Goal: Task Accomplishment & Management: Manage account settings

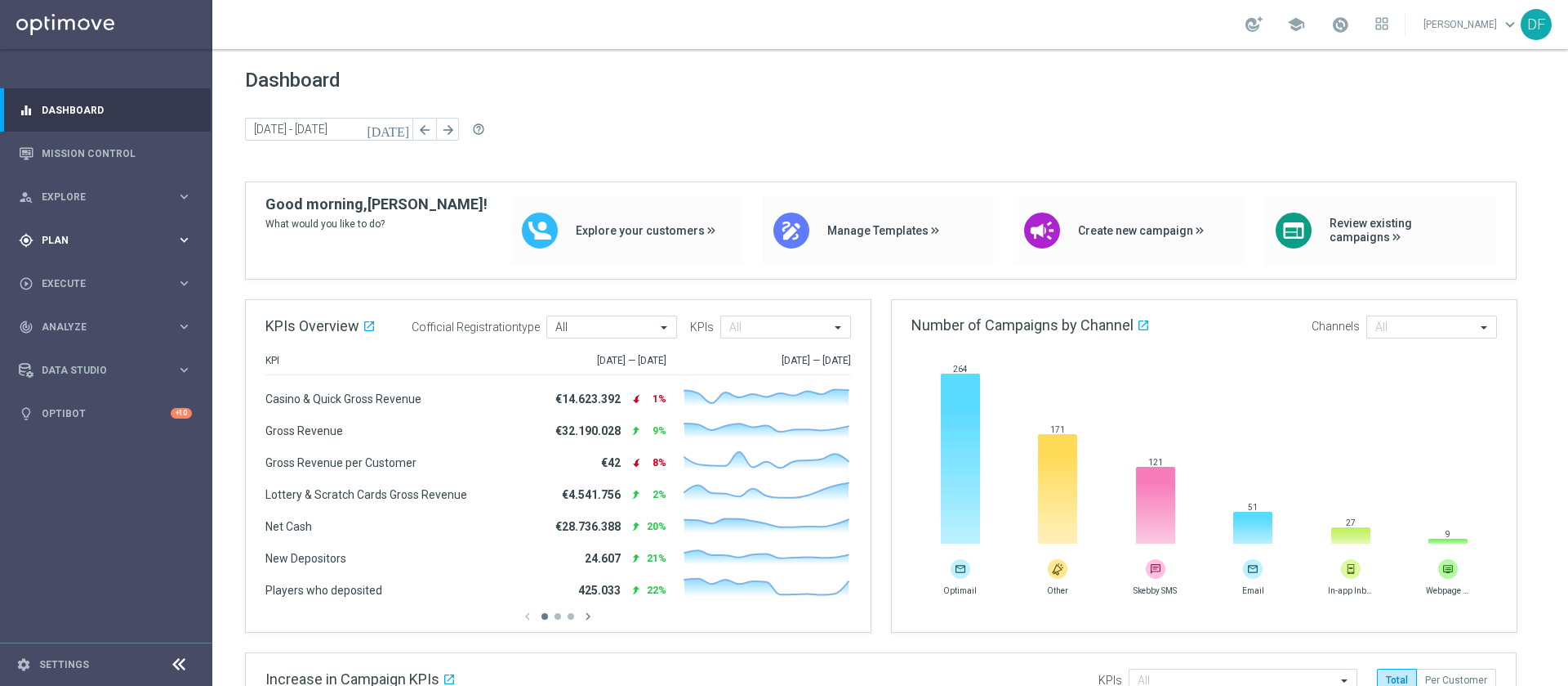
click at [74, 235] on span "Plan" at bounding box center [109, 240] width 135 height 10
click at [78, 268] on link "Target Groups" at bounding box center [106, 274] width 128 height 13
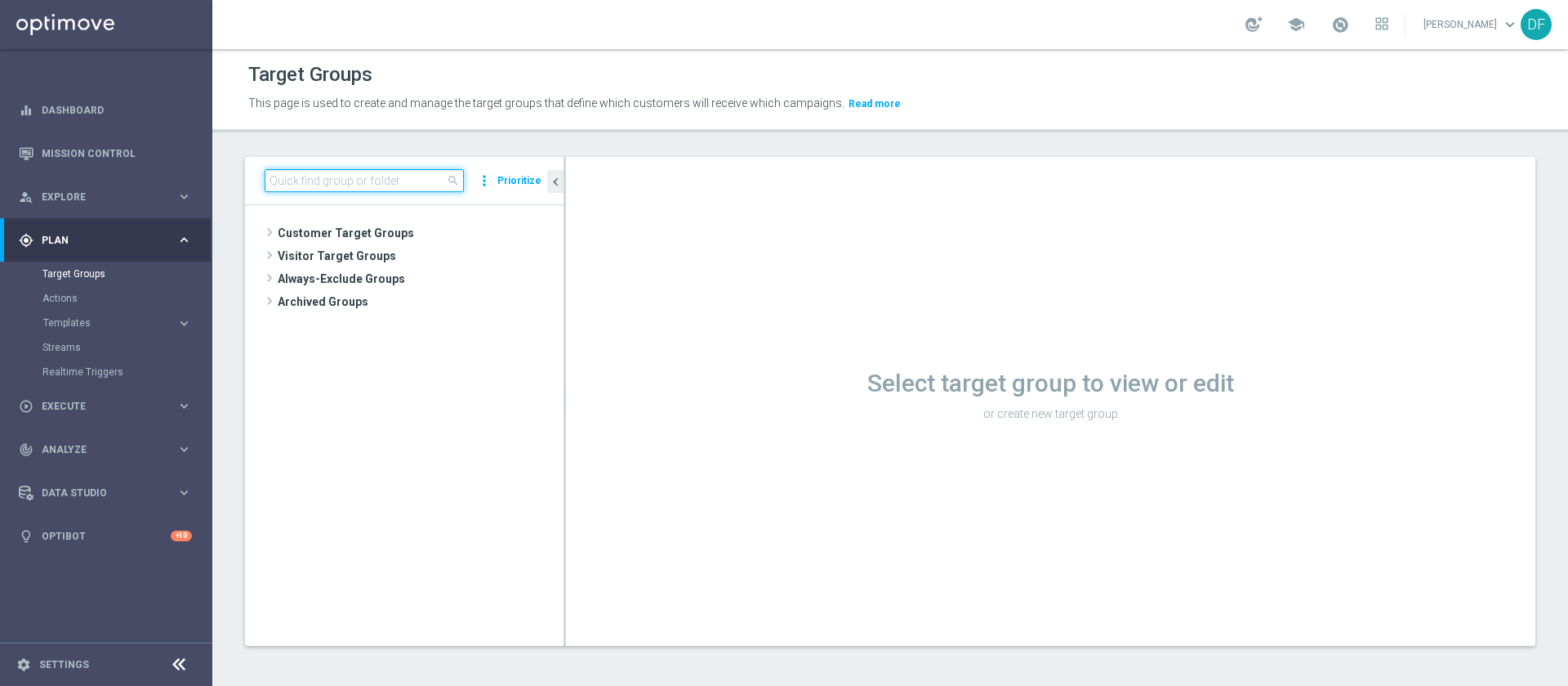
click at [330, 178] on input at bounding box center [365, 181] width 199 height 23
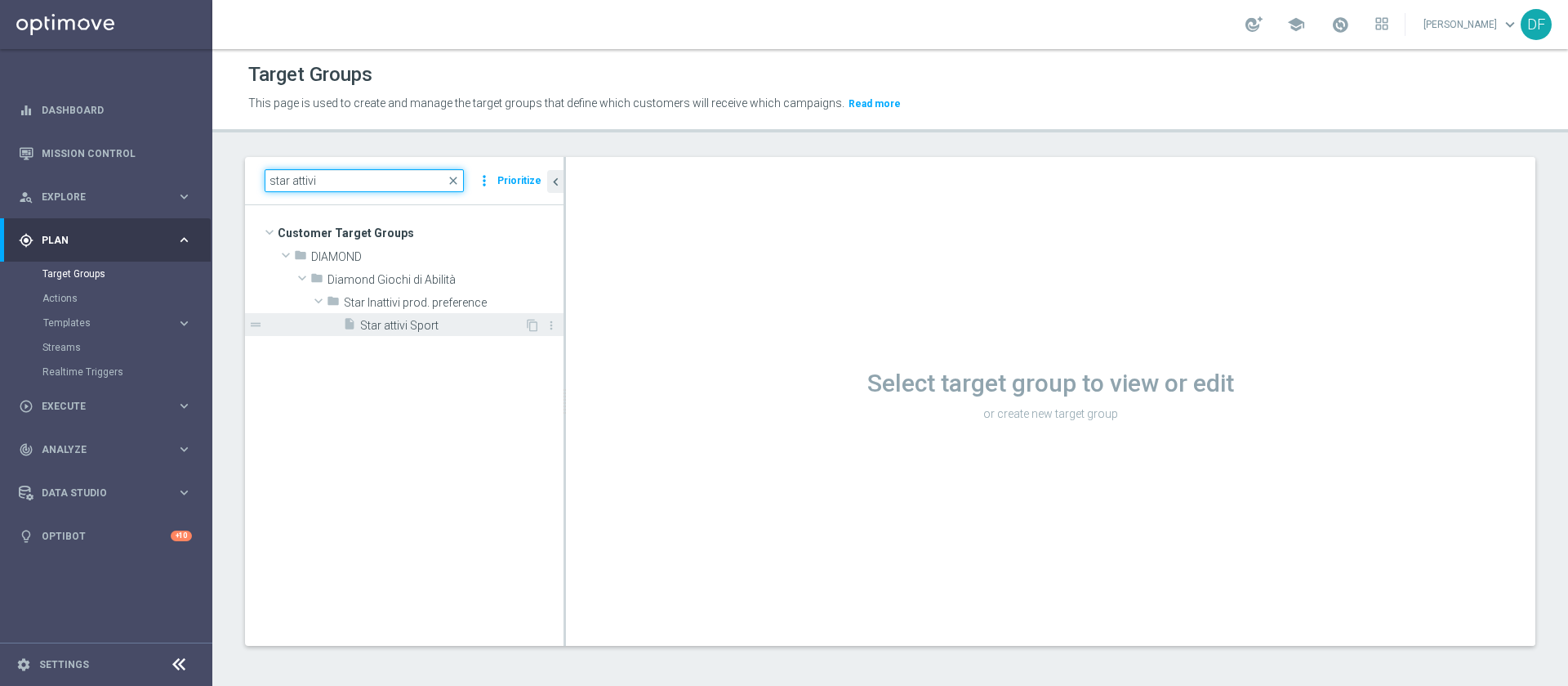
type input "star attivi"
click at [400, 326] on span "Star attivi Sport" at bounding box center [442, 326] width 164 height 14
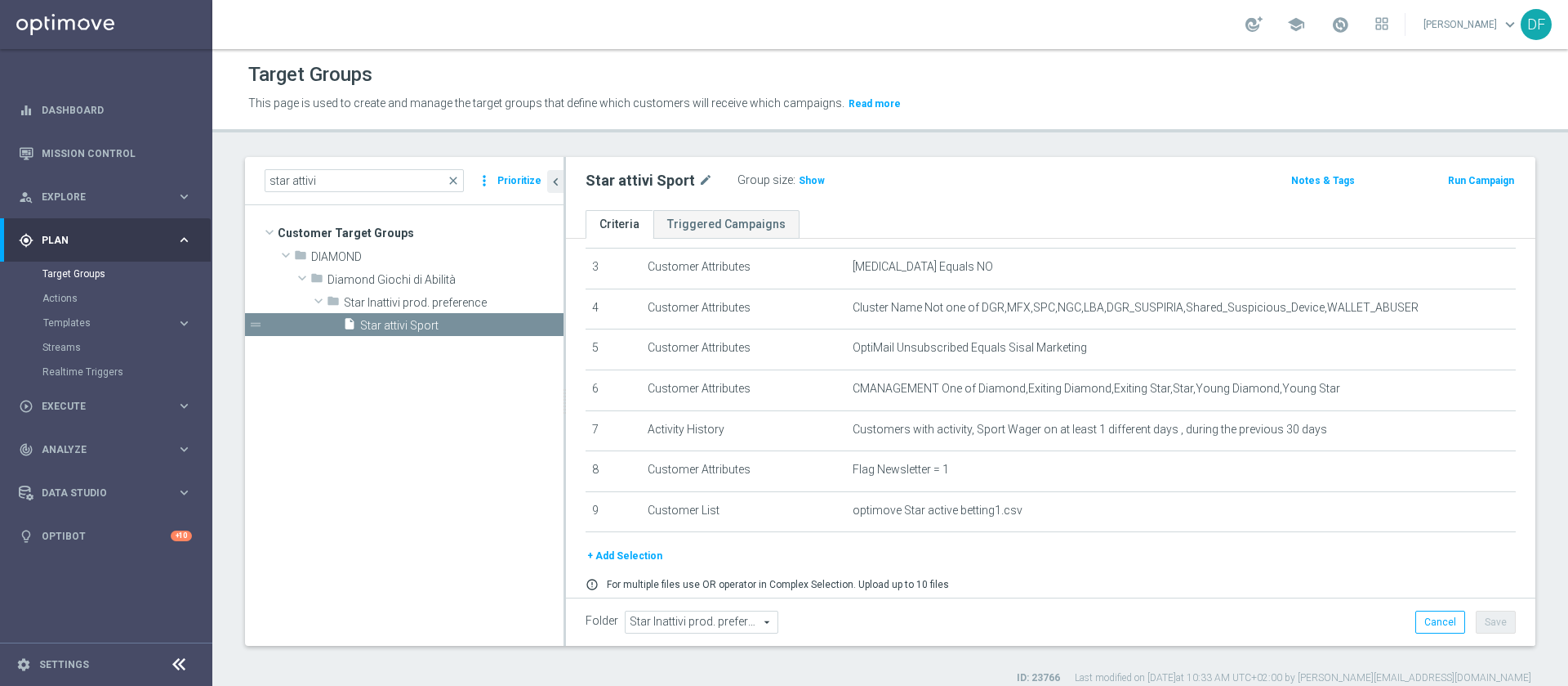
scroll to position [130, 0]
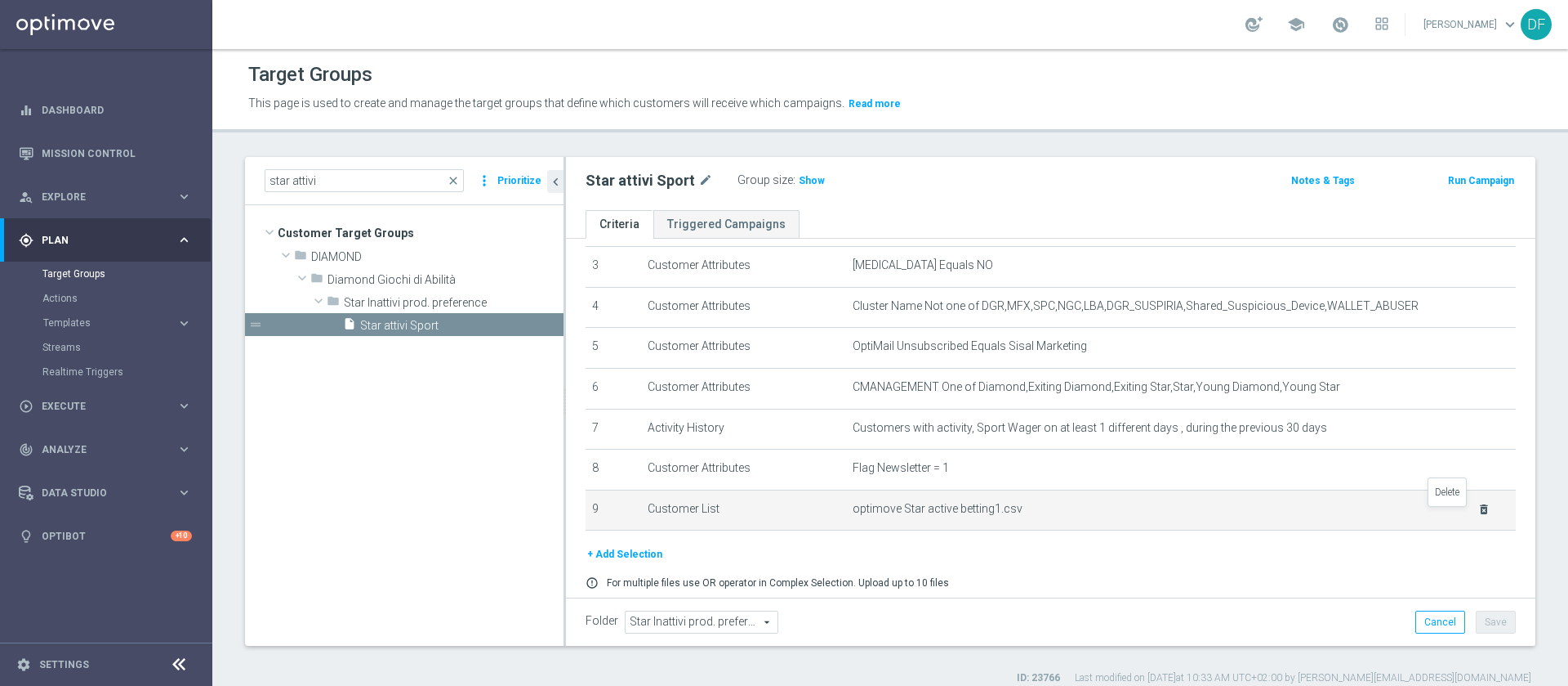
click at [1045, 456] on icon "delete_forever" at bounding box center [1484, 509] width 13 height 13
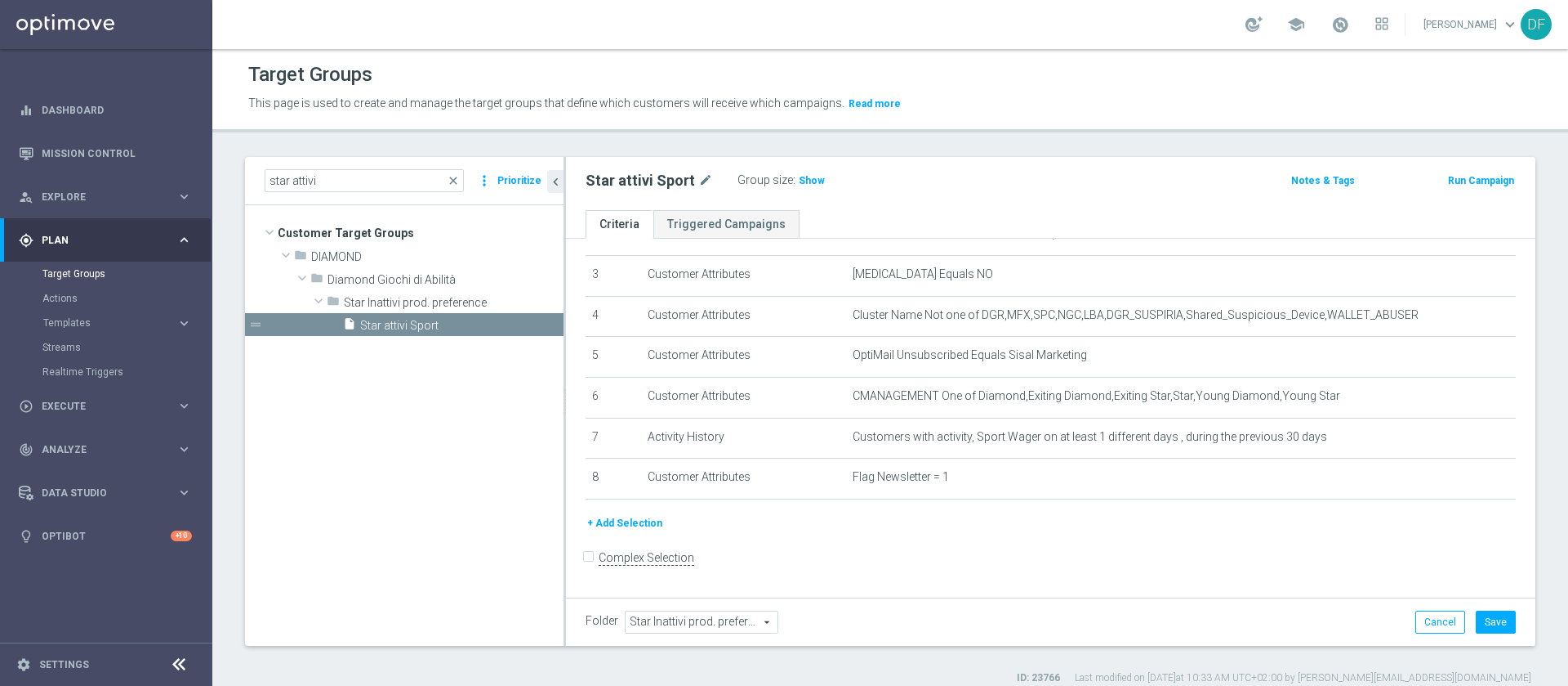
click at [620, 456] on button "+ Add Selection" at bounding box center [625, 522] width 78 height 18
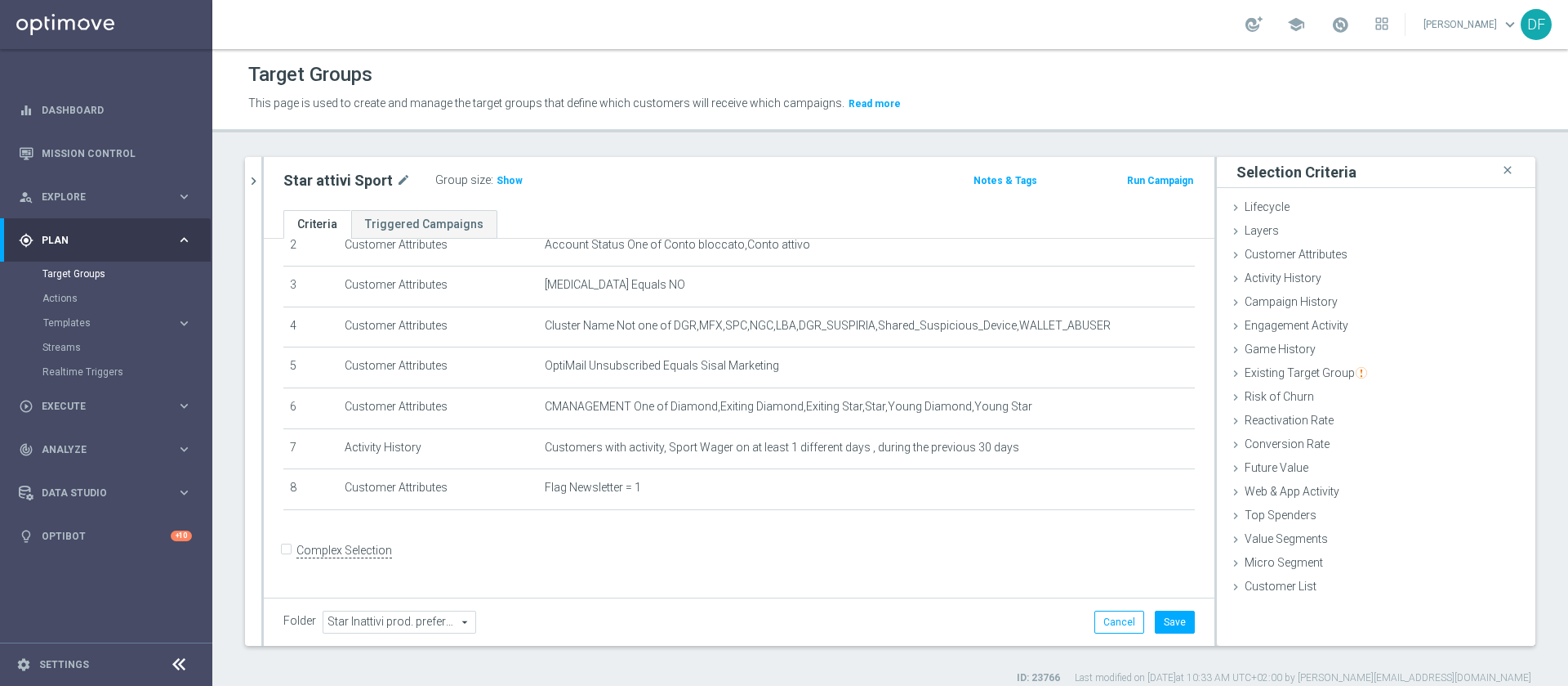
scroll to position [104, 0]
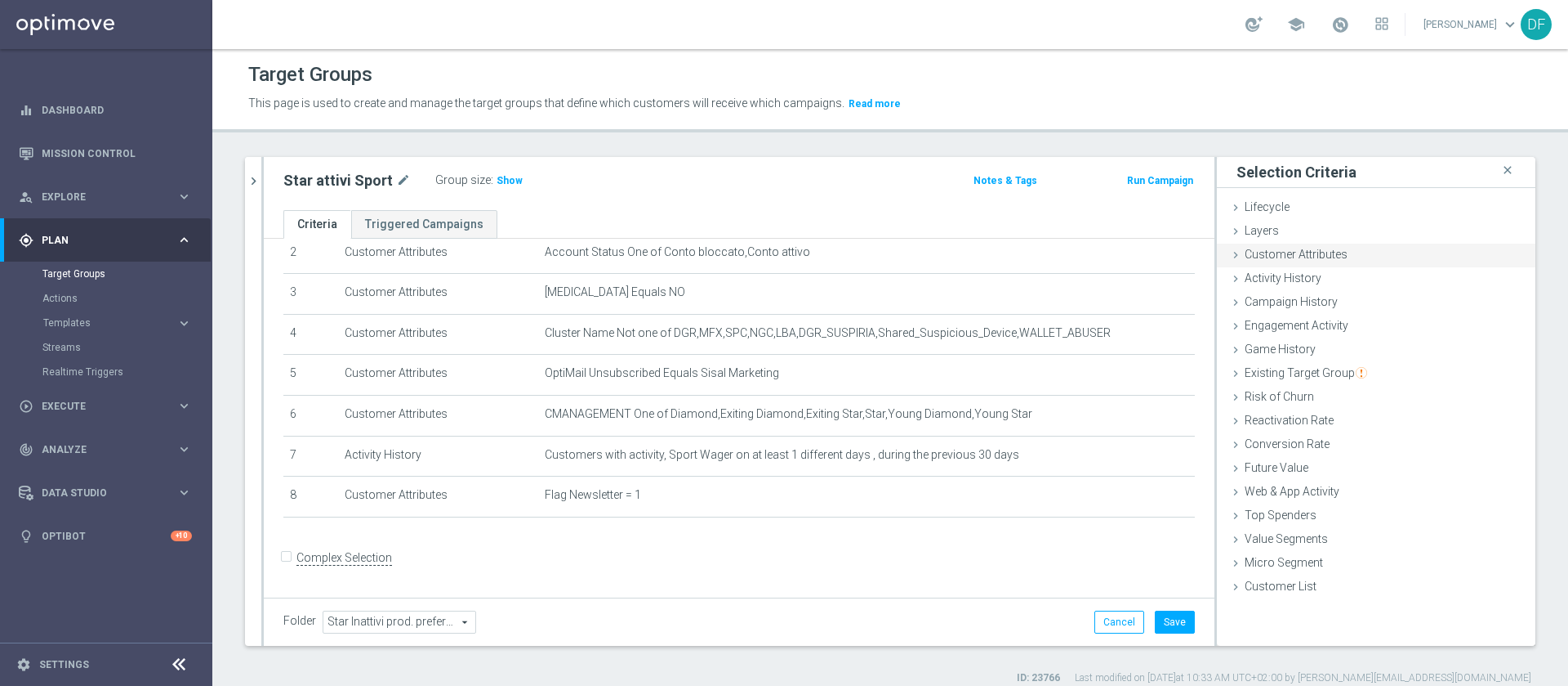
click at [1045, 252] on span "Customer Attributes" at bounding box center [1295, 254] width 103 height 13
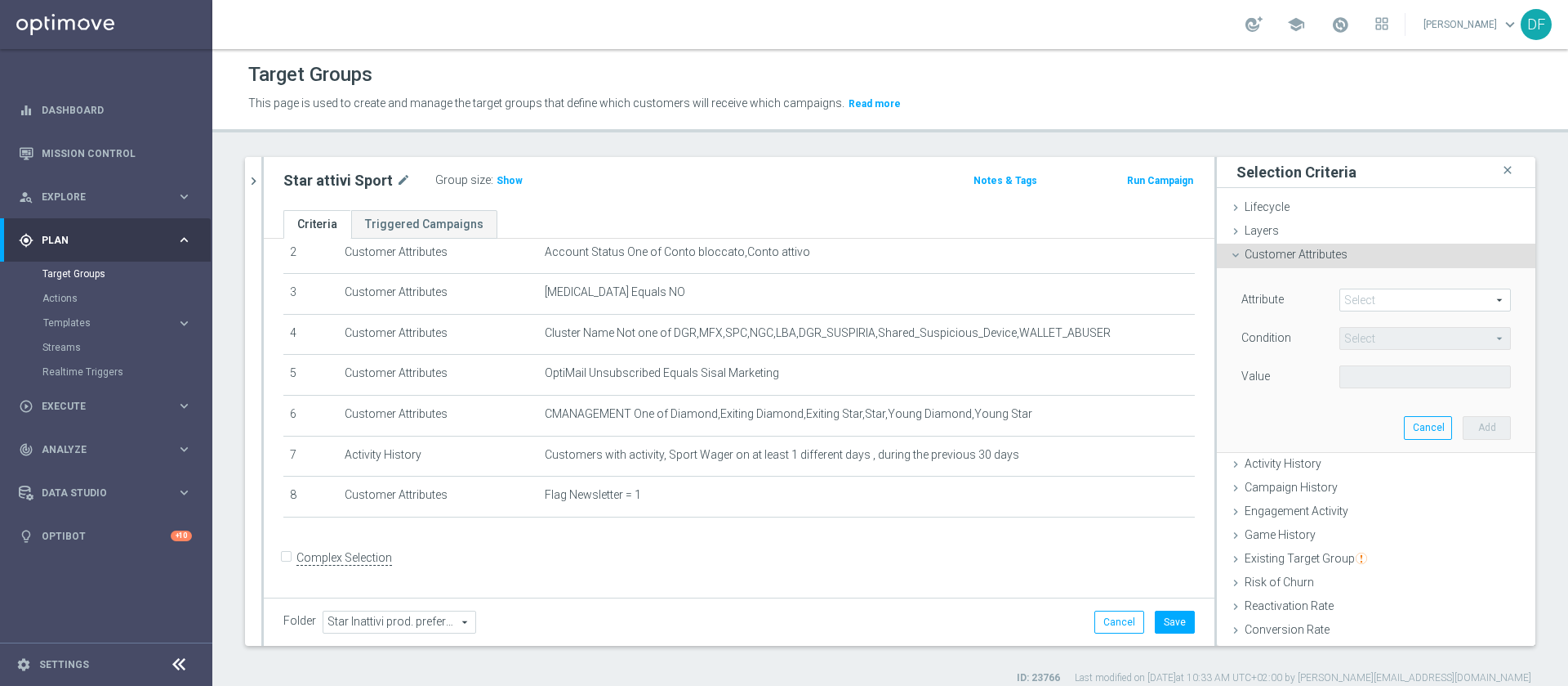
click at [1045, 299] on span at bounding box center [1425, 299] width 169 height 21
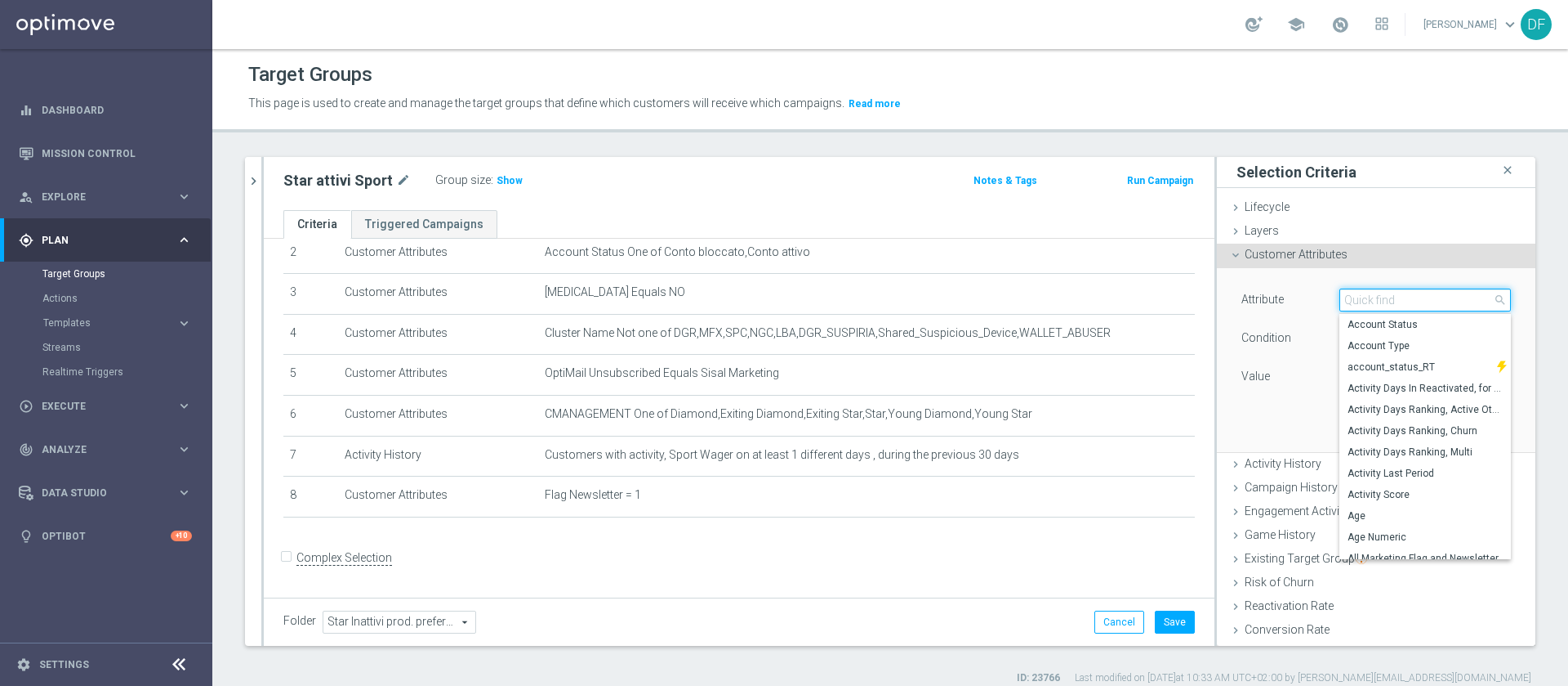
click at [1045, 299] on input "search" at bounding box center [1425, 300] width 171 height 23
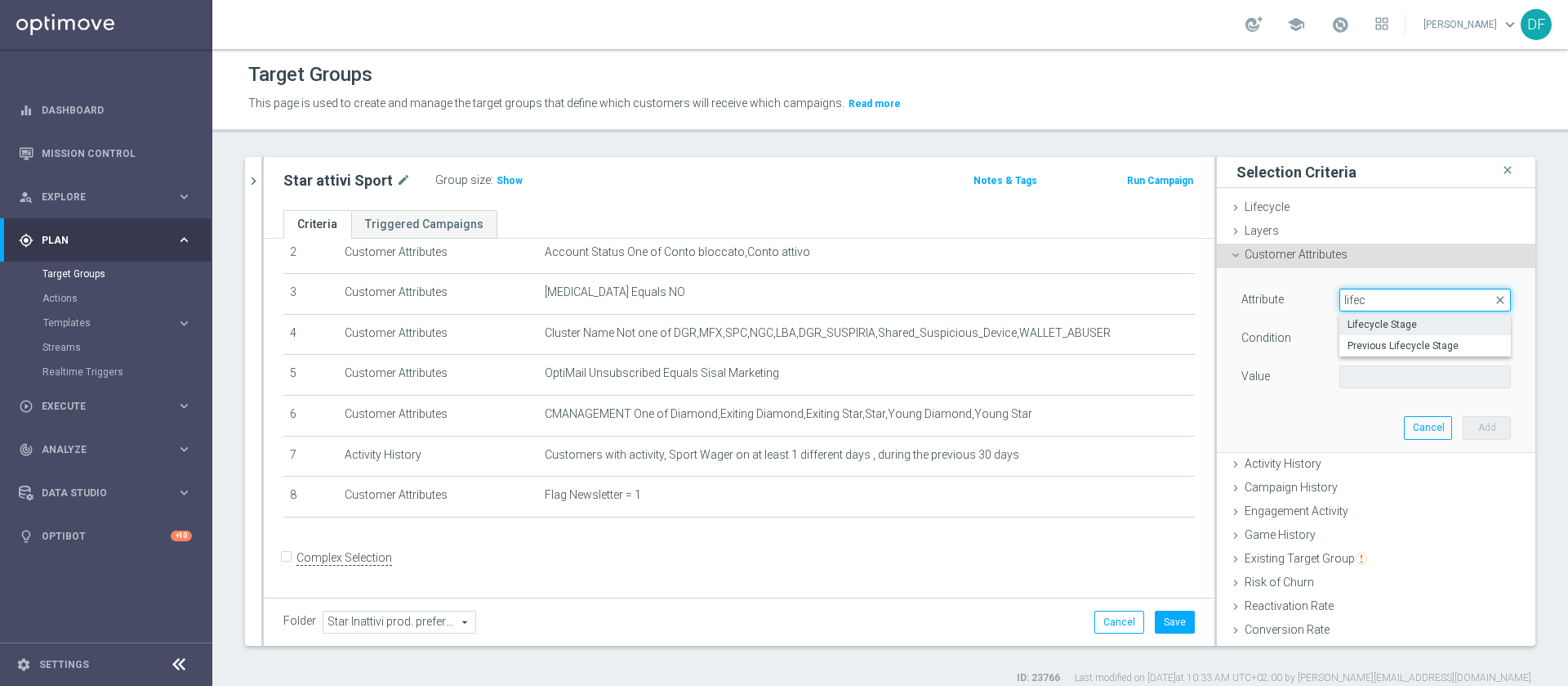
type input "lifec"
click at [1045, 318] on span "Lifecycle Stage" at bounding box center [1425, 324] width 155 height 13
type input "Lifecycle Stage"
type input "Equals"
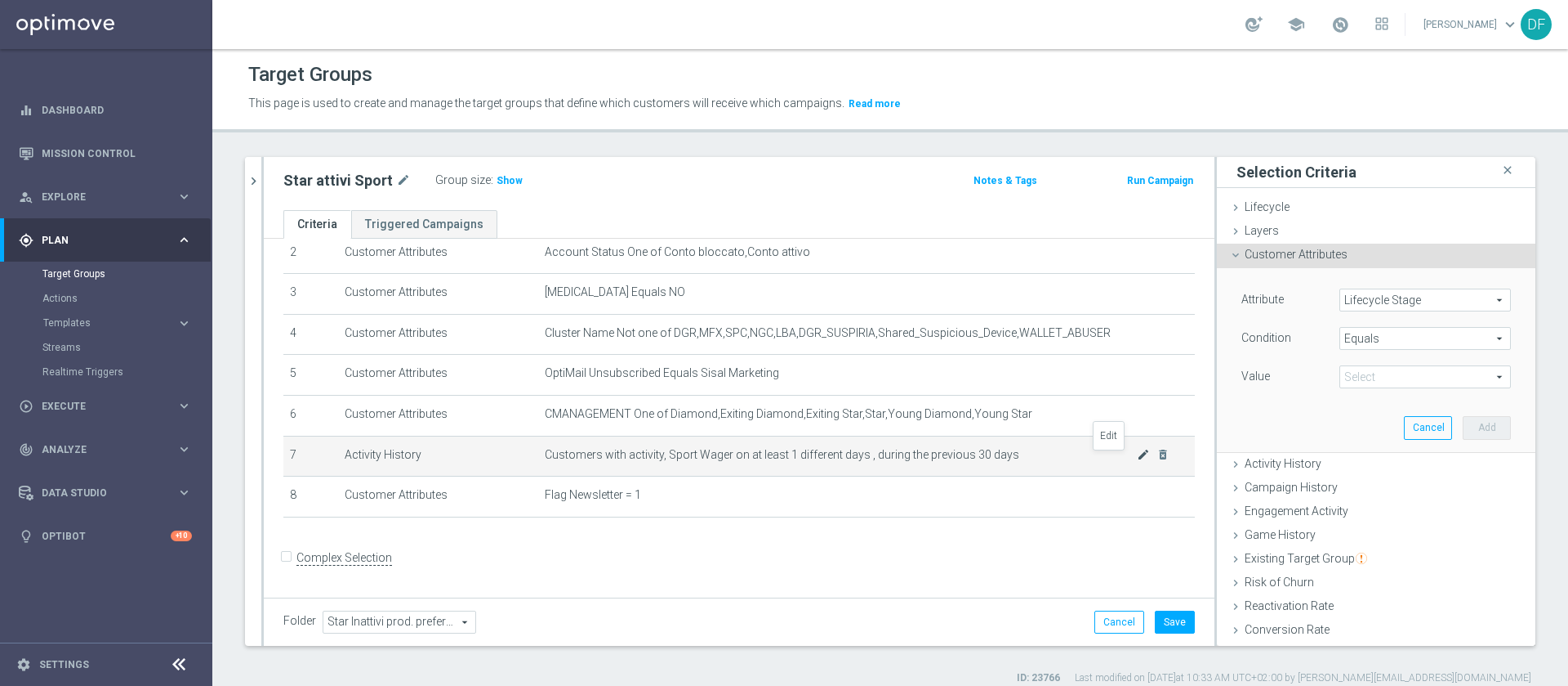
click at [1045, 455] on icon "mode_edit" at bounding box center [1143, 454] width 13 height 13
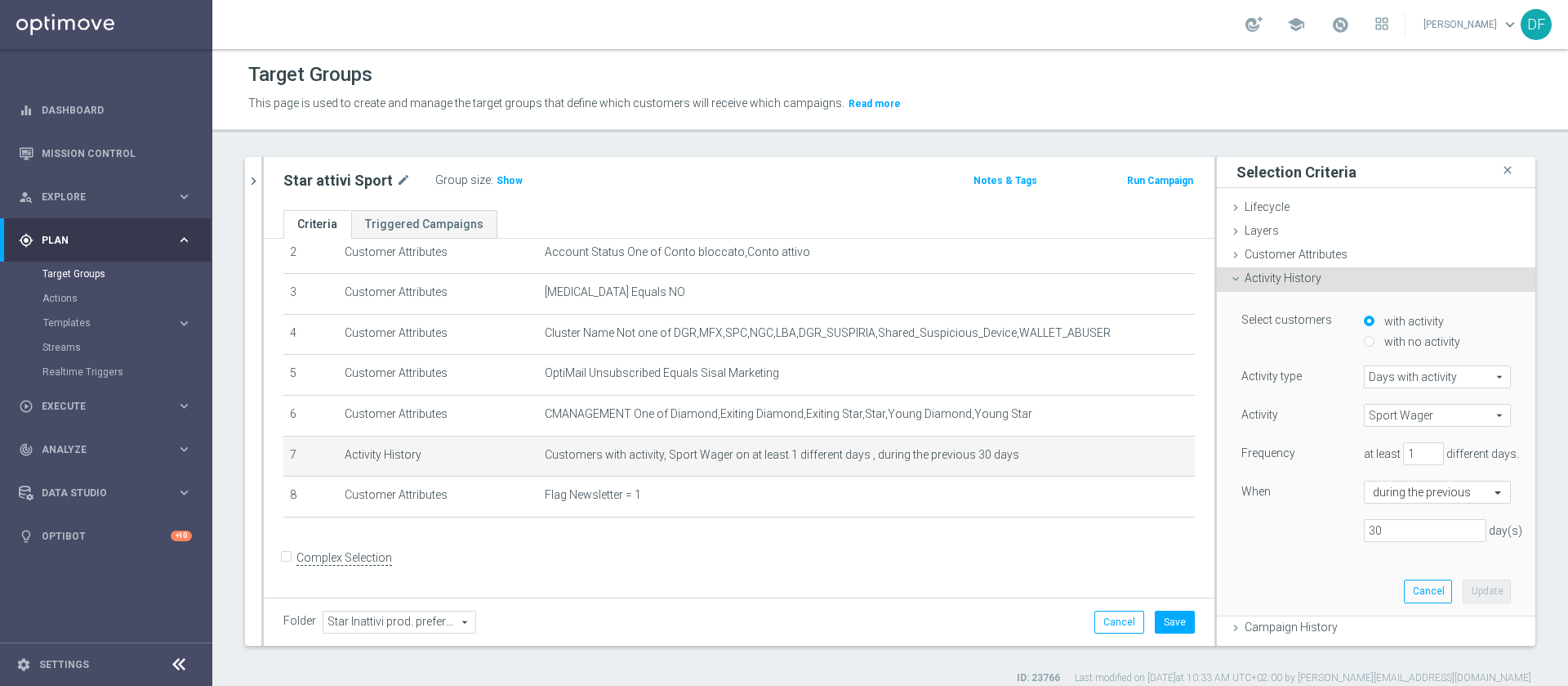
click at [1045, 374] on span "Days with activity" at bounding box center [1437, 377] width 146 height 21
click at [1045, 395] on span "Metric" at bounding box center [1438, 400] width 129 height 13
type input "Metric"
click at [1045, 456] on span "=" at bounding box center [1437, 492] width 146 height 21
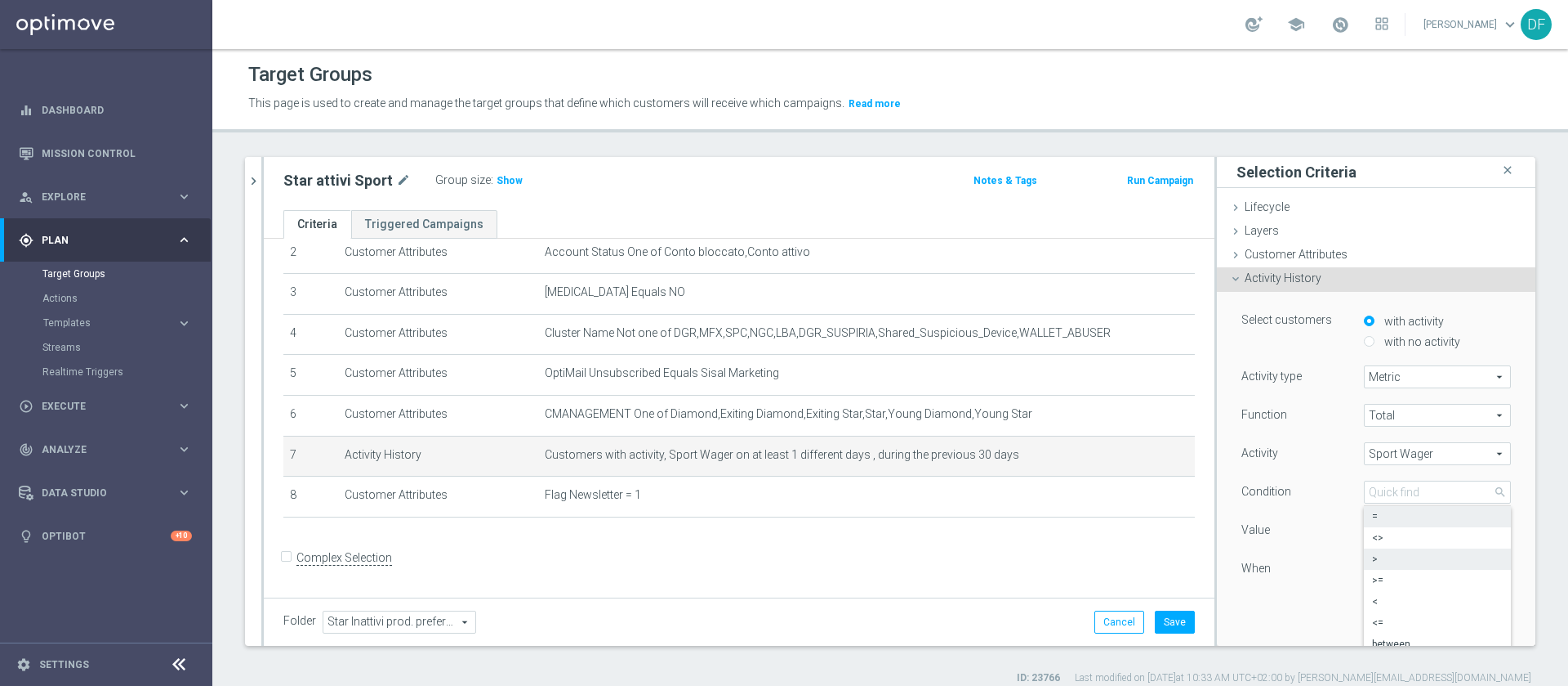
click at [1045, 456] on span ">" at bounding box center [1437, 558] width 130 height 13
type input ">"
click at [1045, 456] on input "1" at bounding box center [1388, 530] width 49 height 23
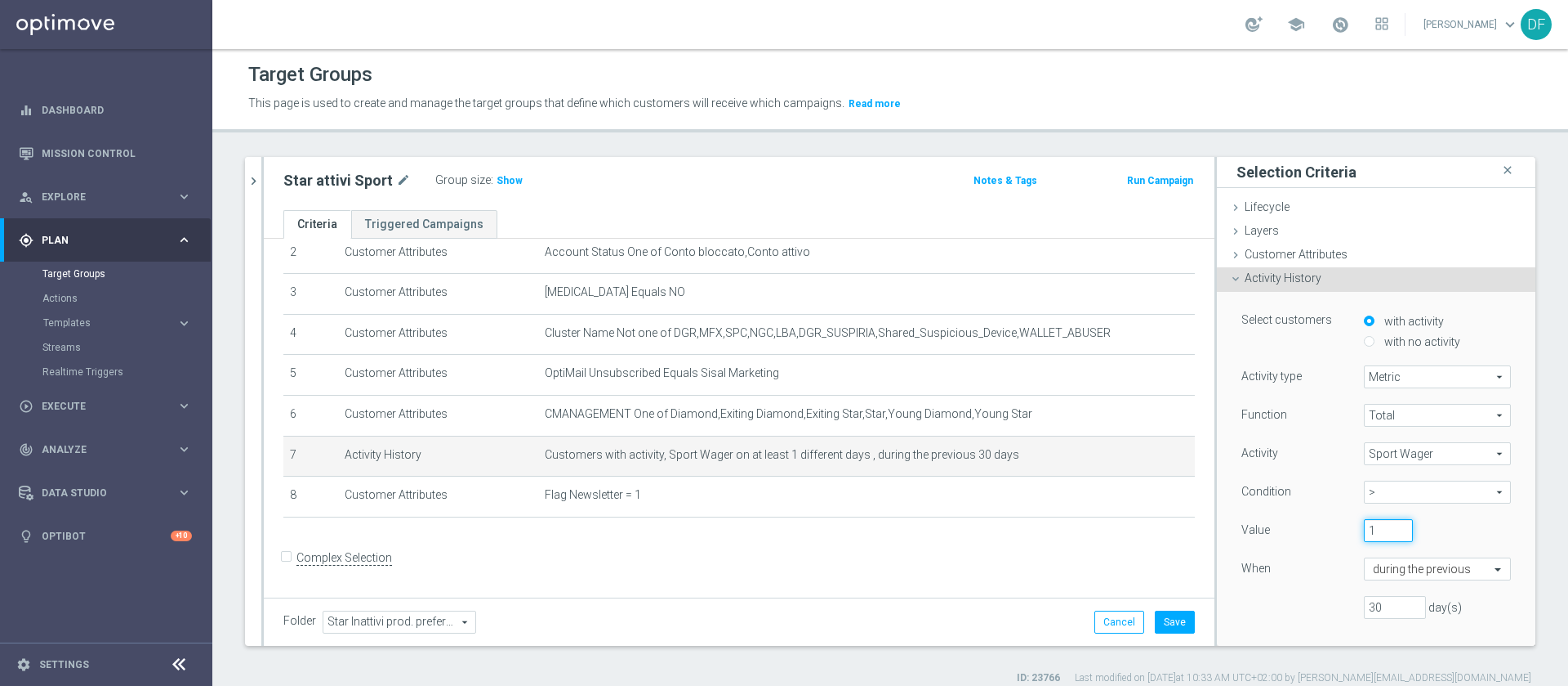
click at [1045, 456] on input "1" at bounding box center [1388, 530] width 49 height 23
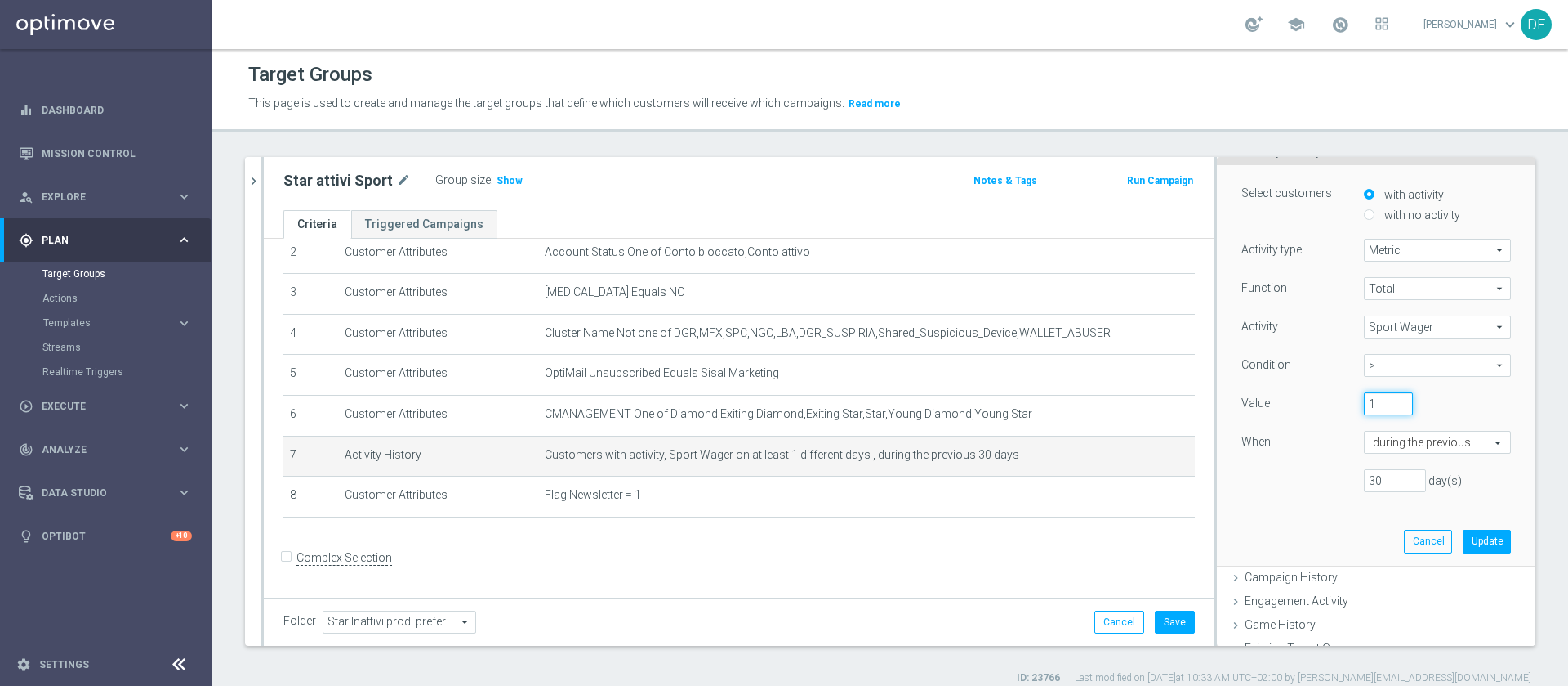
scroll to position [130, 0]
type input "0"
click at [1045, 456] on button "Update" at bounding box center [1487, 538] width 49 height 23
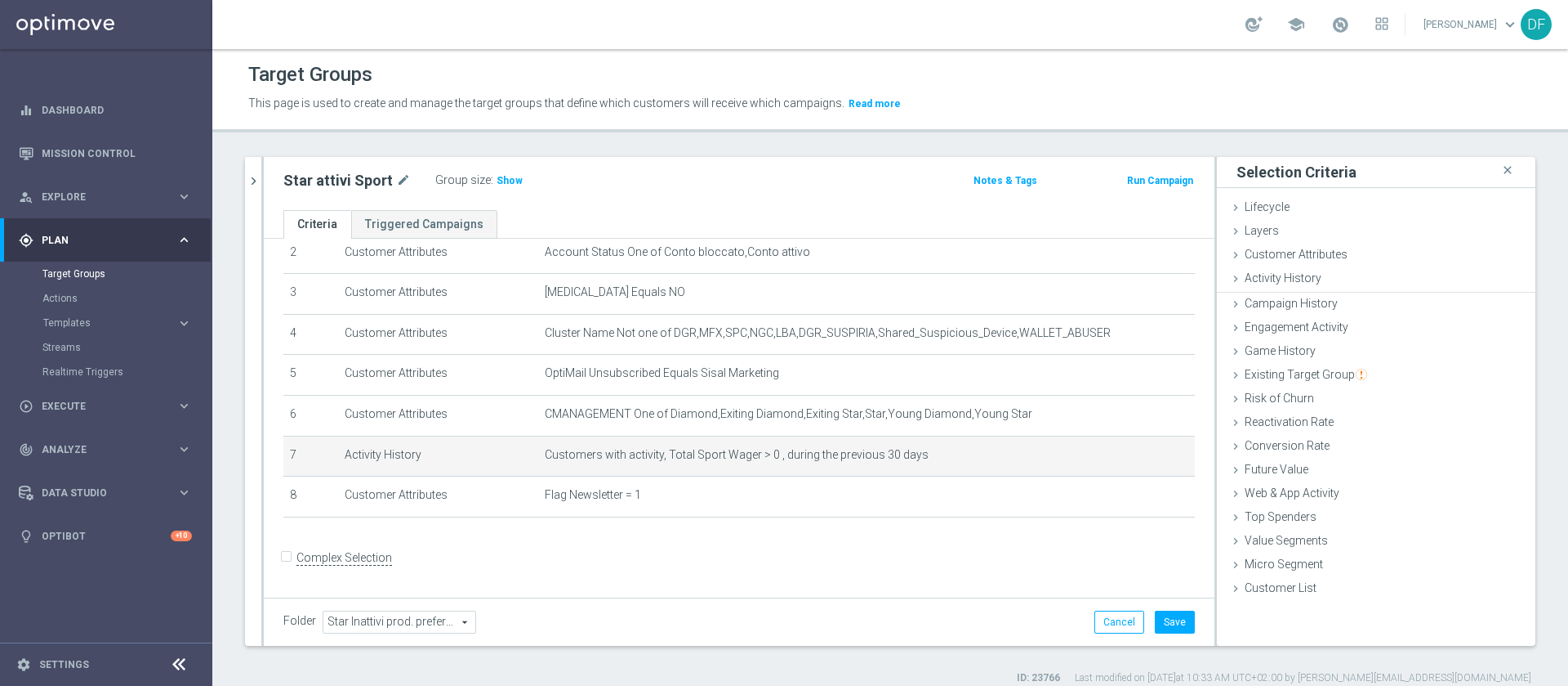
scroll to position [0, 0]
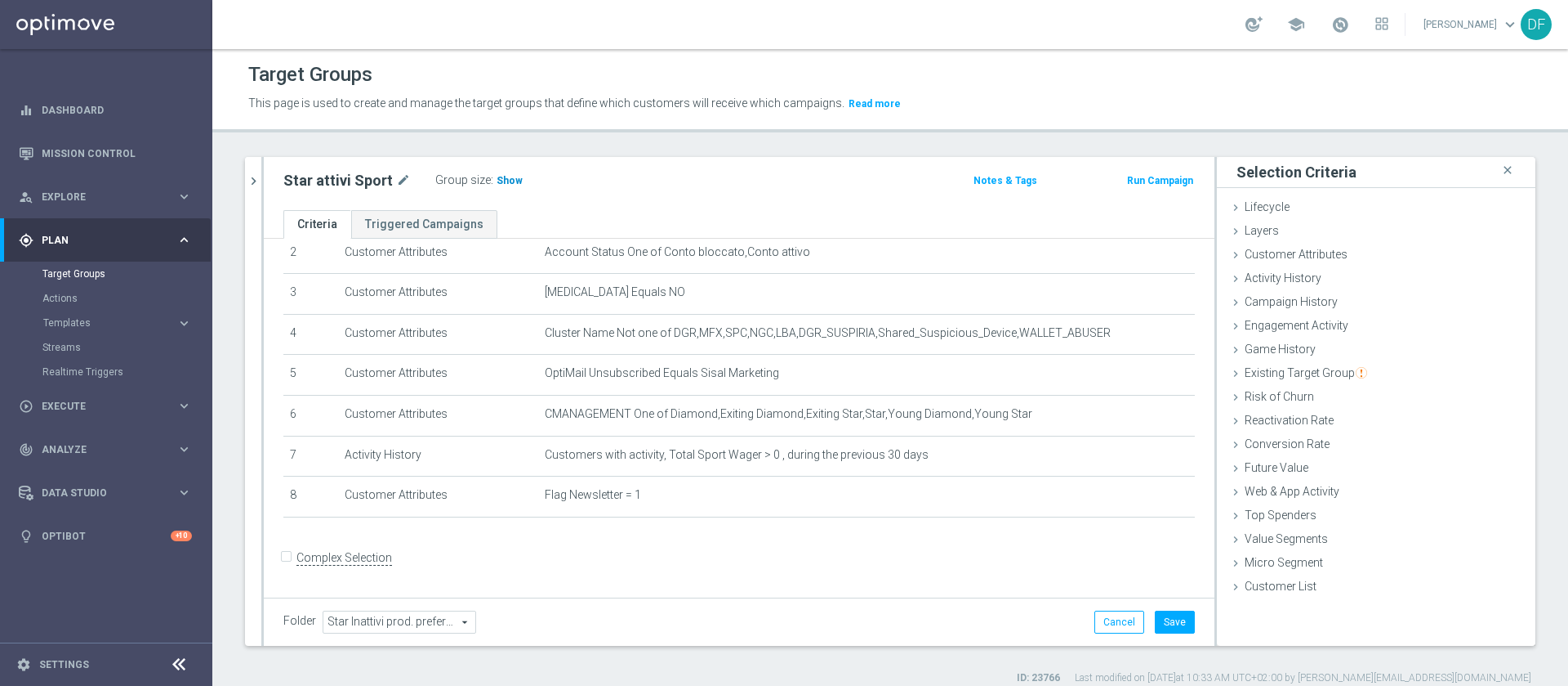
click at [502, 176] on span "Show" at bounding box center [509, 180] width 26 height 11
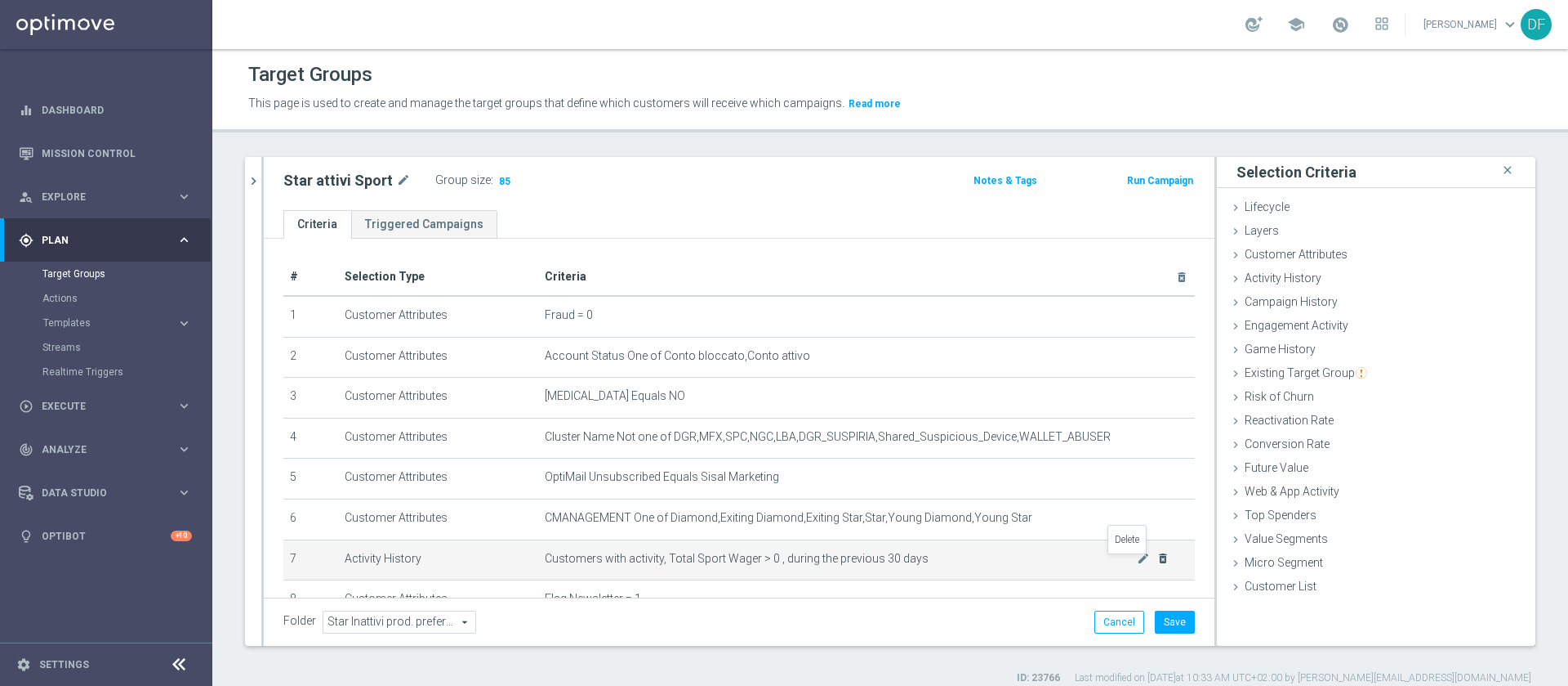
click at [1045, 456] on icon "delete_forever" at bounding box center [1163, 557] width 13 height 13
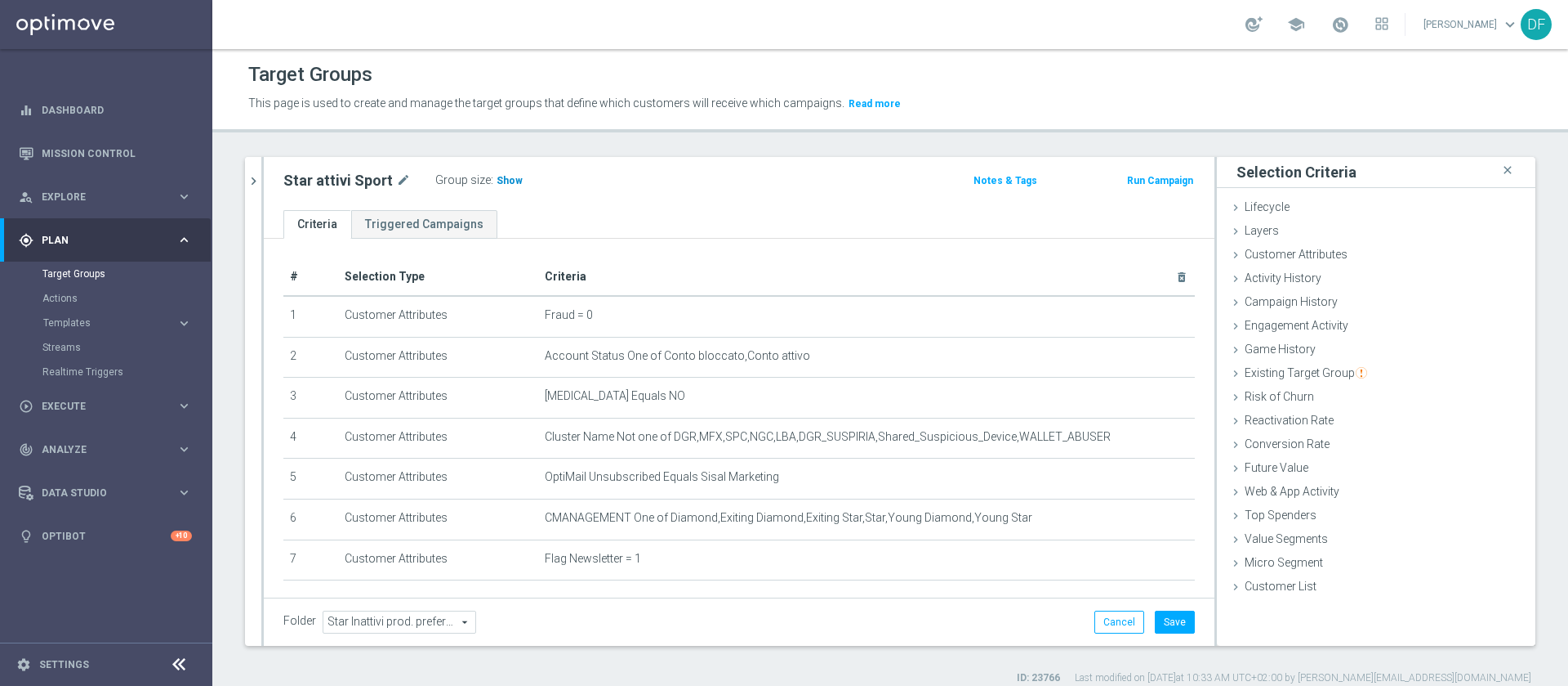
click at [497, 182] on span "Show" at bounding box center [509, 180] width 26 height 11
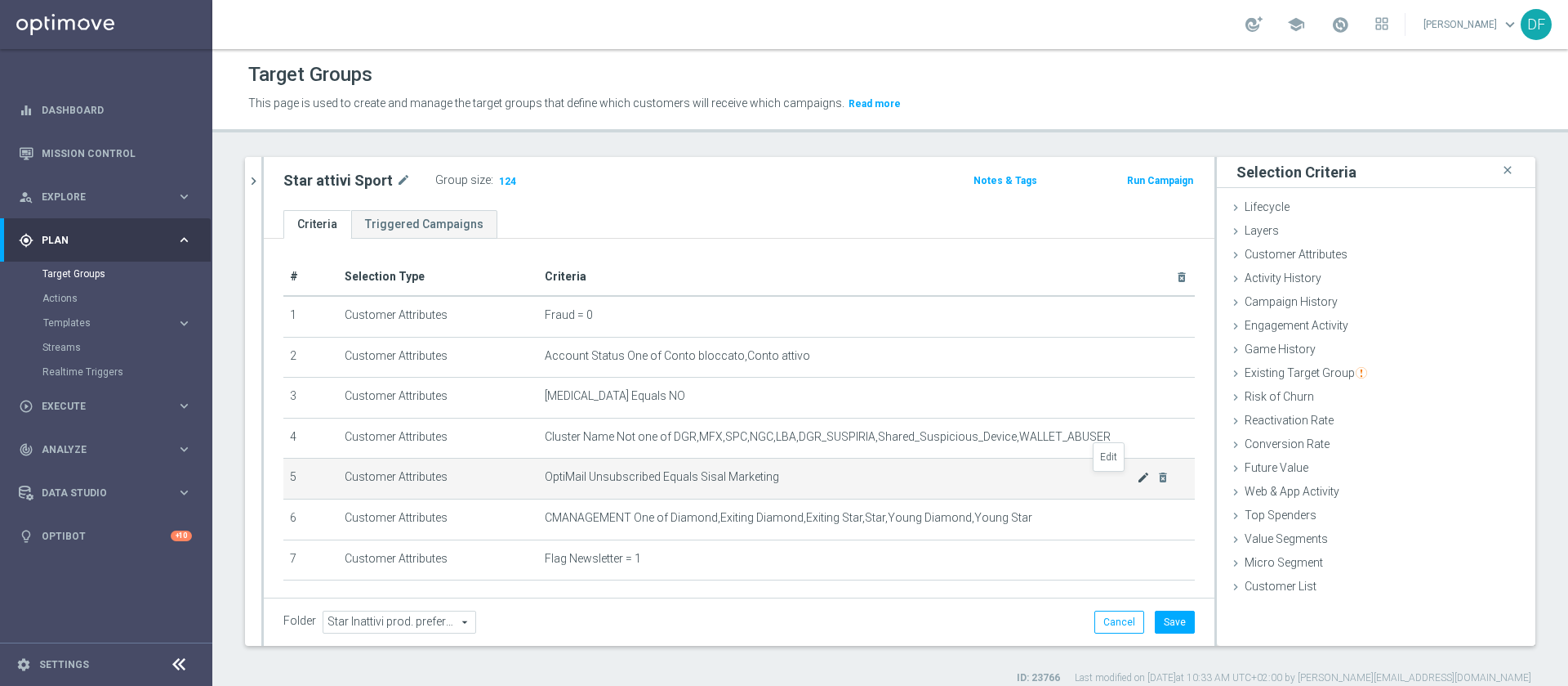
click at [1045, 456] on icon "mode_edit" at bounding box center [1143, 476] width 13 height 13
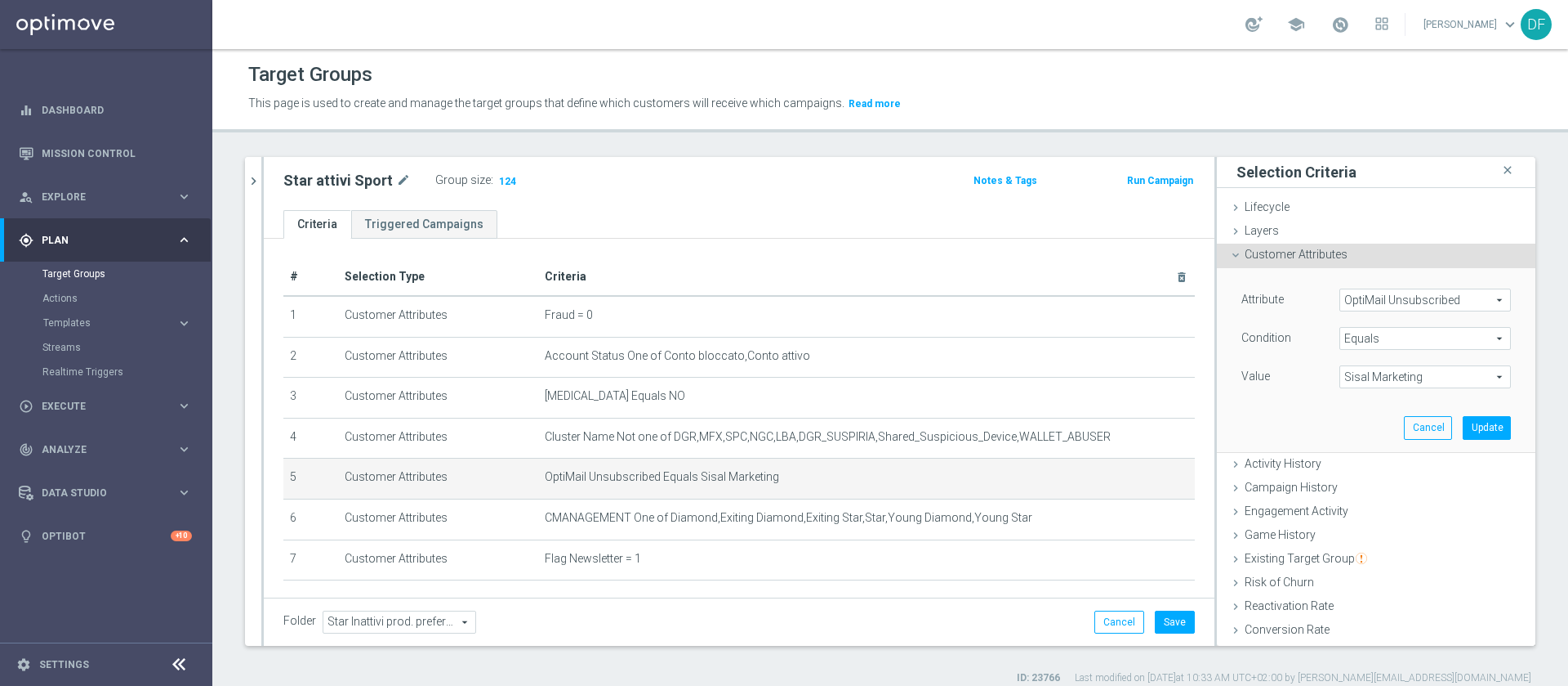
click at [1045, 308] on span "OptiMail Unsubscribed" at bounding box center [1425, 299] width 169 height 21
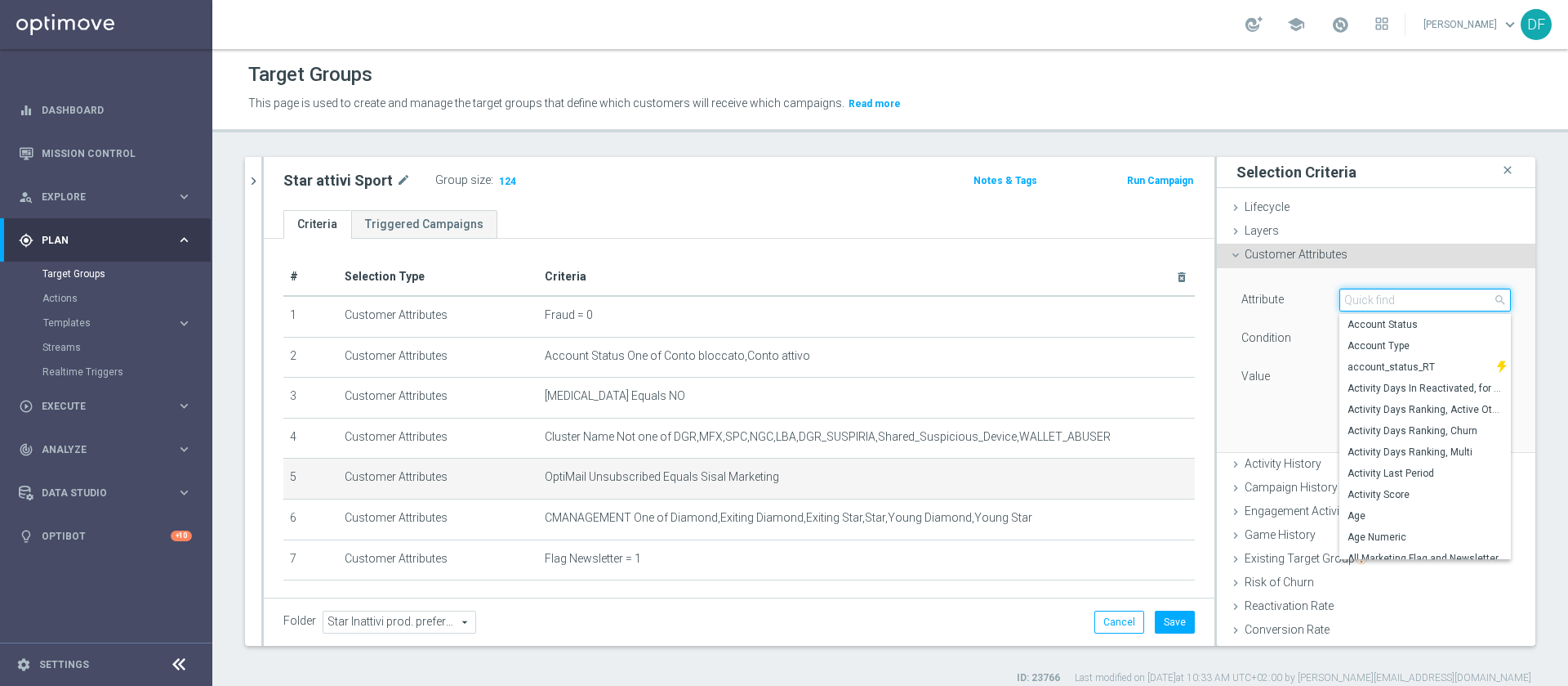
click at [1045, 301] on input "search" at bounding box center [1425, 300] width 171 height 23
click at [1045, 343] on div "Condition" at bounding box center [1278, 340] width 98 height 26
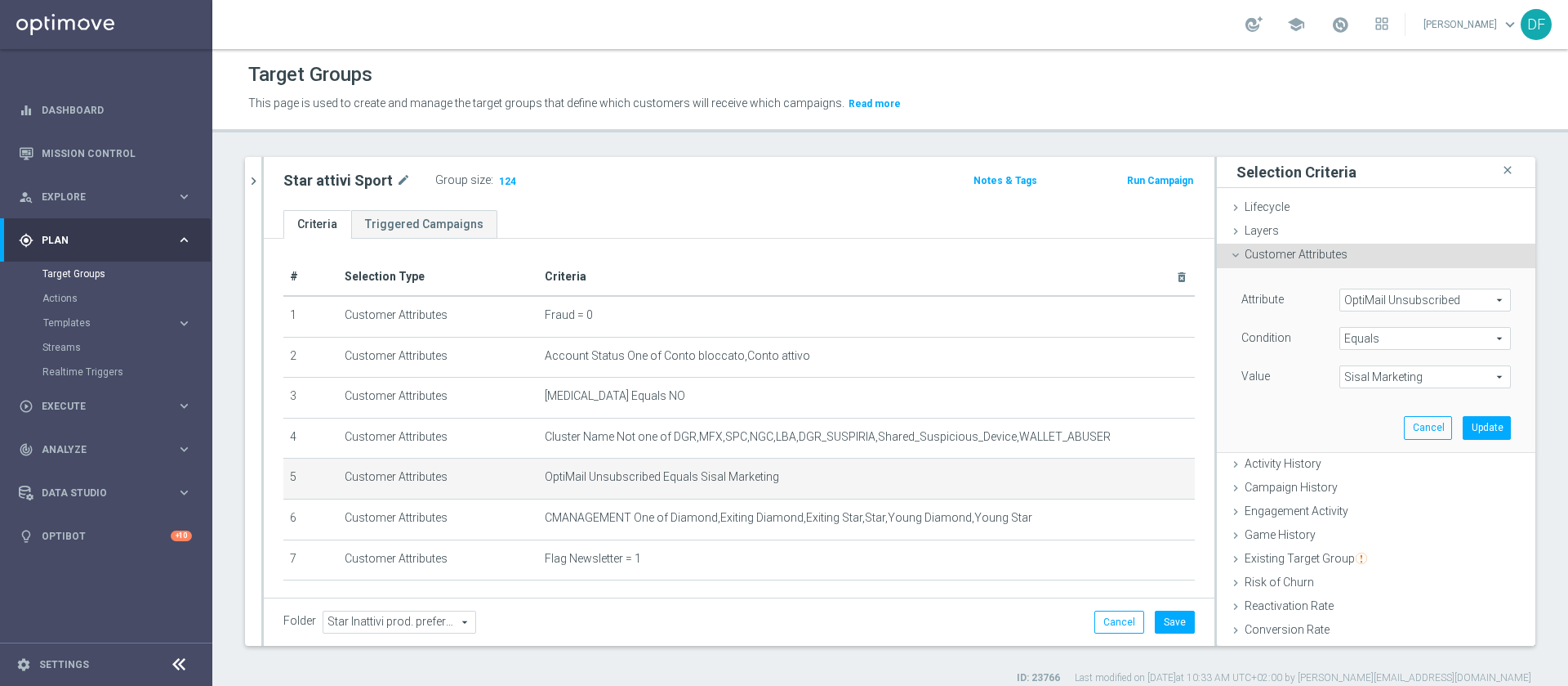
click at [1045, 373] on span "Sisal Marketing" at bounding box center [1425, 377] width 169 height 21
click at [1002, 212] on ul "Criteria Triggered Campaigns" at bounding box center [739, 224] width 951 height 29
click at [1045, 24] on span at bounding box center [1340, 24] width 18 height 18
click at [1045, 20] on span at bounding box center [1340, 24] width 18 height 18
click at [92, 277] on link "Target Groups" at bounding box center [106, 274] width 128 height 13
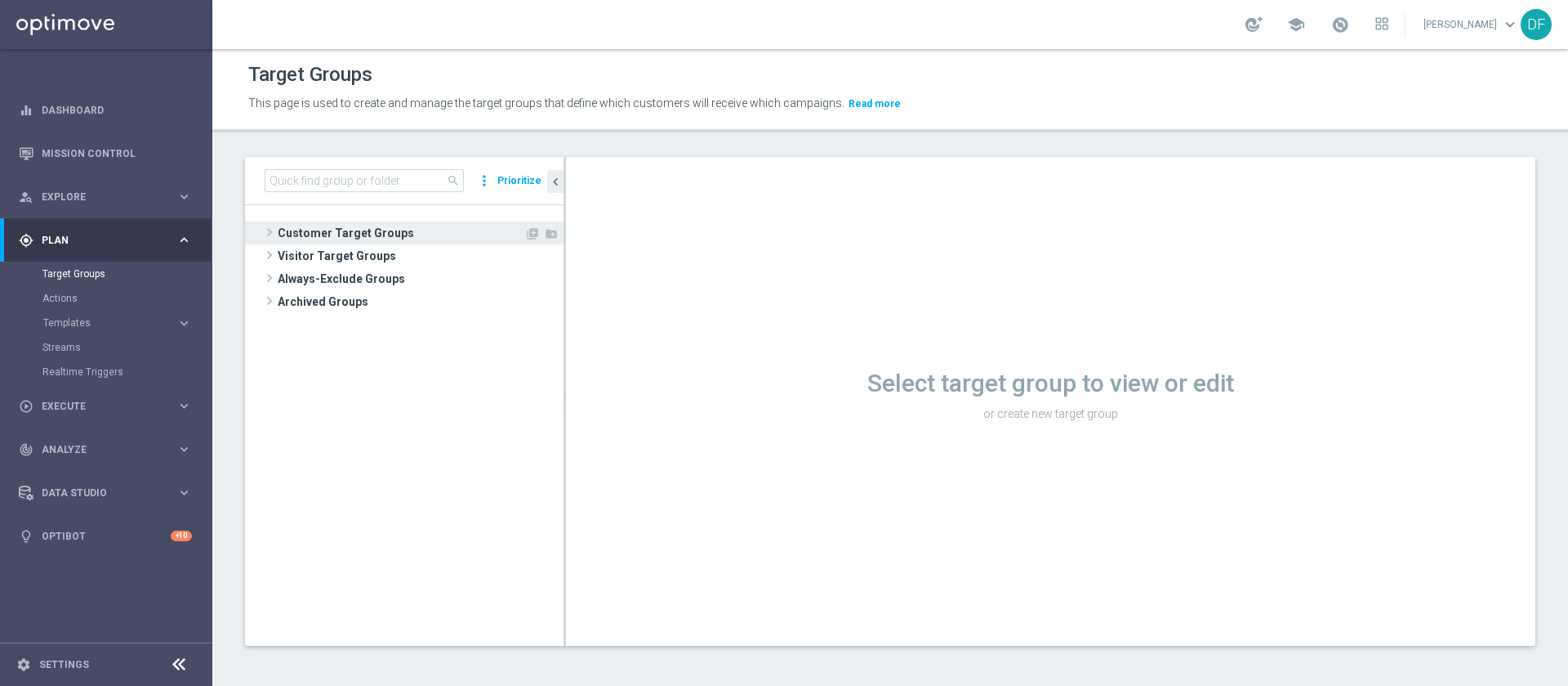
click at [342, 233] on span "Customer Target Groups" at bounding box center [401, 233] width 247 height 23
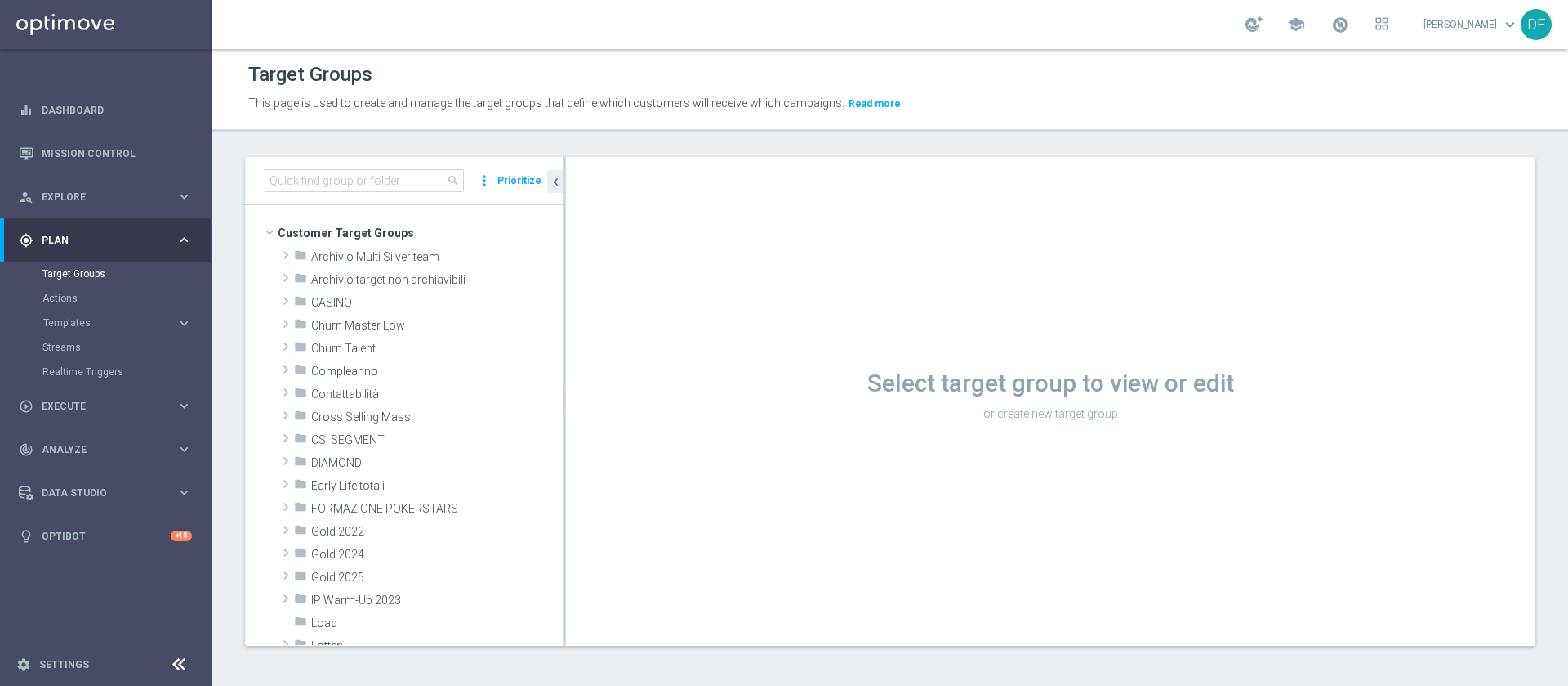
click at [353, 163] on div "search more_vert Prioritize" at bounding box center [405, 181] width 319 height 49
click at [349, 181] on input at bounding box center [365, 181] width 199 height 23
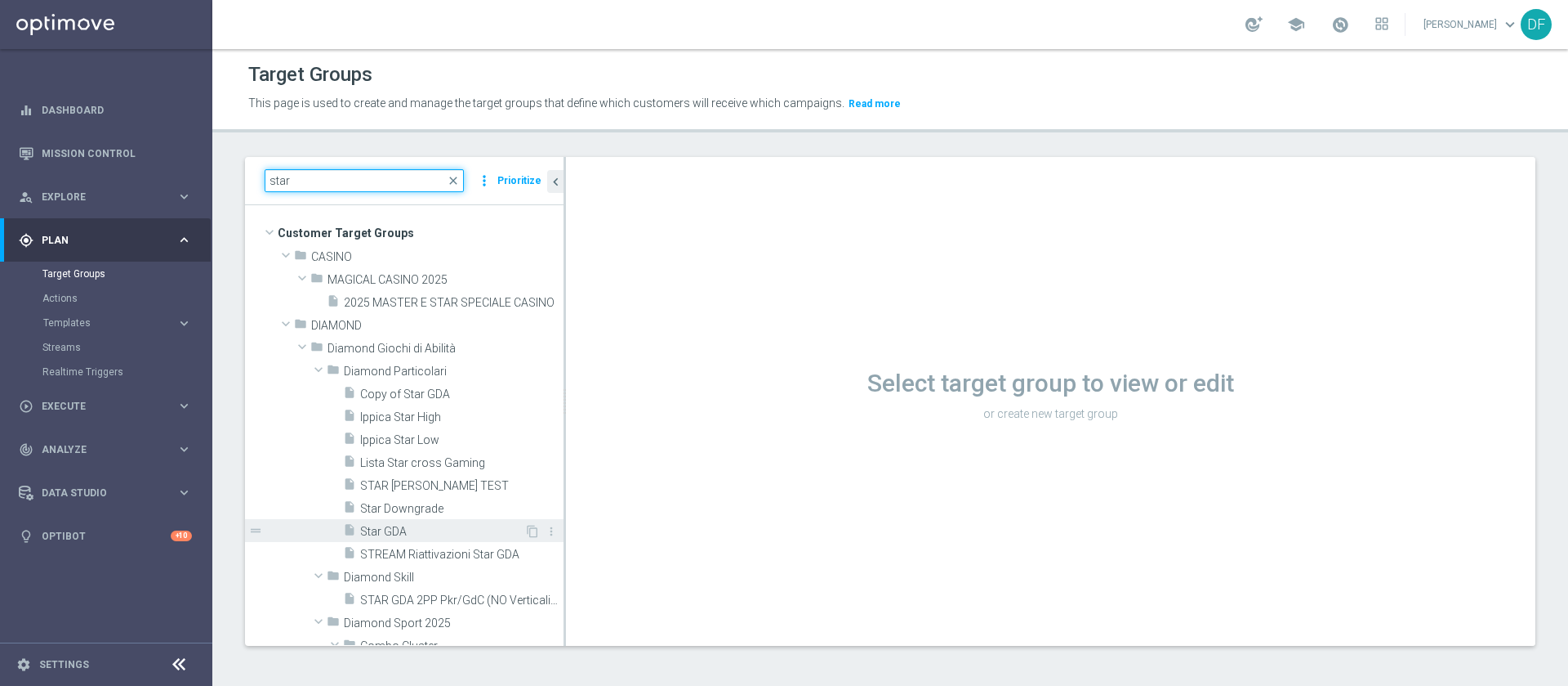
type input "star"
click at [393, 456] on span "Star GDA" at bounding box center [442, 532] width 164 height 14
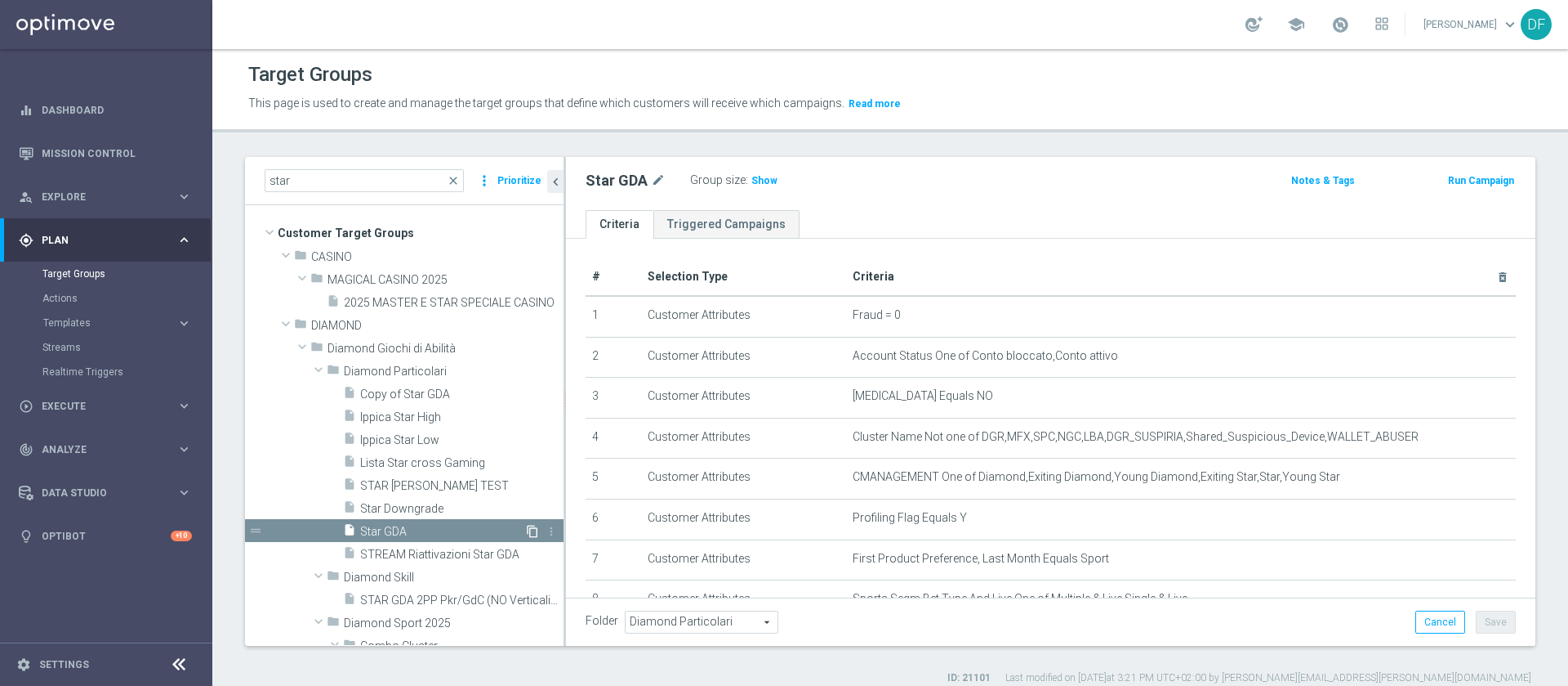
click at [526, 456] on icon "content_copy" at bounding box center [532, 531] width 13 height 13
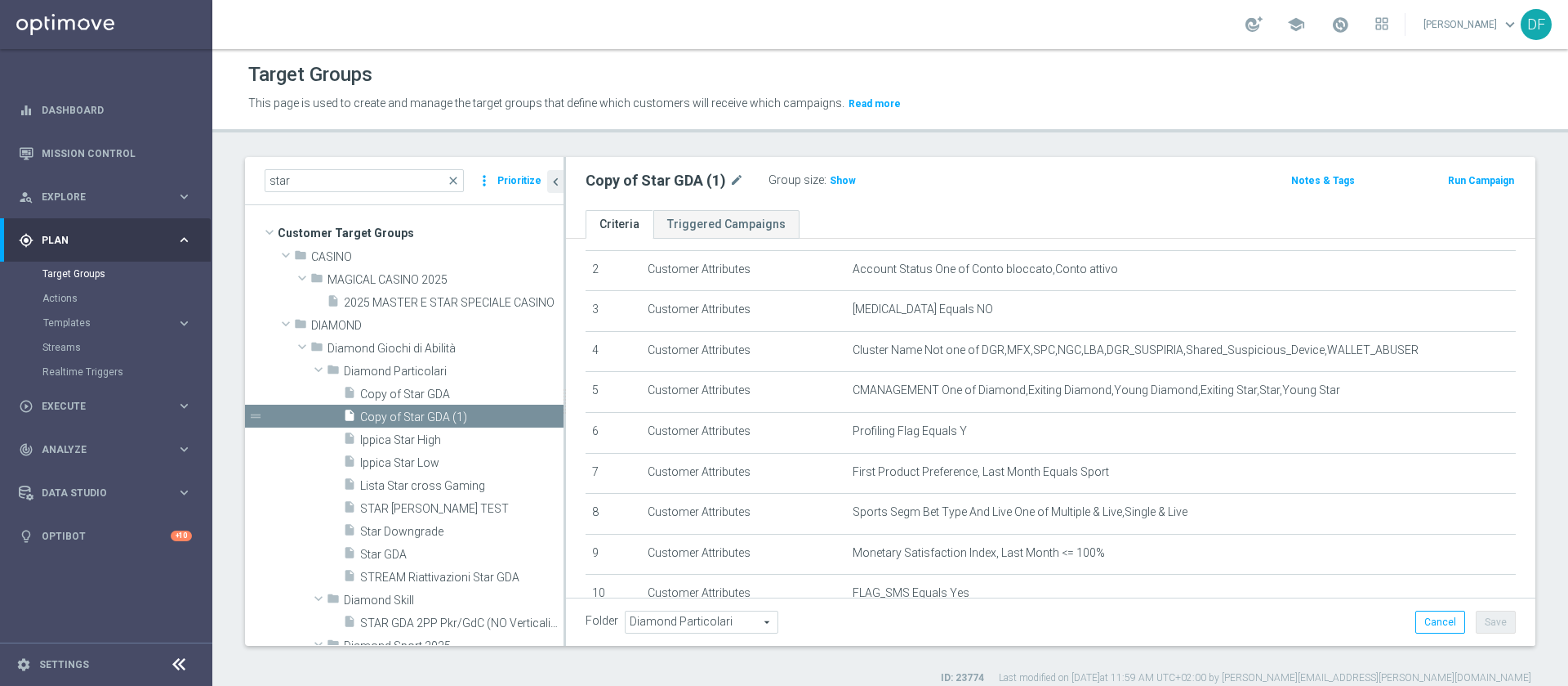
scroll to position [118, 0]
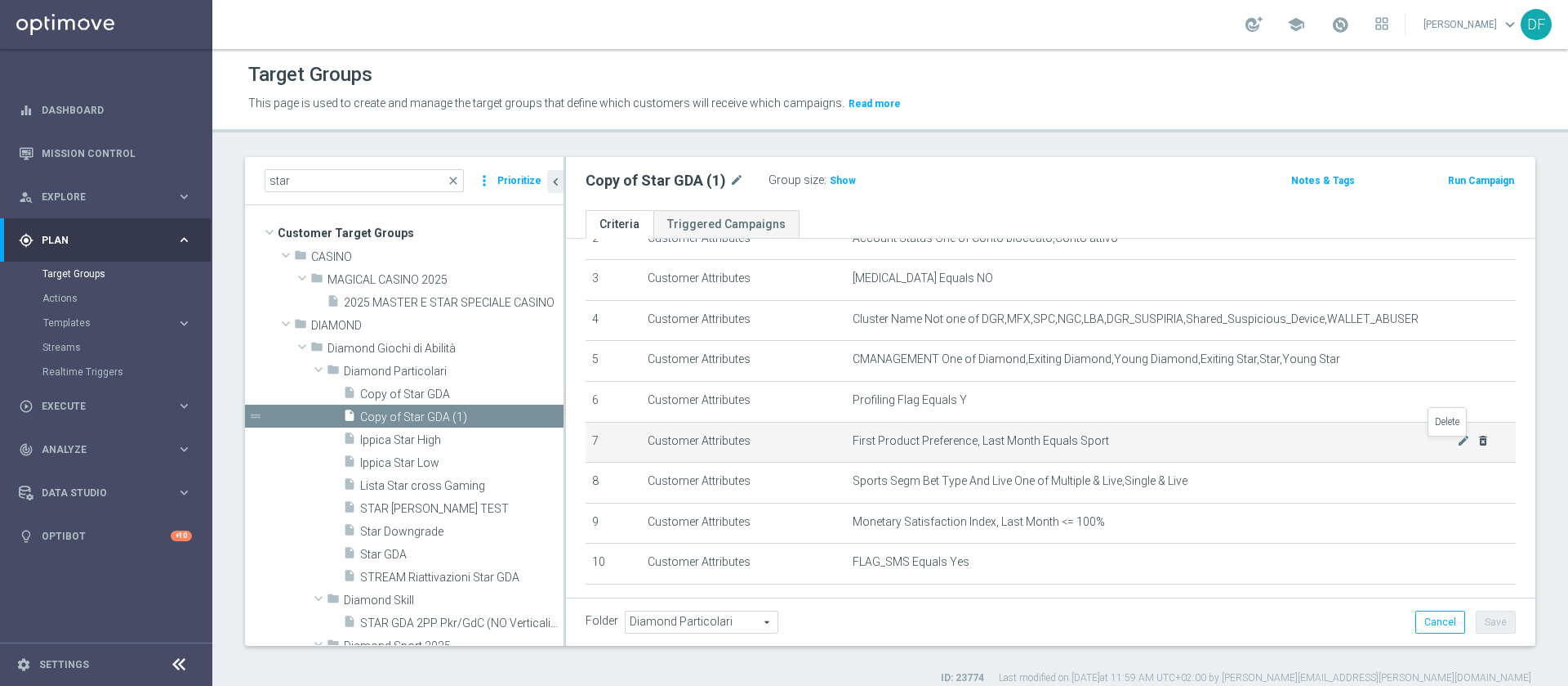
click at [1045, 440] on icon "delete_forever" at bounding box center [1483, 440] width 13 height 13
click at [1045, 442] on icon "delete_forever" at bounding box center [1483, 440] width 13 height 13
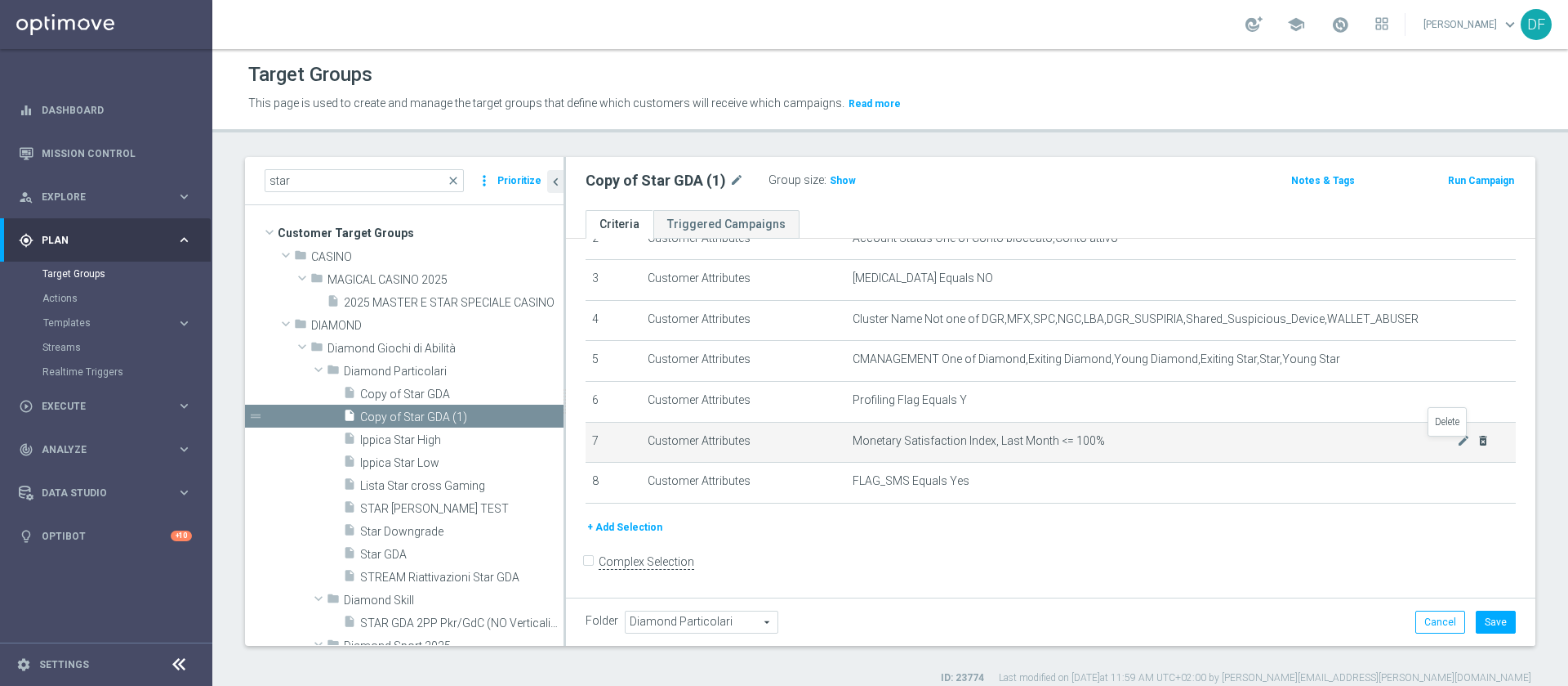
click at [1045, 443] on icon "delete_forever" at bounding box center [1483, 440] width 13 height 13
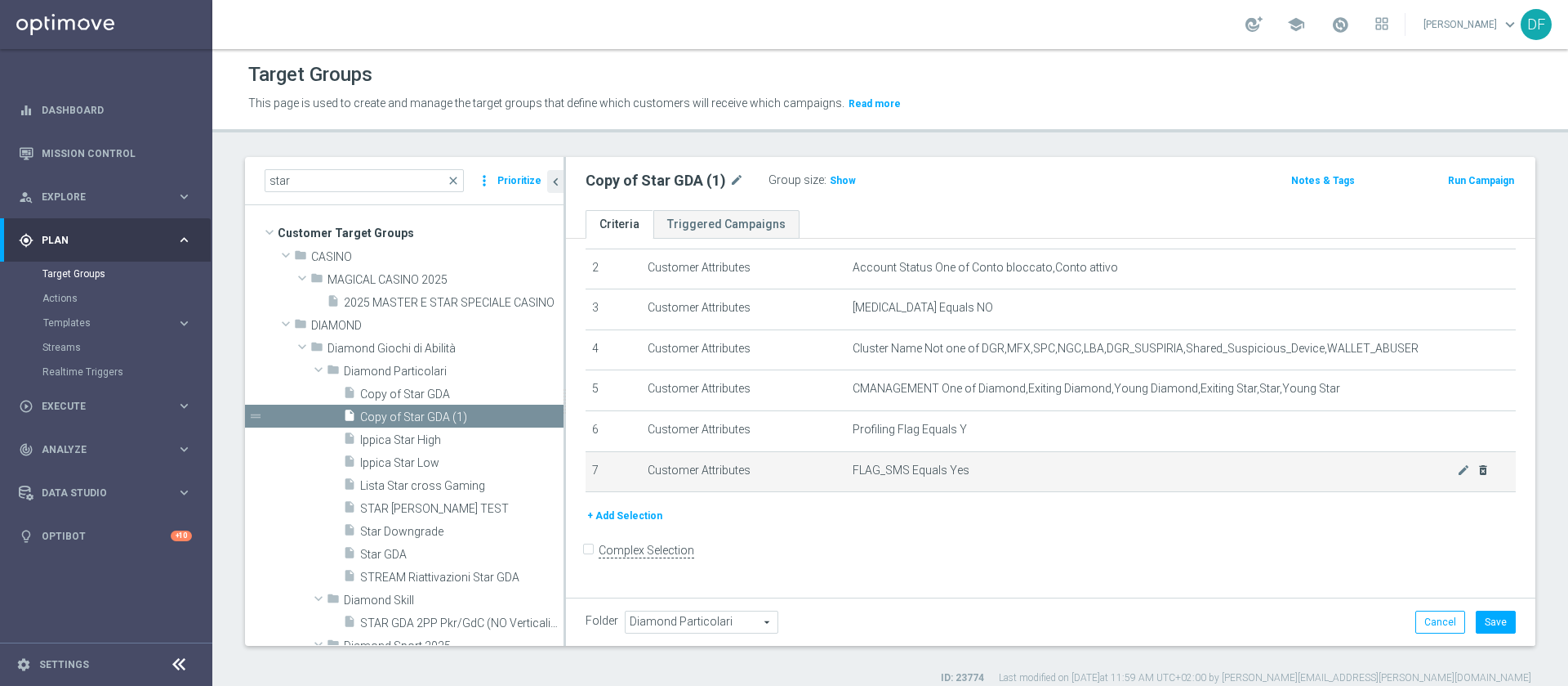
scroll to position [80, 0]
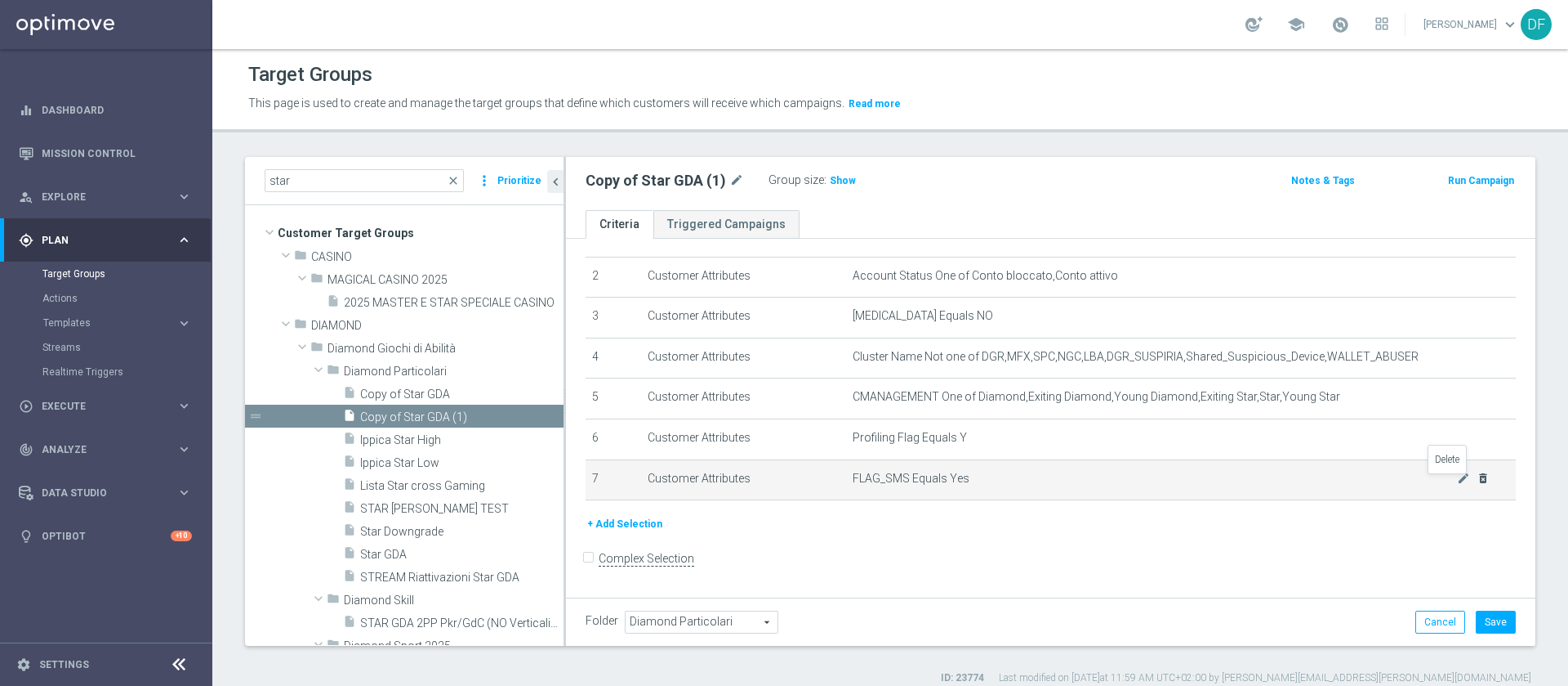
click at [1045, 456] on icon "delete_forever" at bounding box center [1483, 477] width 13 height 13
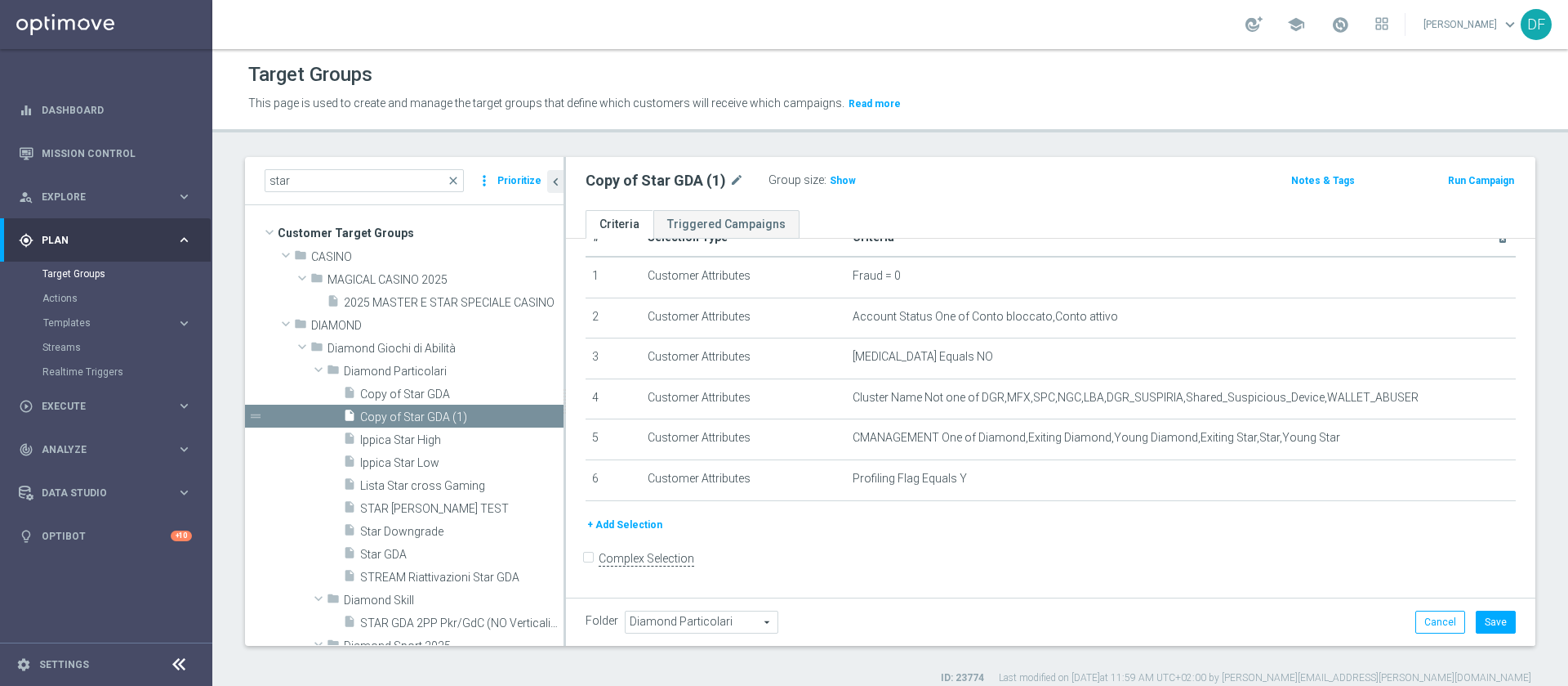
click at [639, 456] on button "+ Add Selection" at bounding box center [625, 524] width 78 height 18
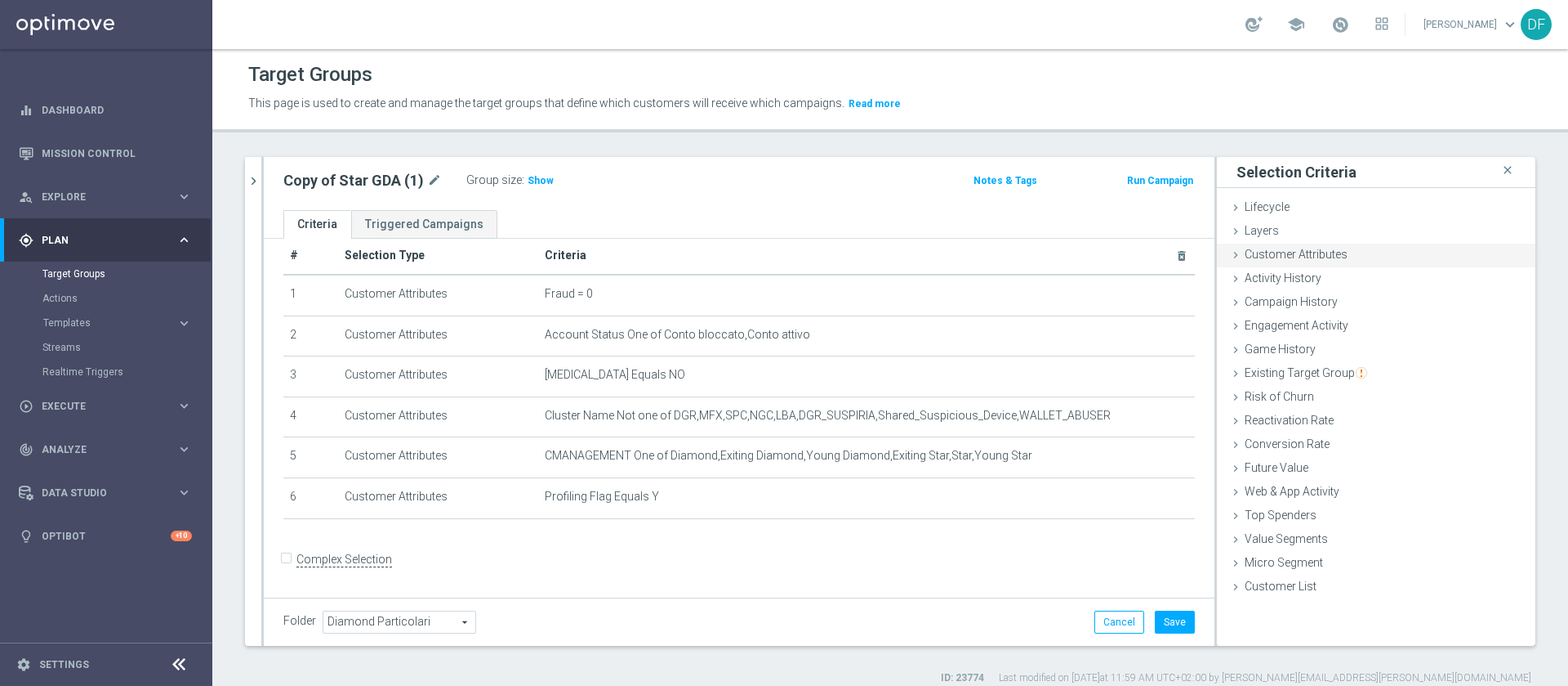
click at [1045, 250] on span "Customer Attributes" at bounding box center [1295, 254] width 103 height 13
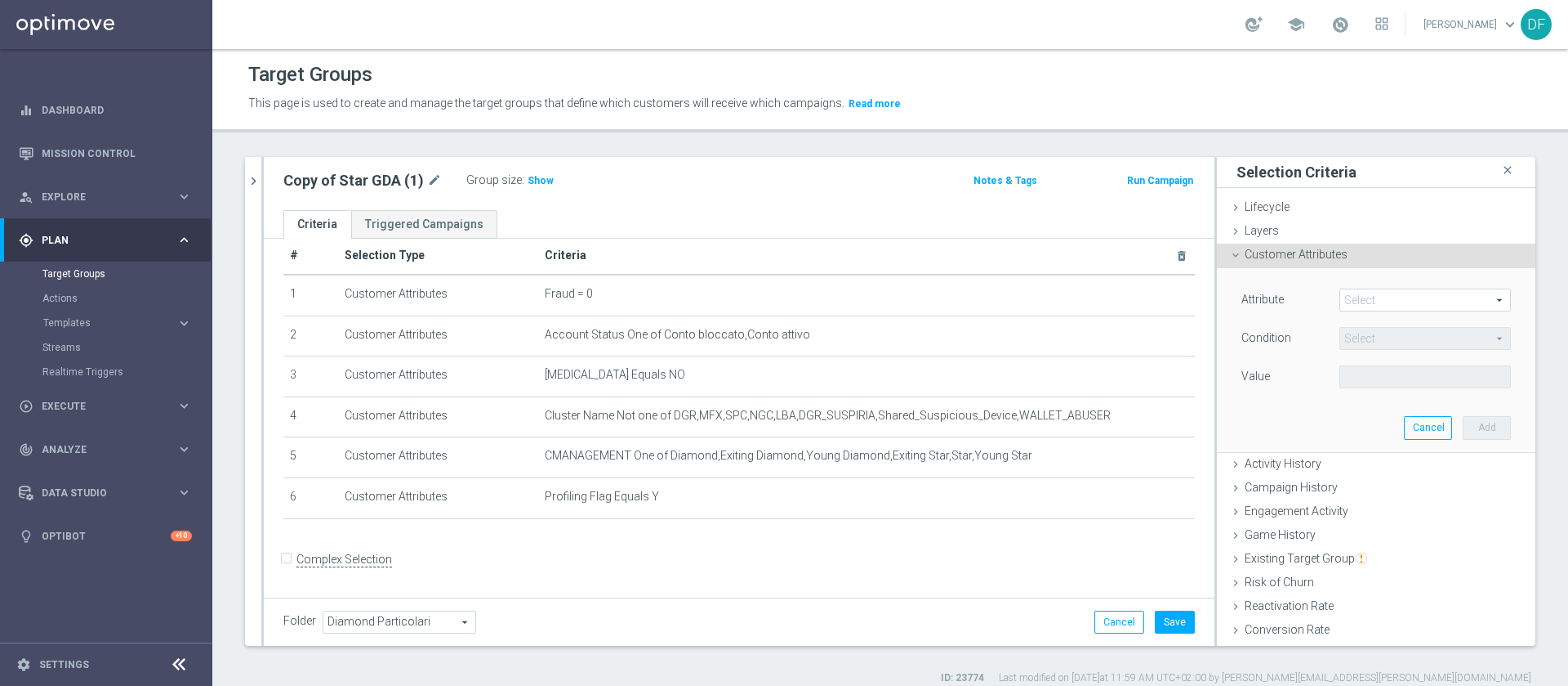
click at [1045, 294] on span at bounding box center [1425, 299] width 169 height 21
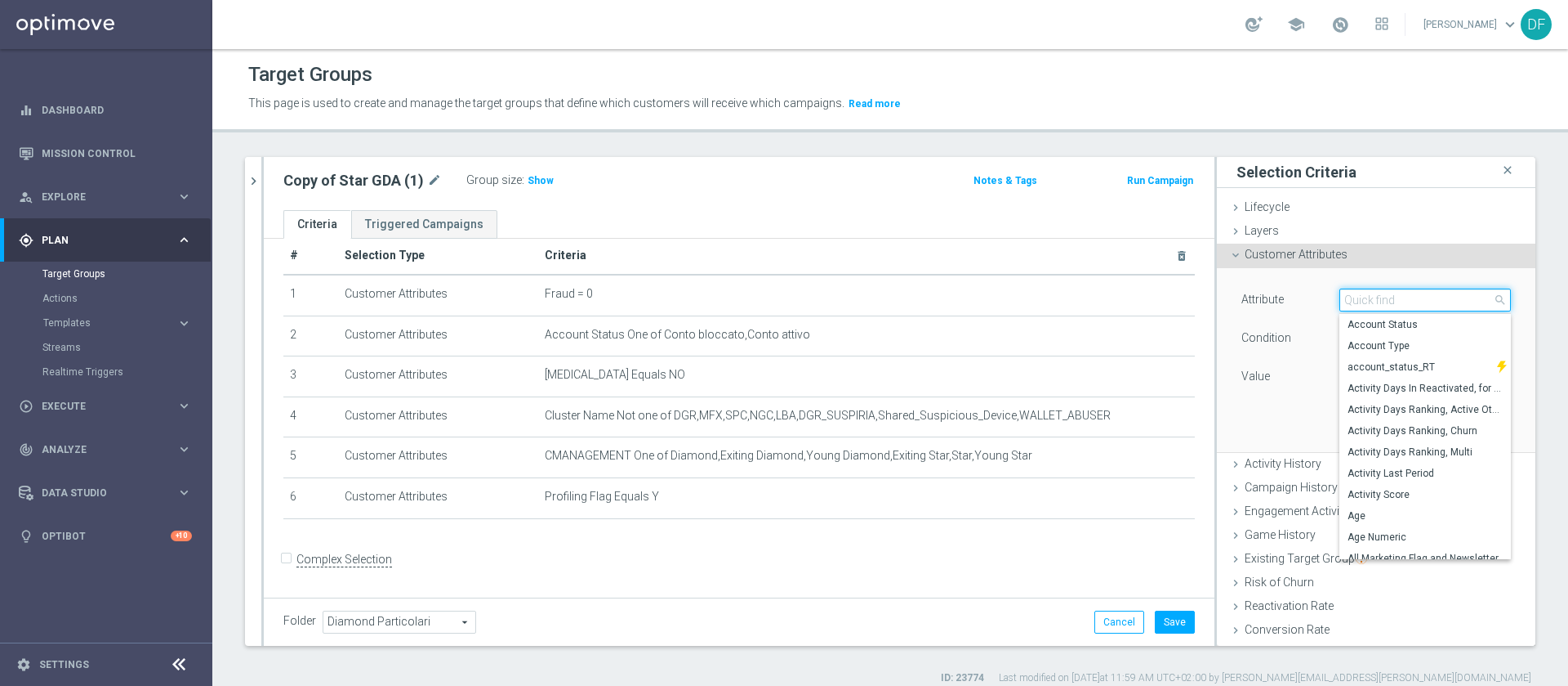
click at [1045, 299] on input "search" at bounding box center [1425, 300] width 171 height 23
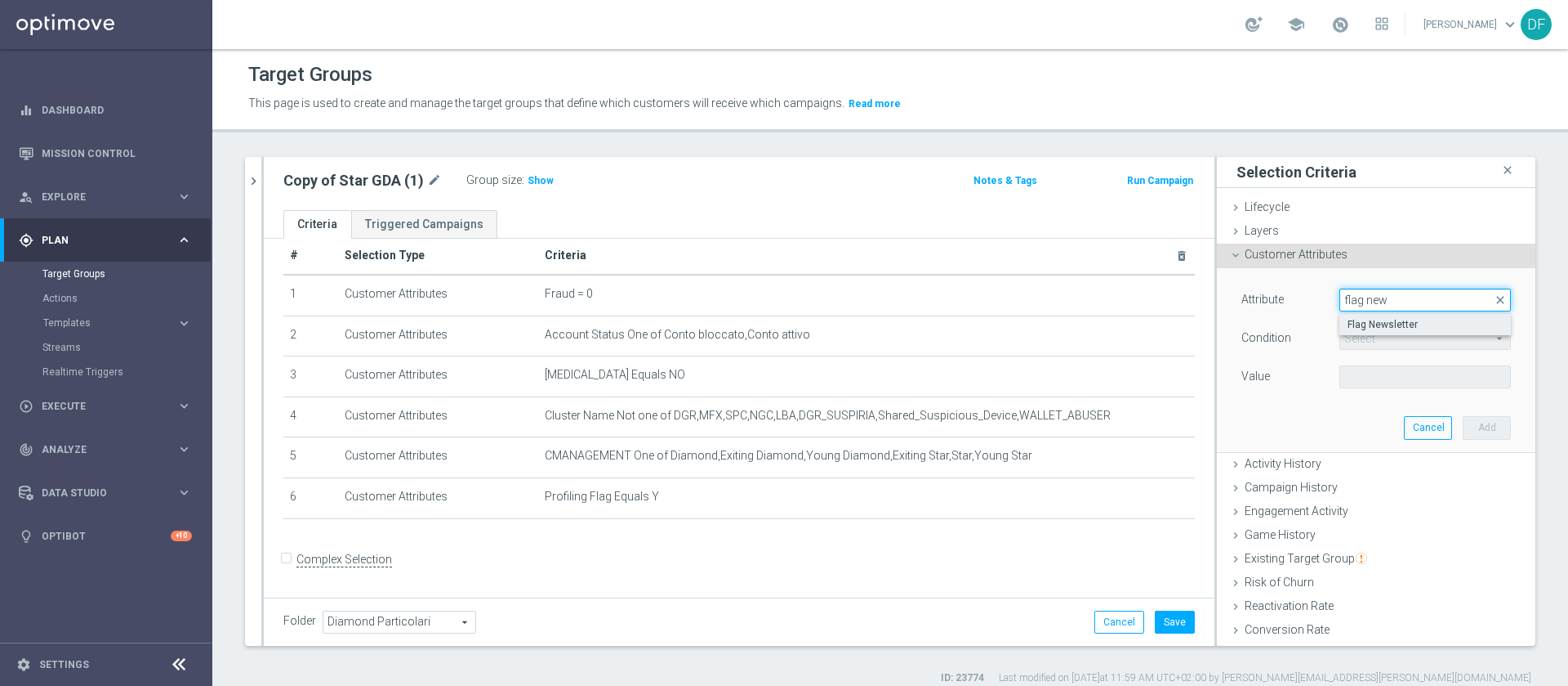
type input "flag new"
click at [1045, 329] on span "Flag Newsletter" at bounding box center [1425, 324] width 155 height 13
type input "Flag Newsletter"
type input "="
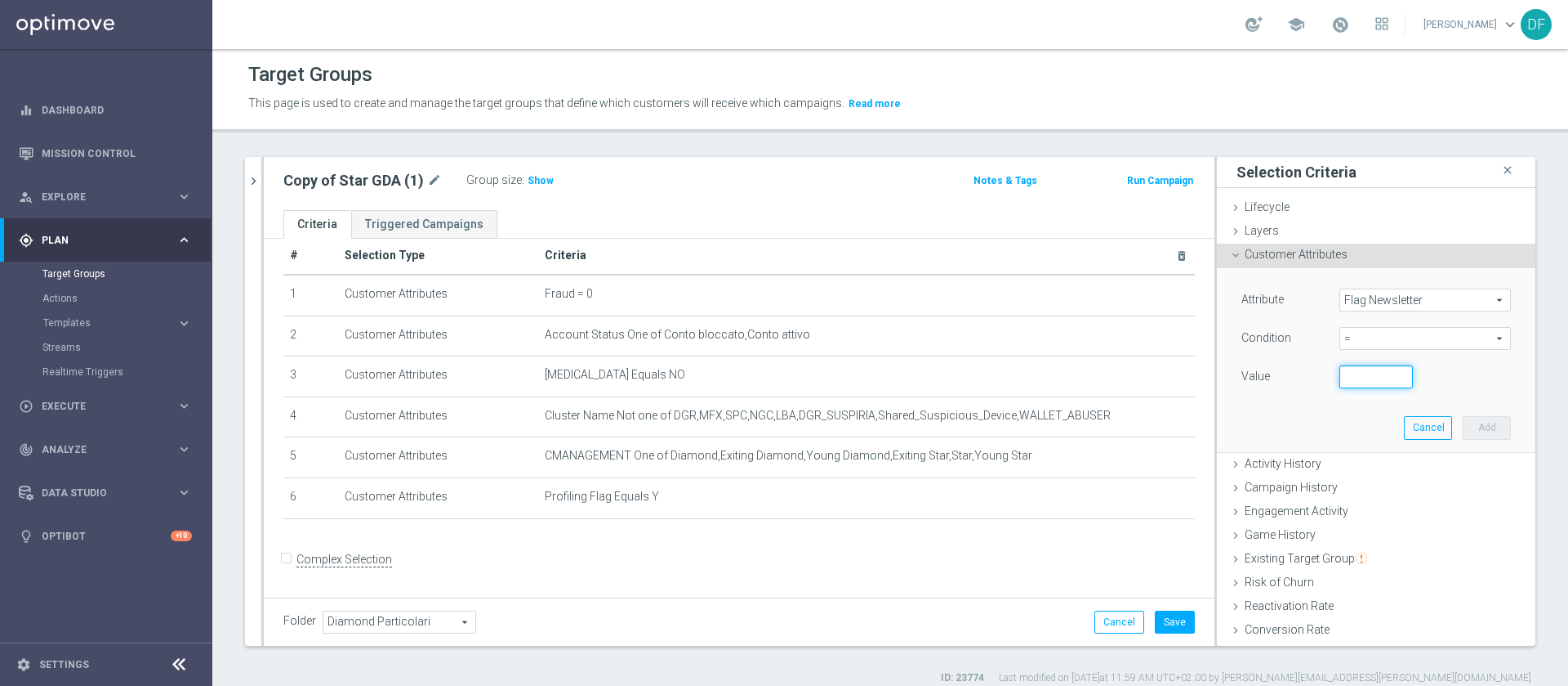
click at [1045, 378] on input "number" at bounding box center [1376, 377] width 73 height 23
type input "1"
click at [1045, 429] on button "Add" at bounding box center [1487, 427] width 49 height 23
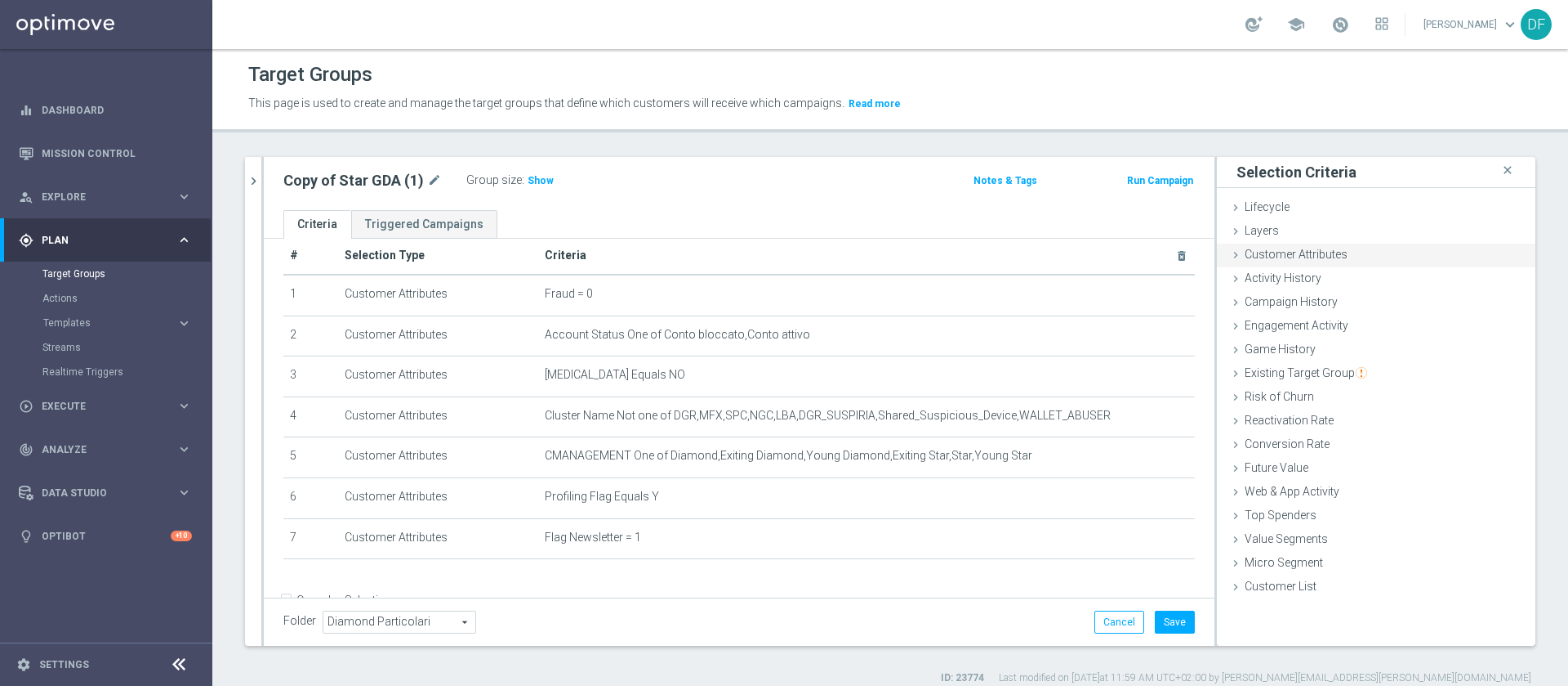
click at [1045, 259] on span "Customer Attributes" at bounding box center [1295, 254] width 103 height 13
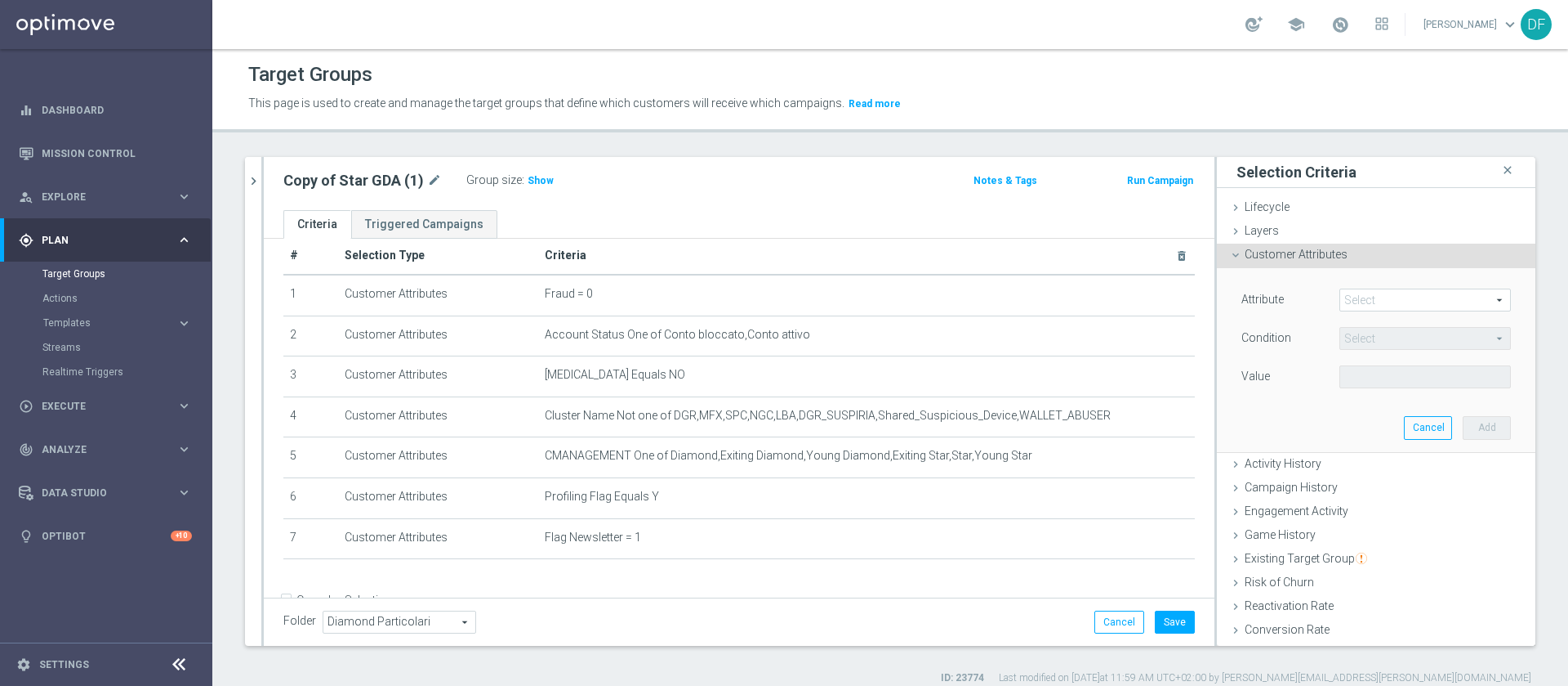
click at [1045, 303] on span at bounding box center [1425, 299] width 169 height 21
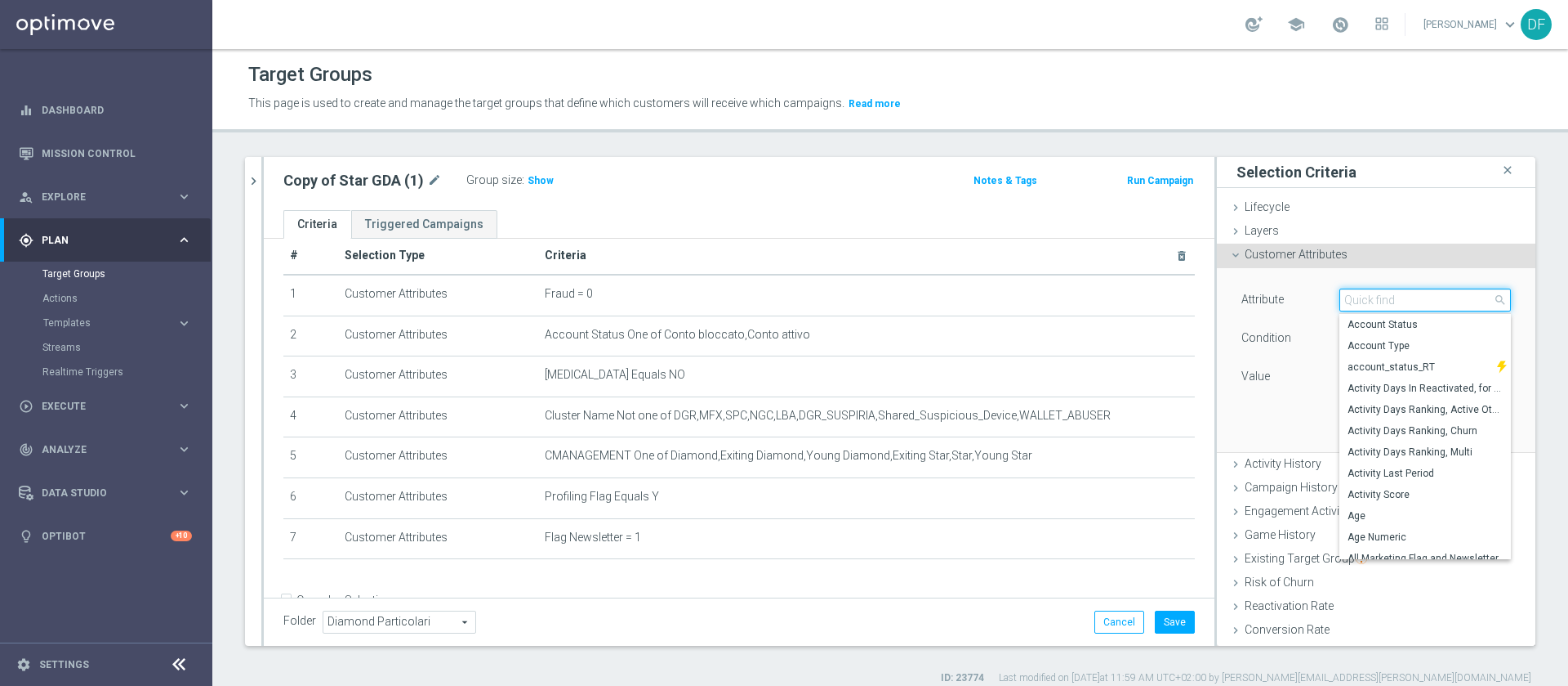
click at [1045, 302] on input "search" at bounding box center [1425, 300] width 171 height 23
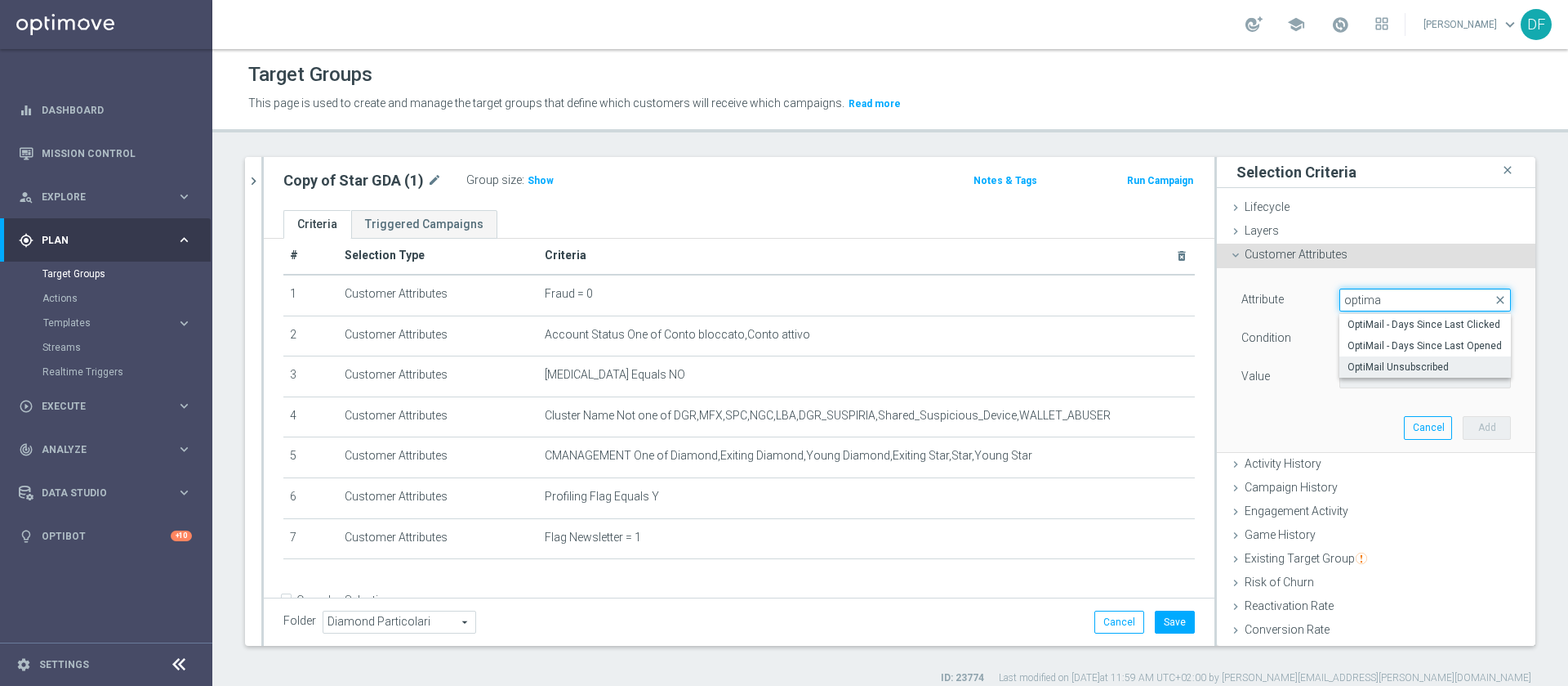
type input "optima"
click at [1045, 362] on span "OptiMail Unsubscribed" at bounding box center [1425, 366] width 155 height 13
type input "OptiMail Unsubscribed"
type input "Equals"
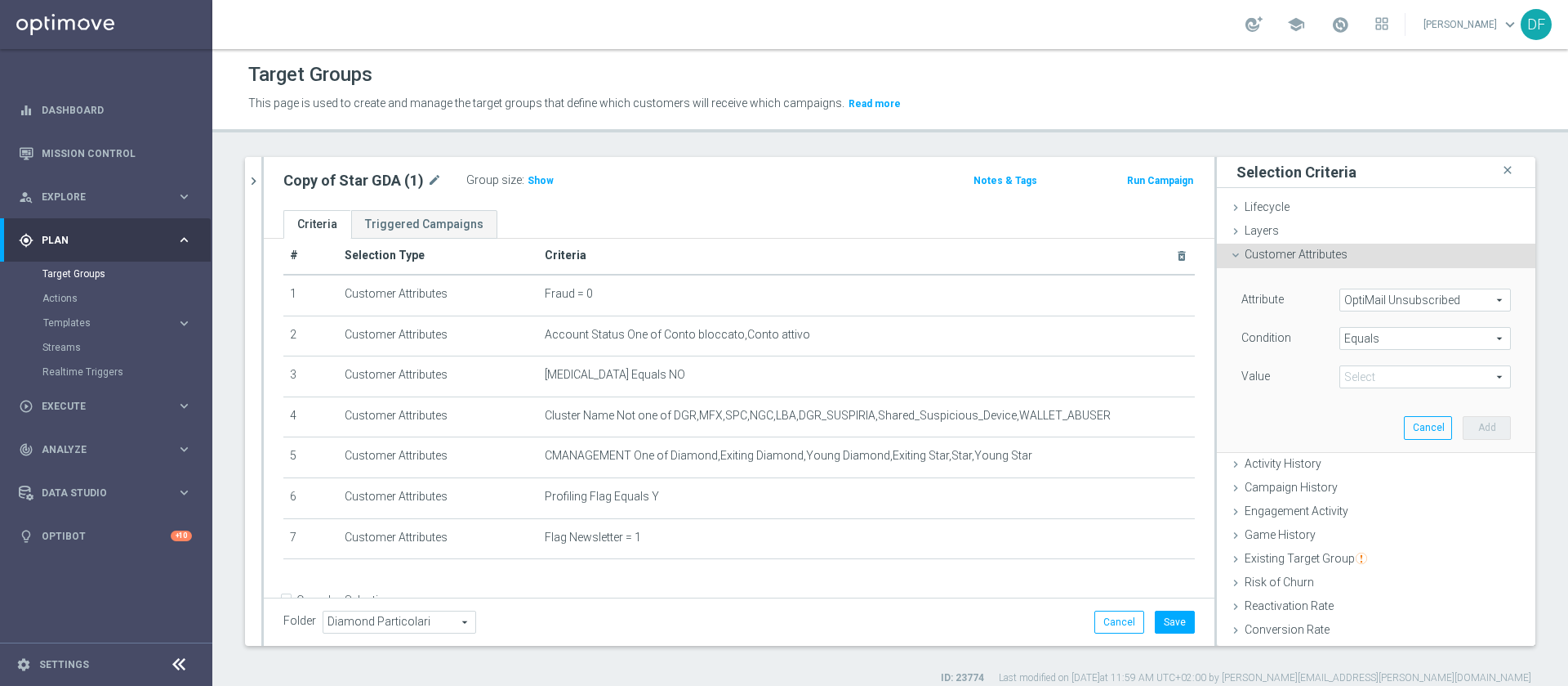
click at [1045, 378] on span at bounding box center [1425, 377] width 169 height 21
click at [1045, 401] on span "Sisal Marketing" at bounding box center [1425, 401] width 155 height 13
type input "Sisal Marketing"
click at [1045, 340] on span "Equals" at bounding box center [1425, 338] width 169 height 21
click at [1045, 429] on span "Does not equal" at bounding box center [1425, 426] width 155 height 13
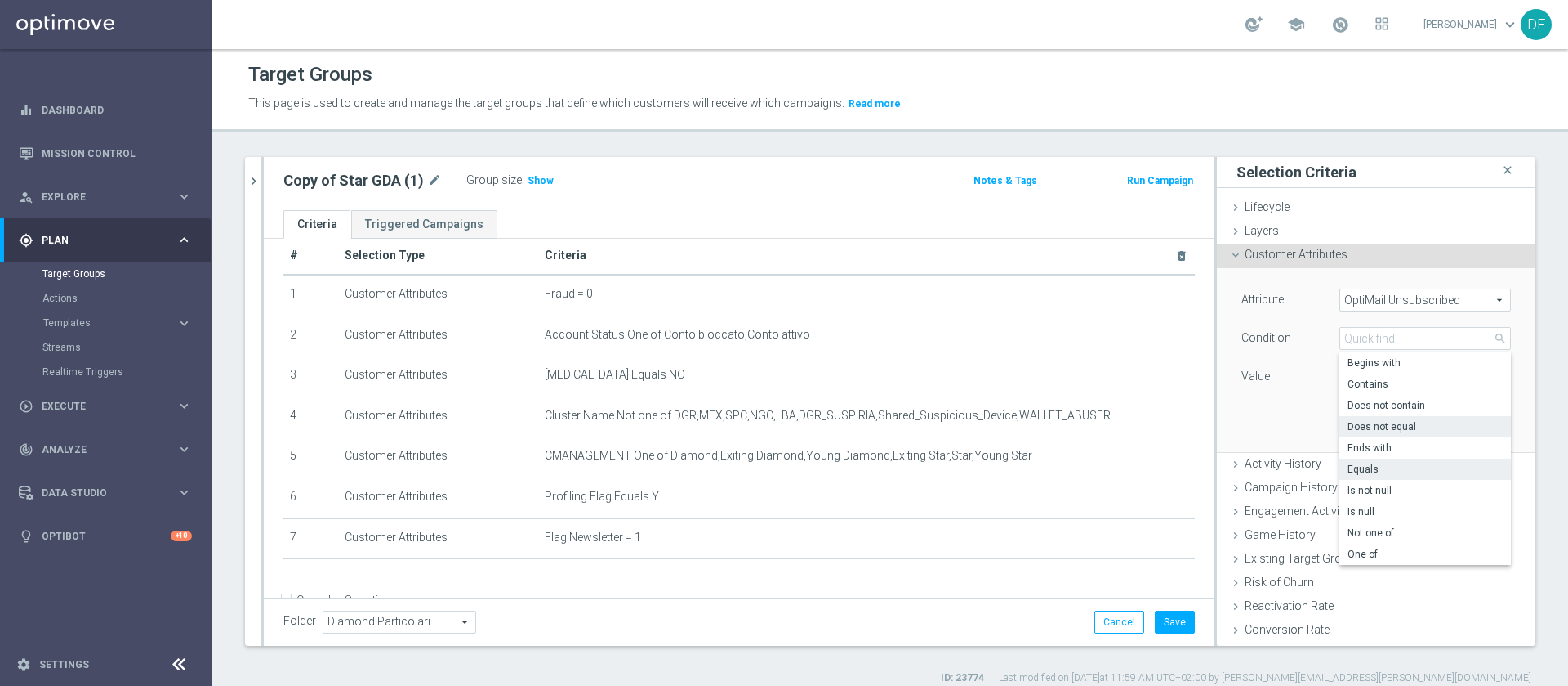
type input "Does not equal"
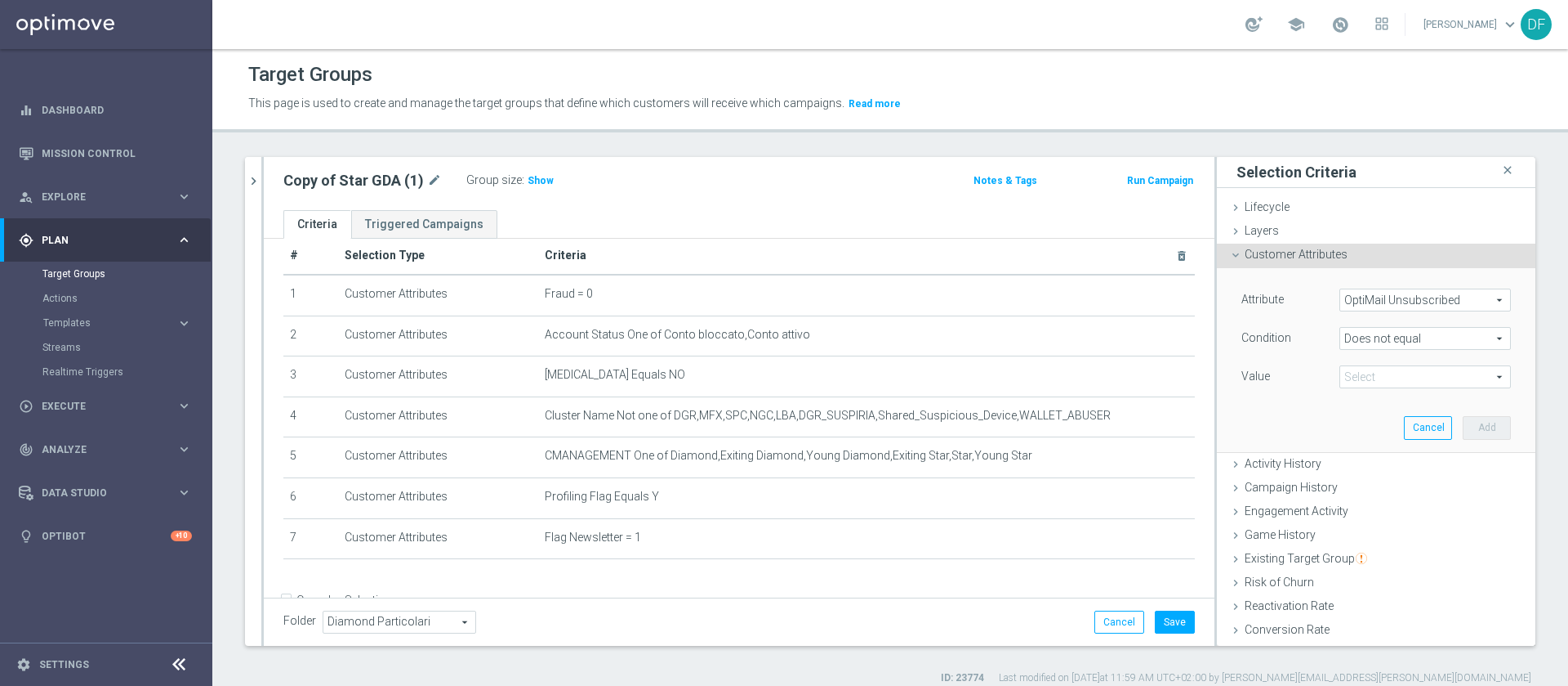
click at [1045, 377] on span "Sisal Marketing" at bounding box center [1425, 377] width 169 height 21
click at [1045, 401] on span "Sisal Marketing" at bounding box center [1425, 401] width 155 height 13
type input "Sisal Marketing"
click at [1045, 428] on button "Add" at bounding box center [1487, 427] width 49 height 23
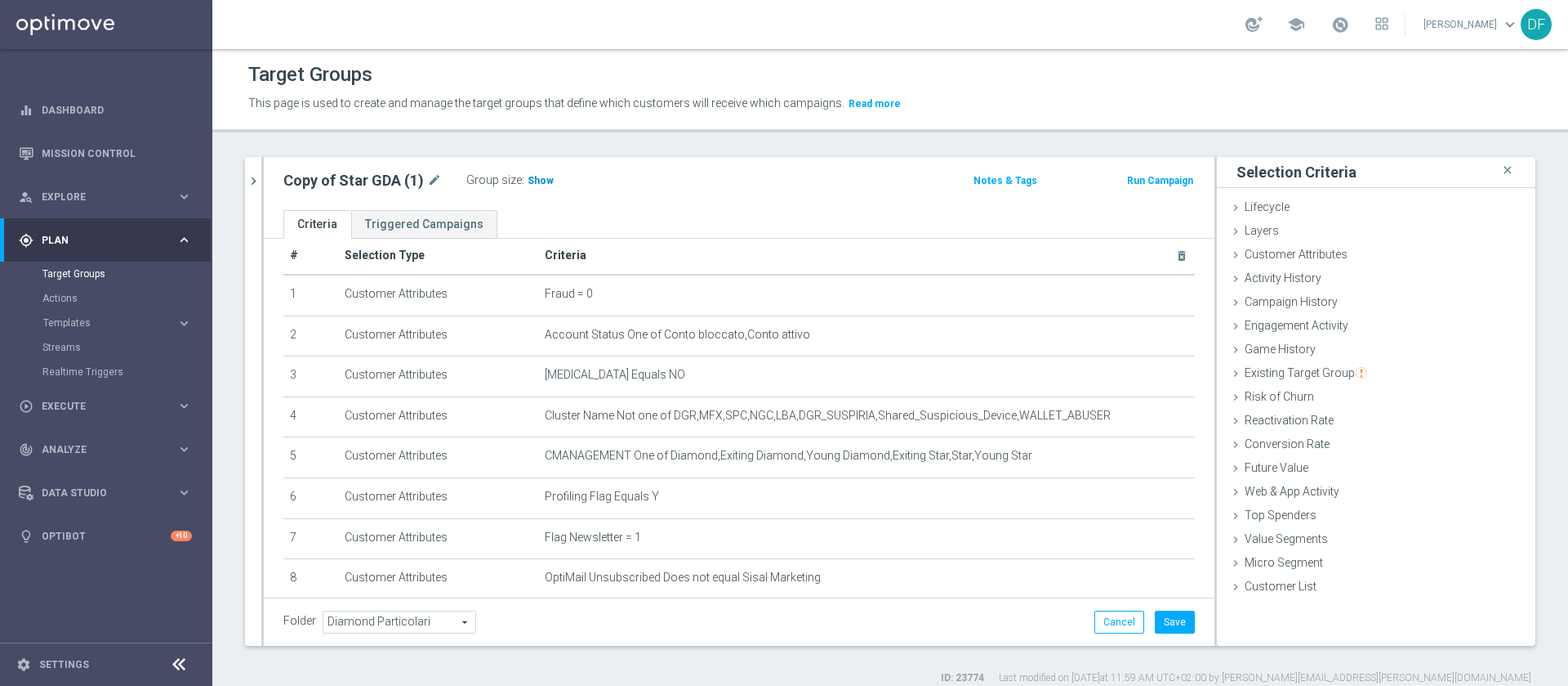
click at [538, 176] on span "Show" at bounding box center [541, 180] width 26 height 11
click at [429, 174] on icon "mode_edit" at bounding box center [434, 180] width 14 height 20
type input "Star DEM Fantapizza"
click at [730, 209] on div "Star DEM Fantapizza Group size : 3,366 Notes & Tags Run Campaign" at bounding box center [739, 183] width 951 height 53
click at [1045, 257] on span "Customer Attributes" at bounding box center [1295, 254] width 103 height 13
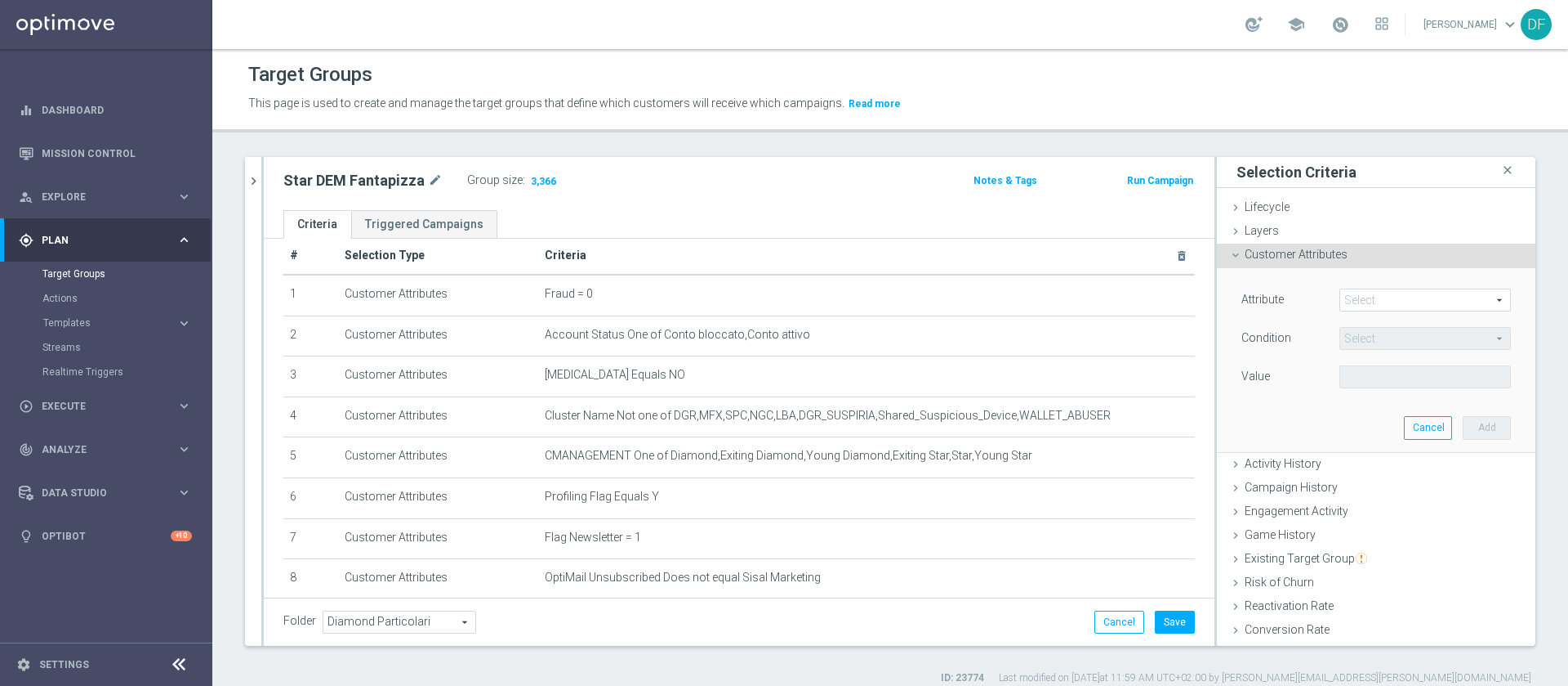
click at [1045, 300] on span at bounding box center [1425, 299] width 169 height 21
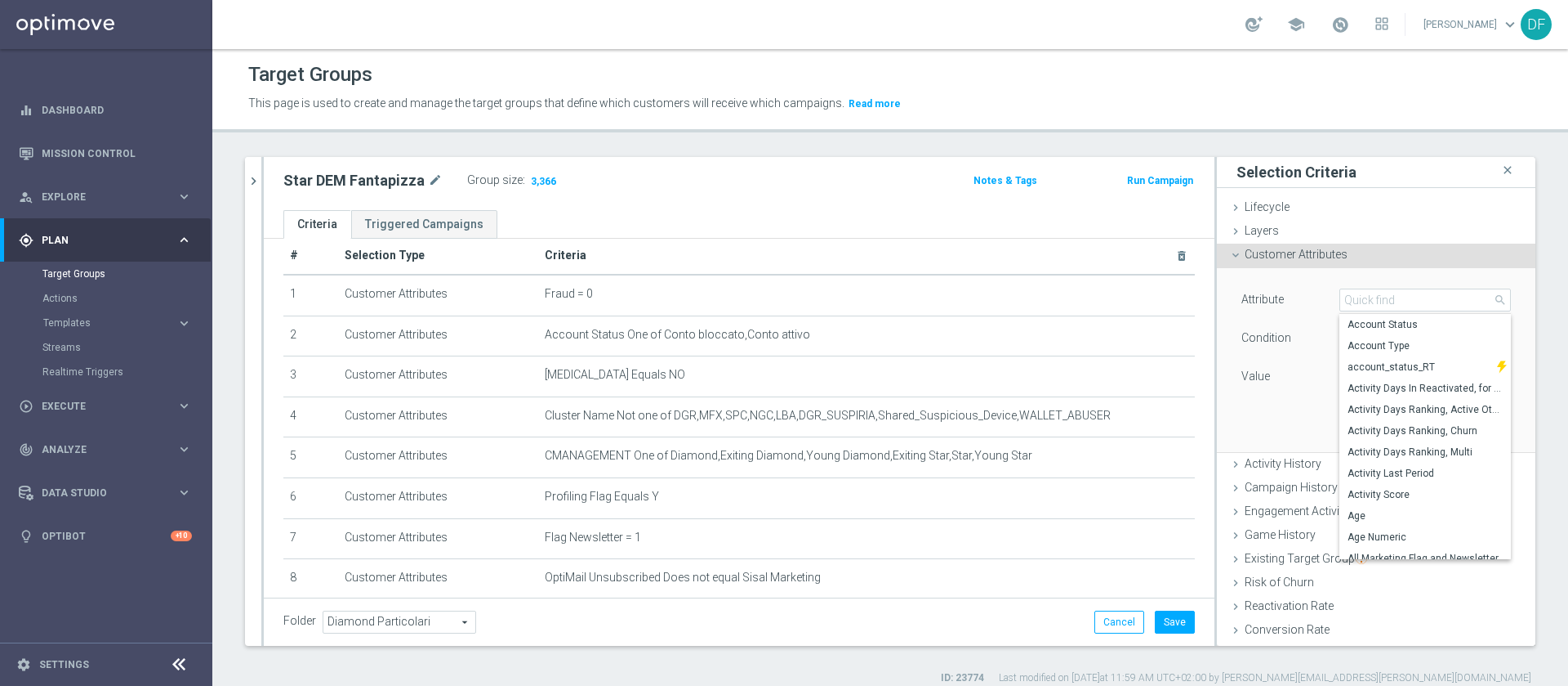
click at [1045, 259] on span "Customer Attributes" at bounding box center [1295, 254] width 103 height 13
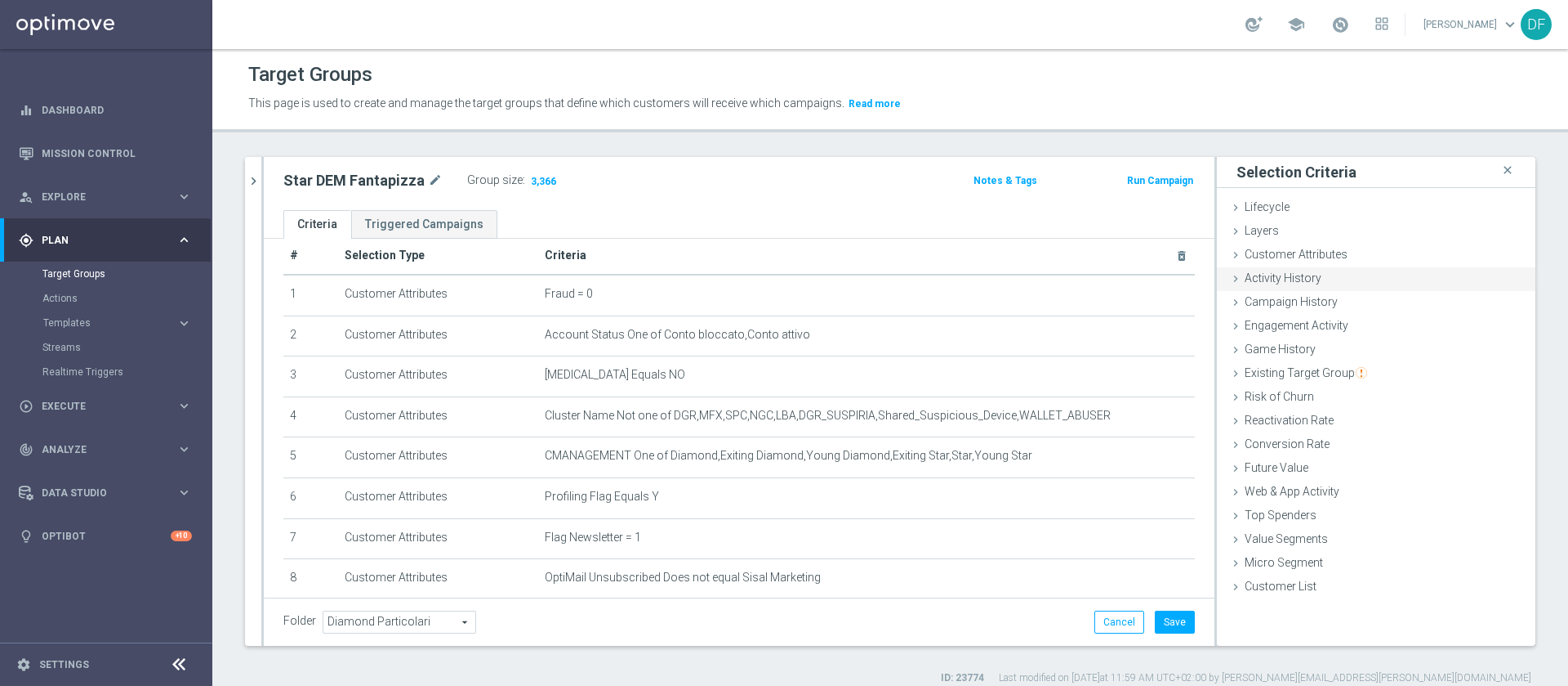
click at [1045, 269] on div "Activity History done" at bounding box center [1376, 280] width 319 height 25
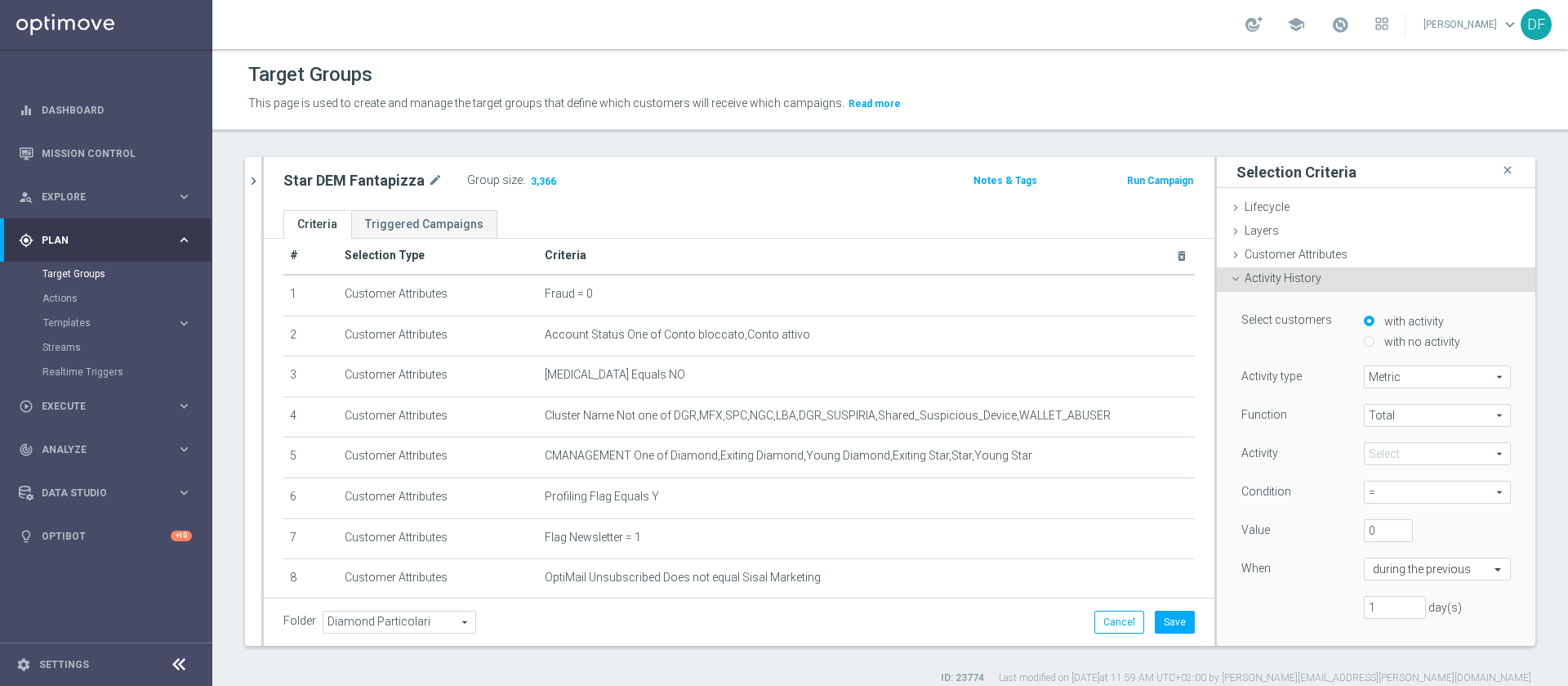
click at [1045, 447] on span at bounding box center [1437, 453] width 146 height 21
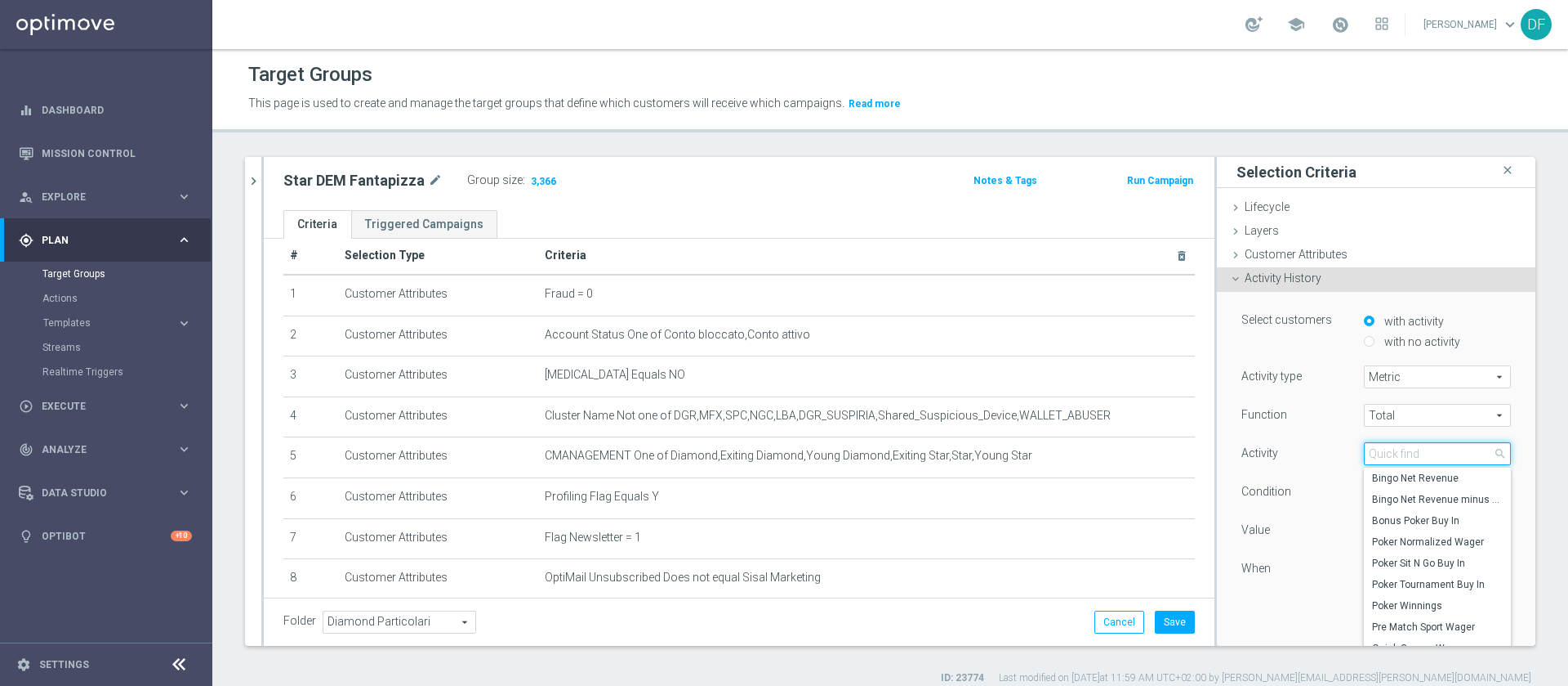
click at [1045, 447] on input "search" at bounding box center [1437, 453] width 147 height 23
type input "sport wage"
click at [1045, 456] on label "Sport Wager" at bounding box center [1437, 541] width 147 height 21
type input "Sport Wager"
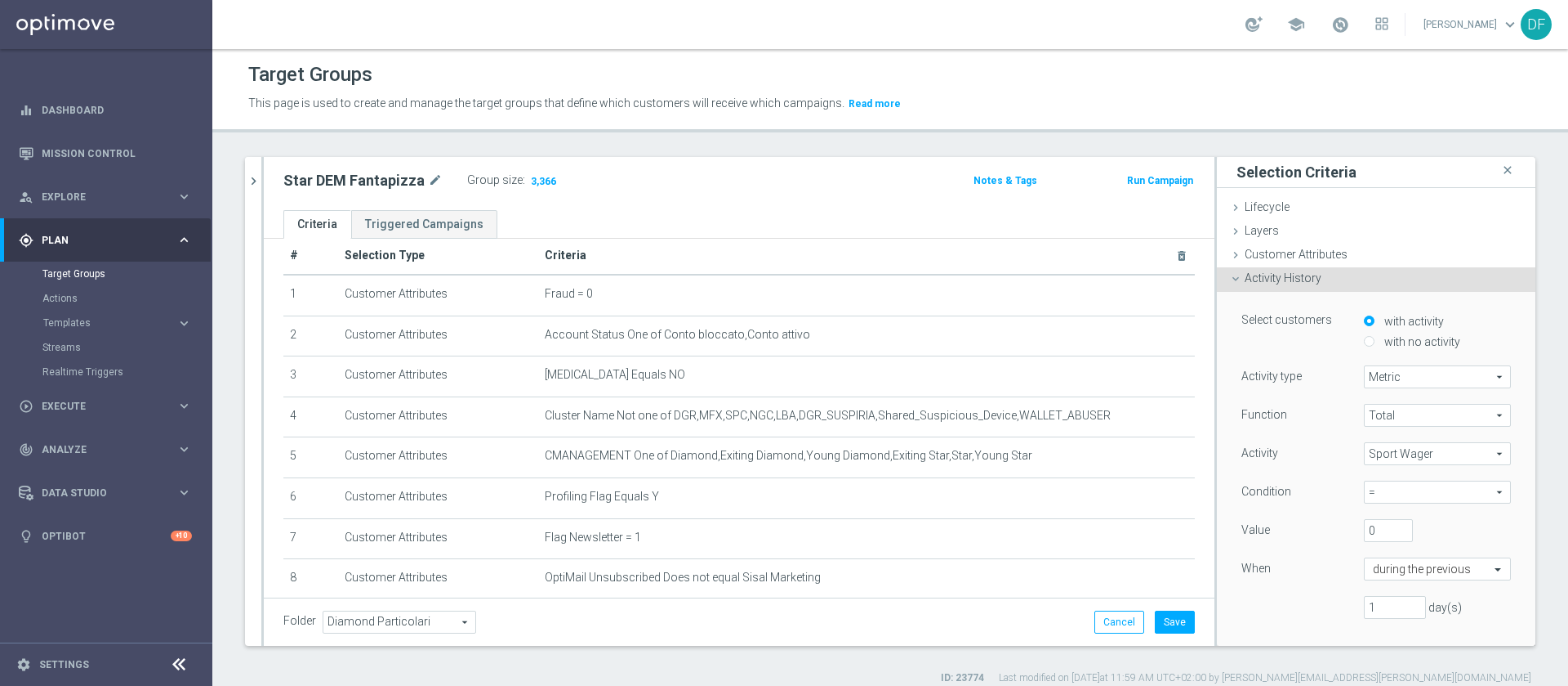
click at [1045, 456] on span "=" at bounding box center [1437, 492] width 146 height 21
click at [1045, 456] on span ">" at bounding box center [1437, 558] width 130 height 13
type input ">"
click at [1045, 456] on input "1" at bounding box center [1394, 607] width 62 height 23
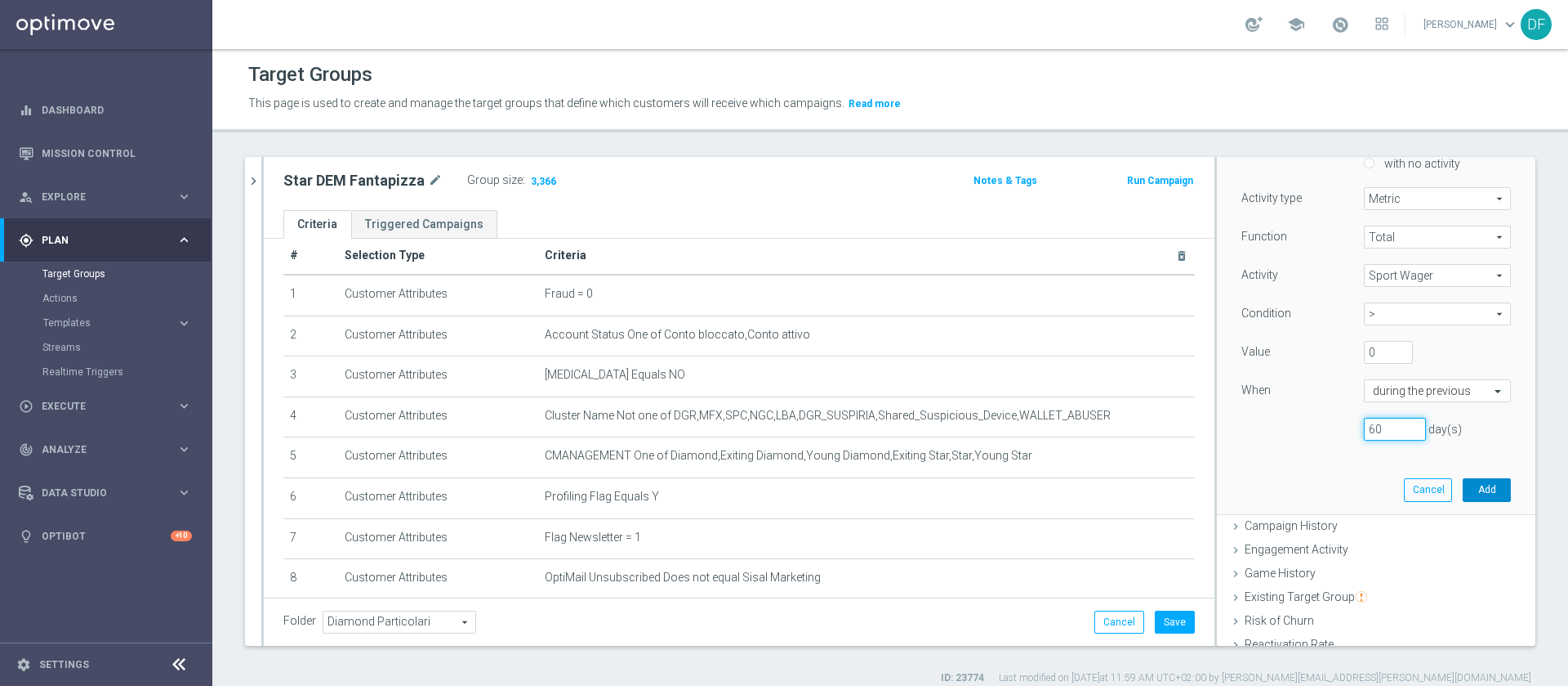
type input "60"
click at [1045, 456] on button "Add" at bounding box center [1487, 489] width 49 height 23
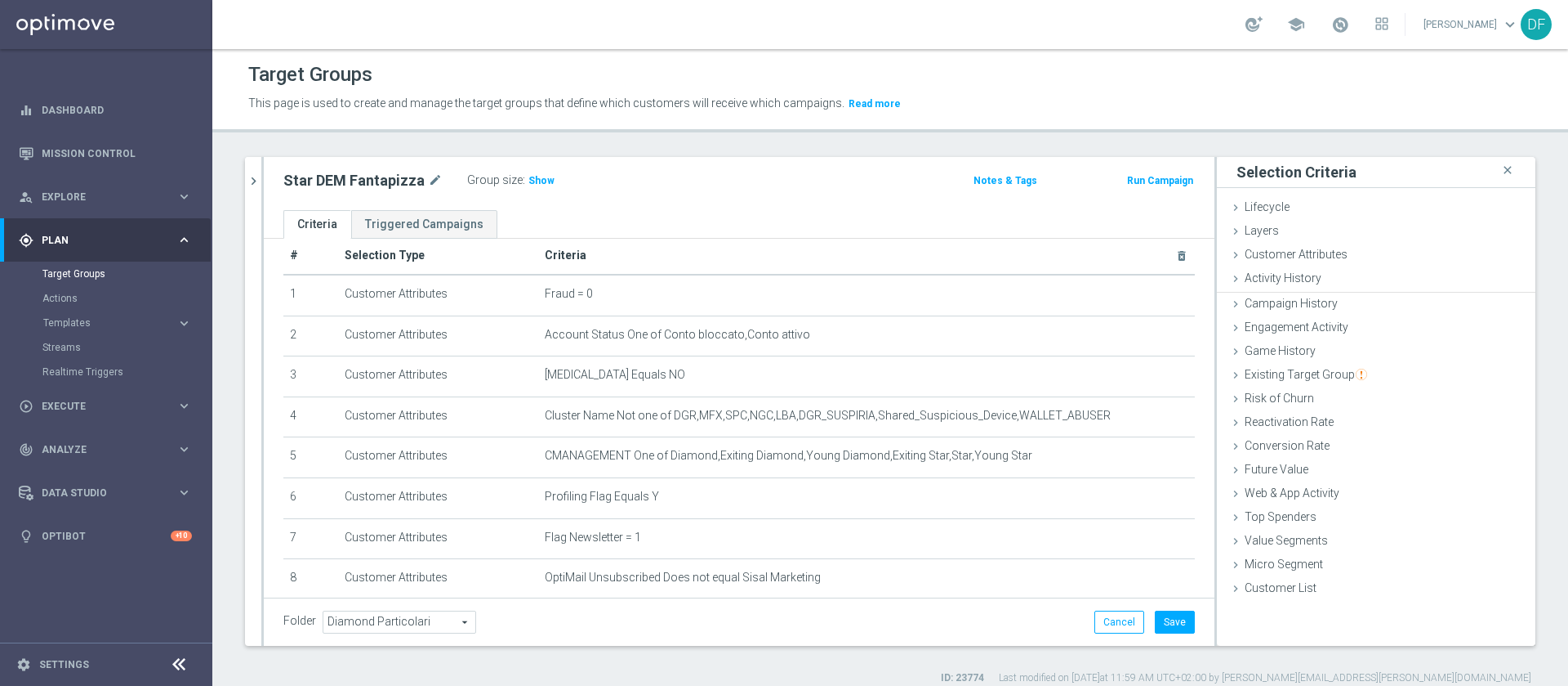
scroll to position [0, 0]
click at [543, 182] on span "Show" at bounding box center [541, 180] width 26 height 11
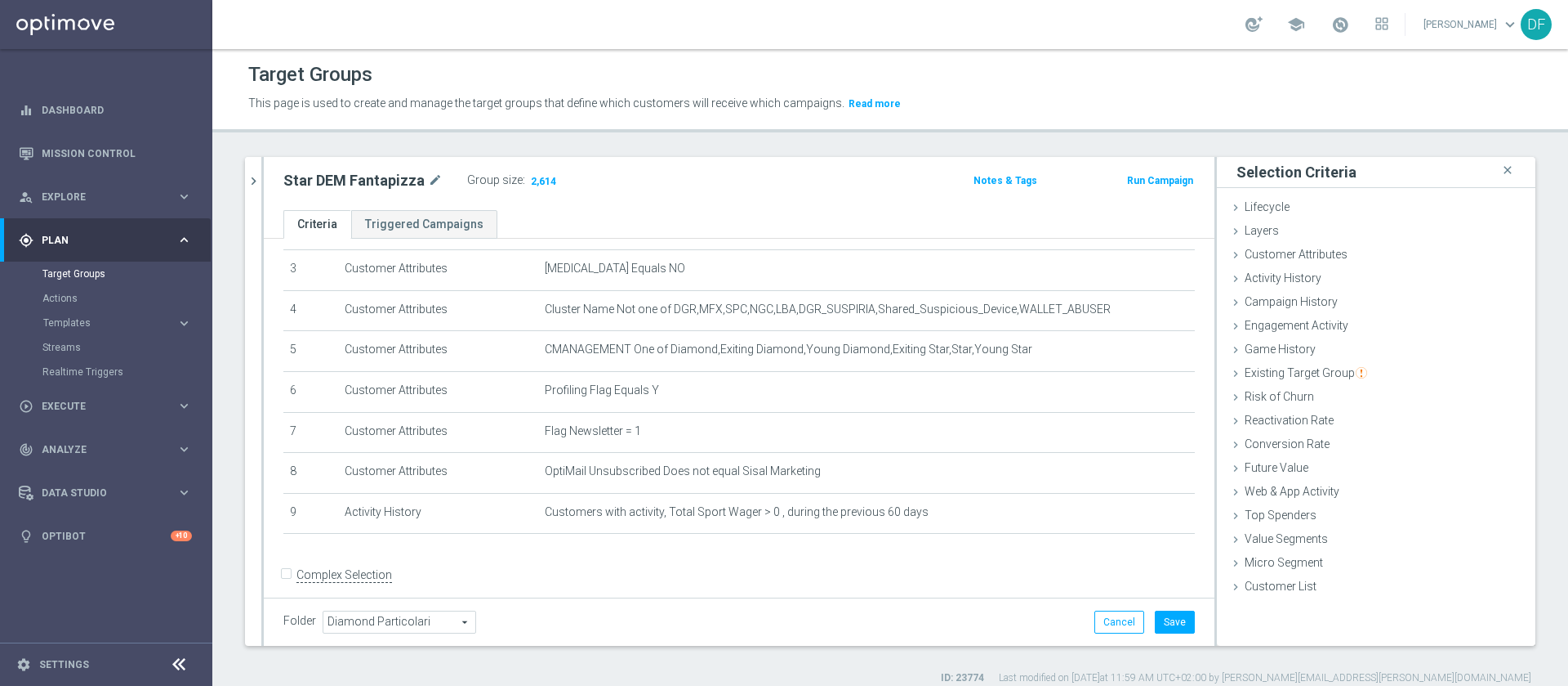
scroll to position [130, 0]
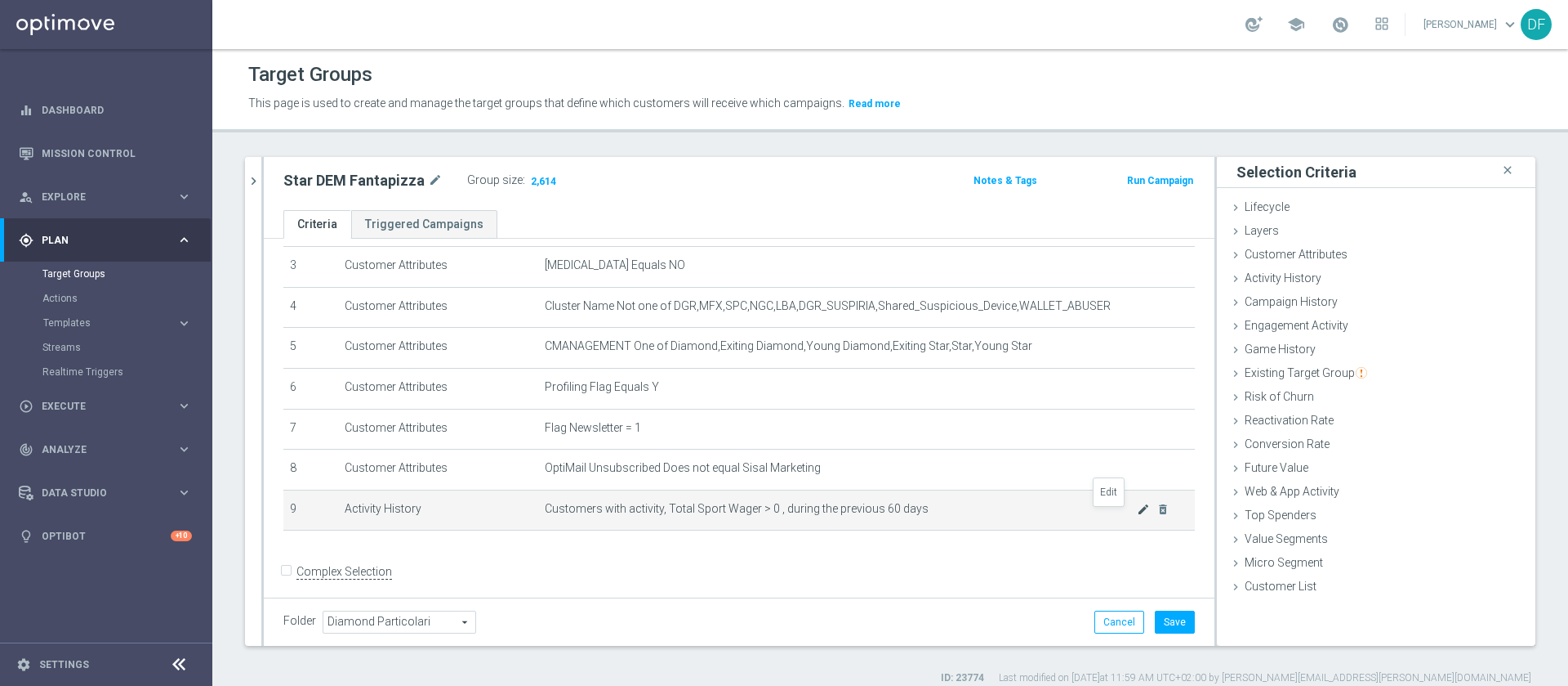
click at [1045, 456] on icon "mode_edit" at bounding box center [1143, 509] width 13 height 13
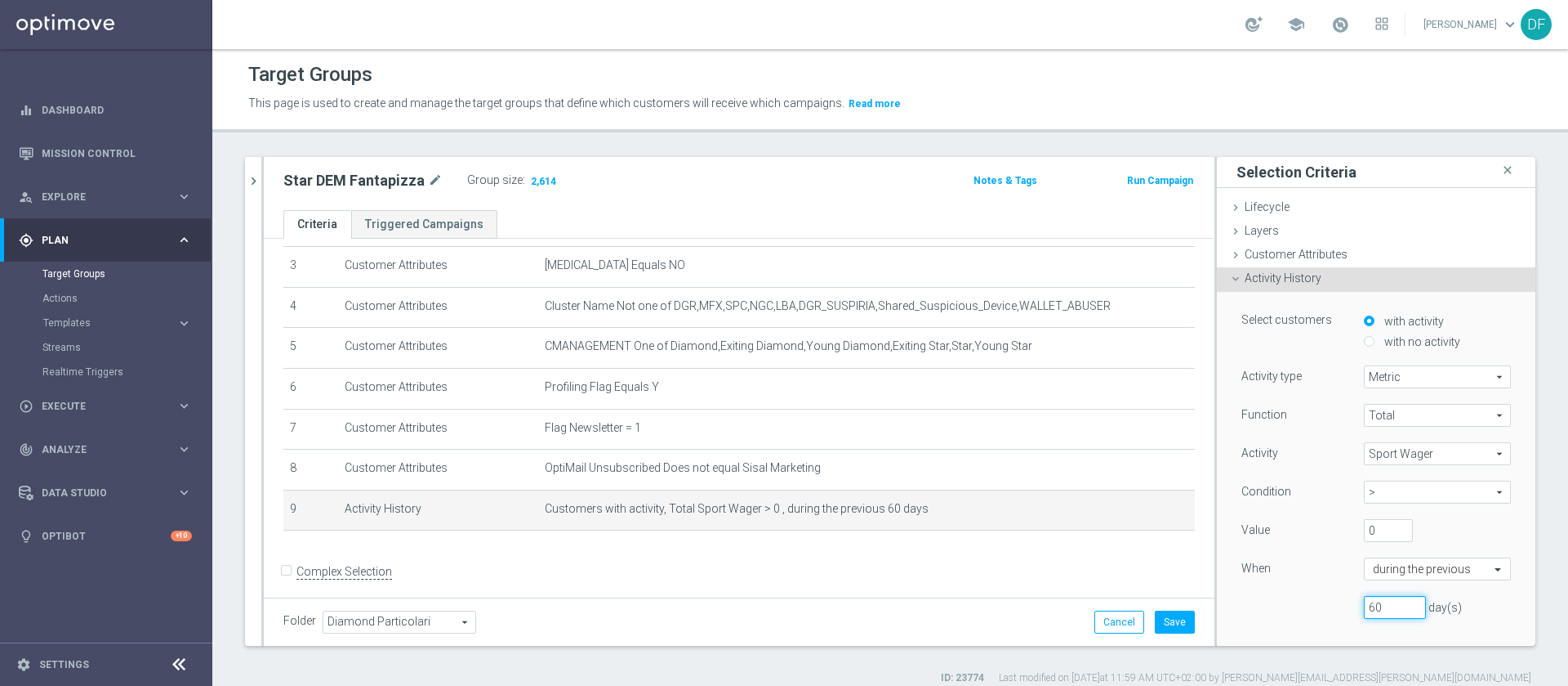
click at [1045, 456] on input "60" at bounding box center [1394, 607] width 62 height 23
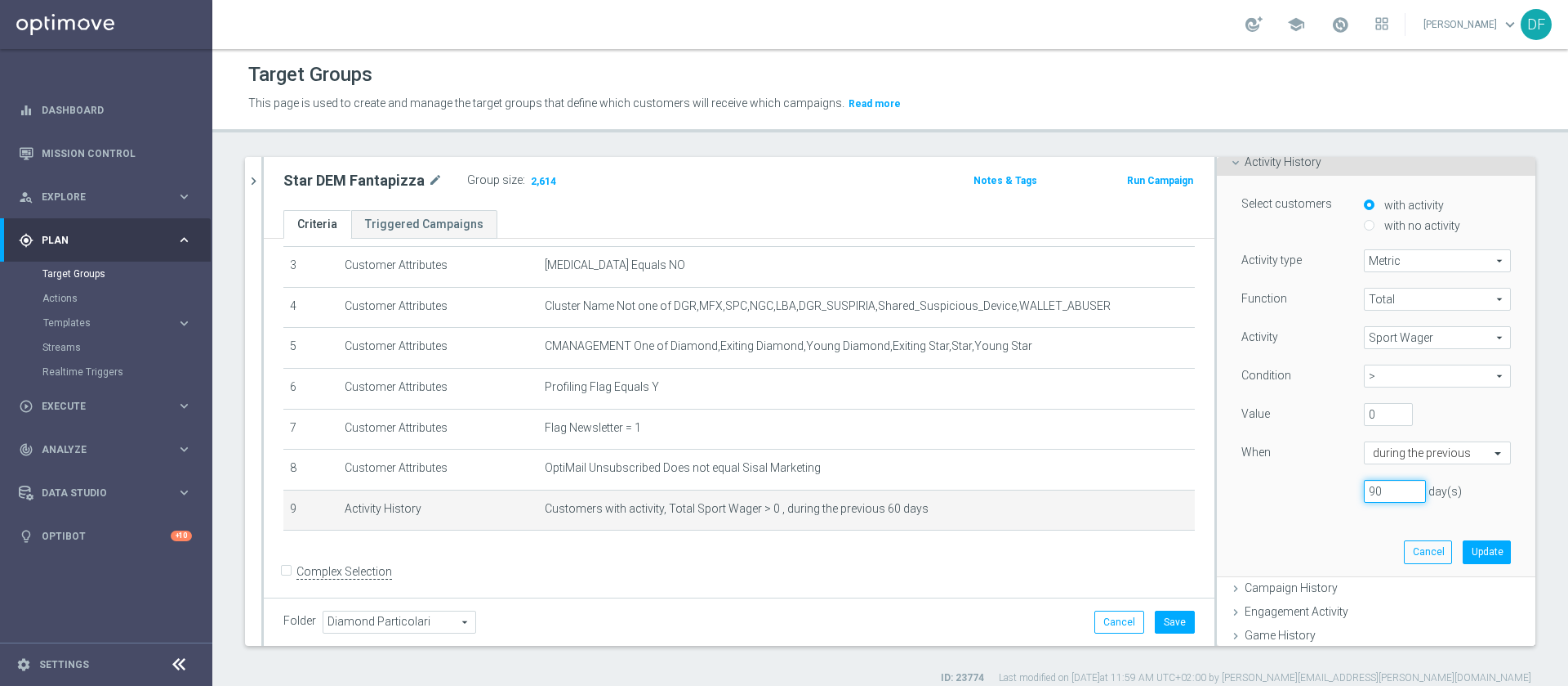
scroll to position [121, 0]
type input "90"
click at [1045, 456] on button "Update" at bounding box center [1487, 546] width 49 height 23
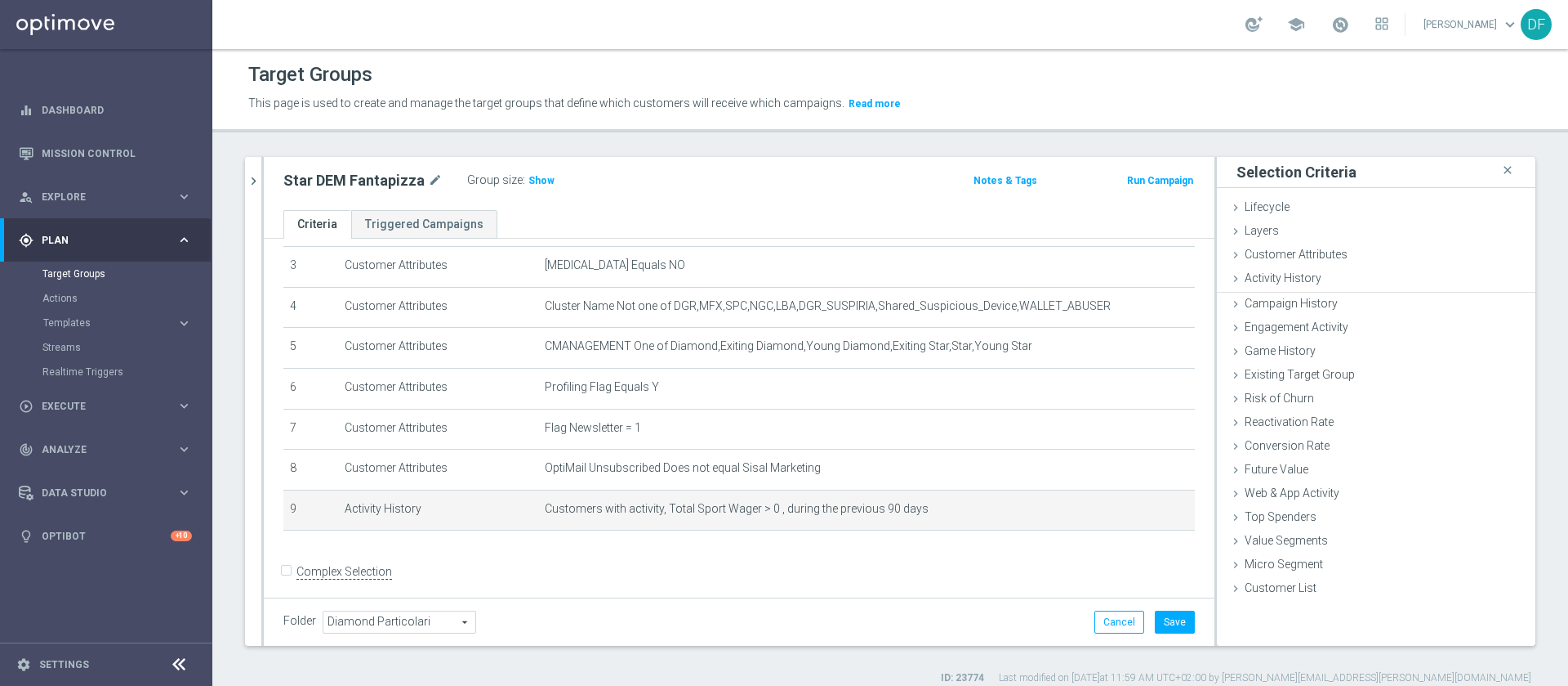
scroll to position [0, 0]
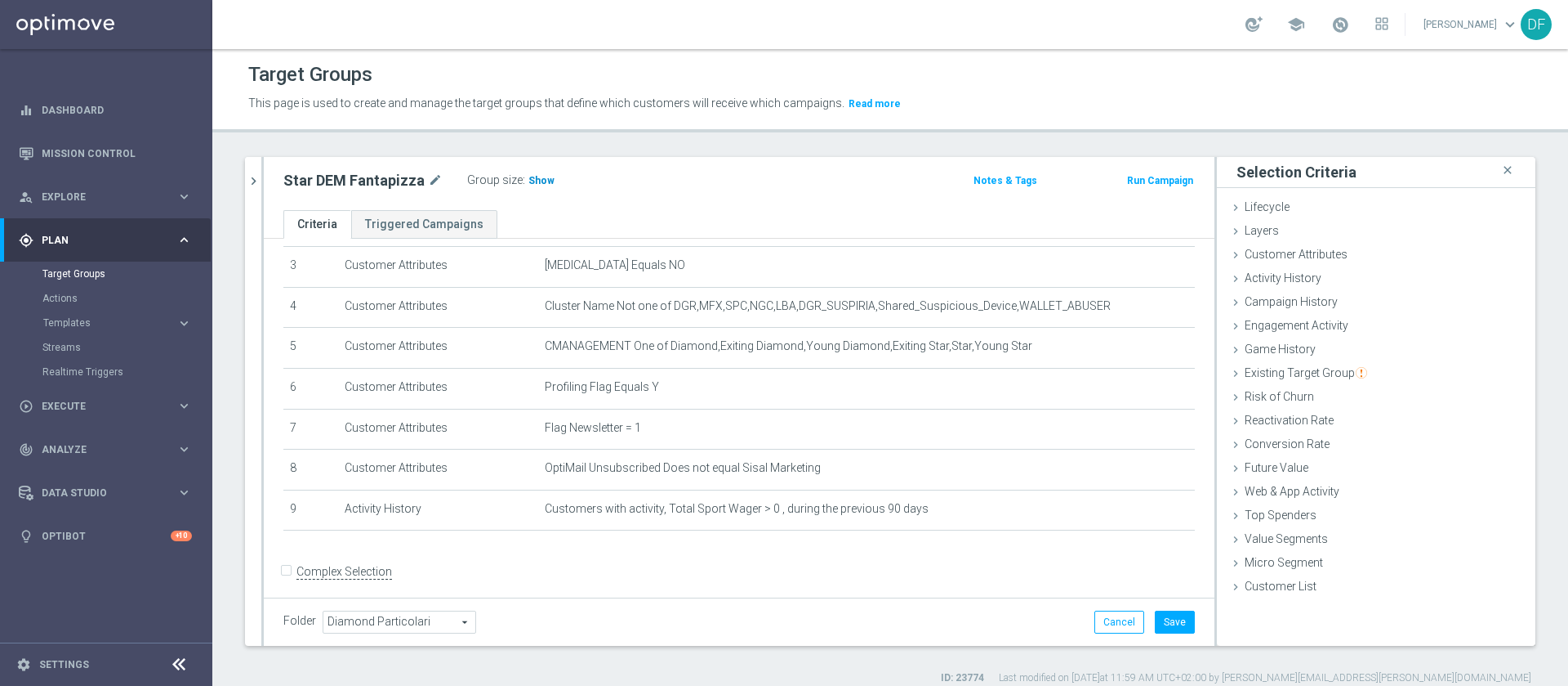
click at [543, 182] on span "Show" at bounding box center [541, 180] width 26 height 11
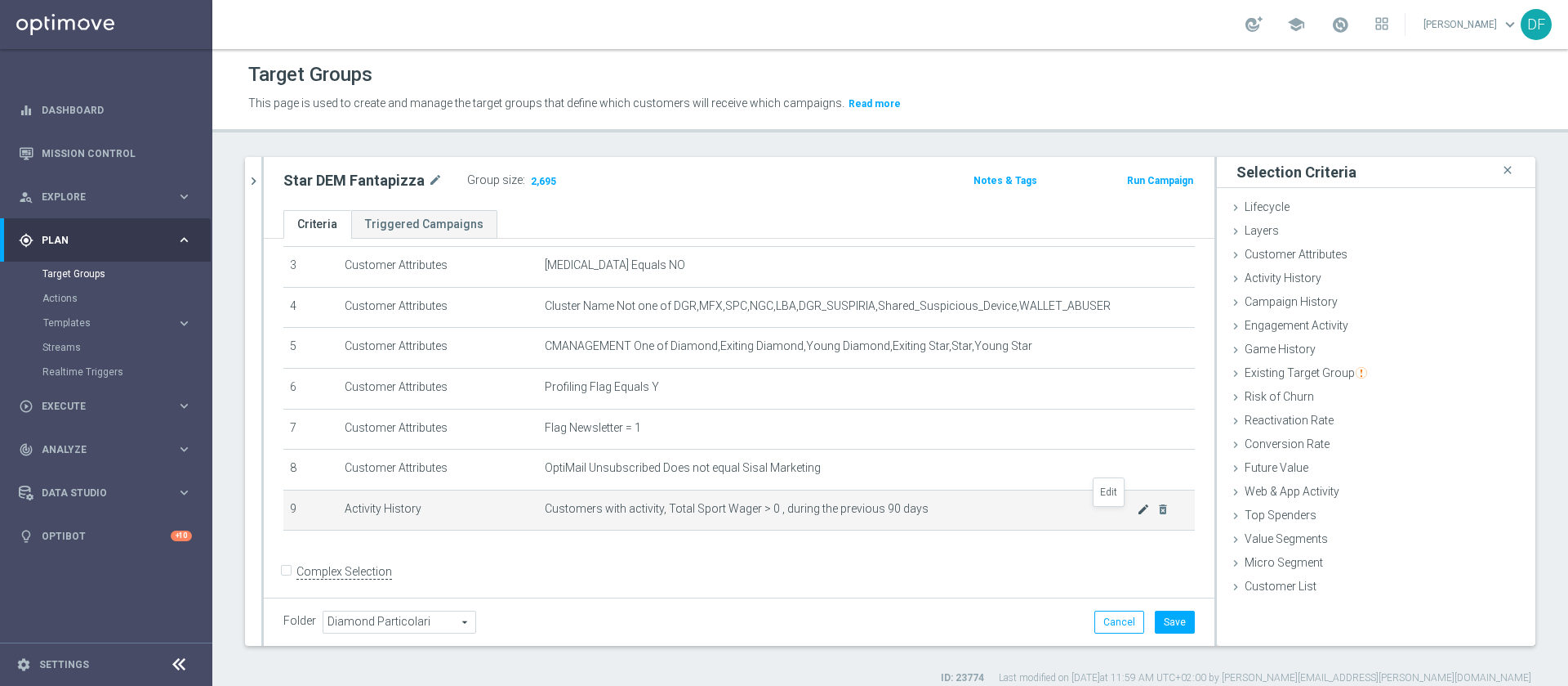
click at [1045, 456] on icon "mode_edit" at bounding box center [1143, 509] width 13 height 13
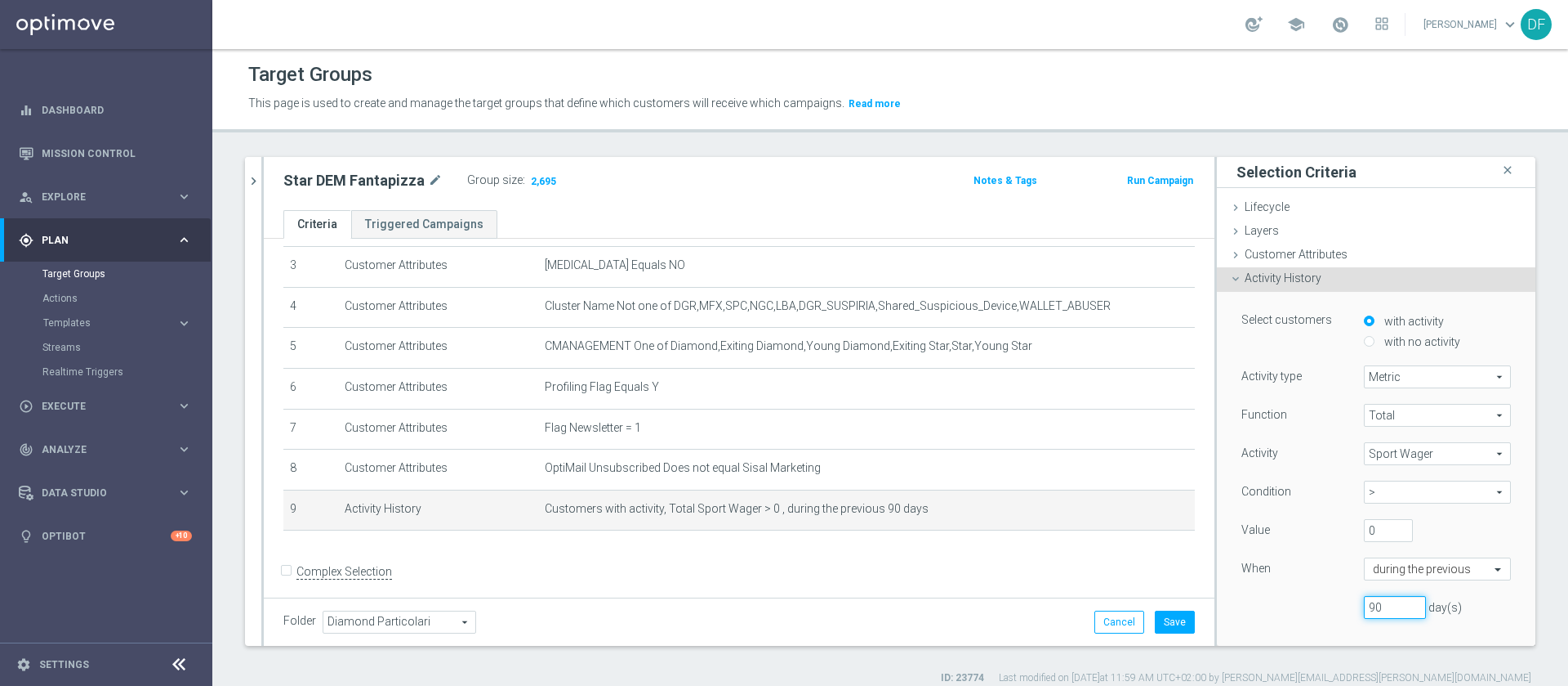
click at [1045, 456] on input "90" at bounding box center [1394, 607] width 62 height 23
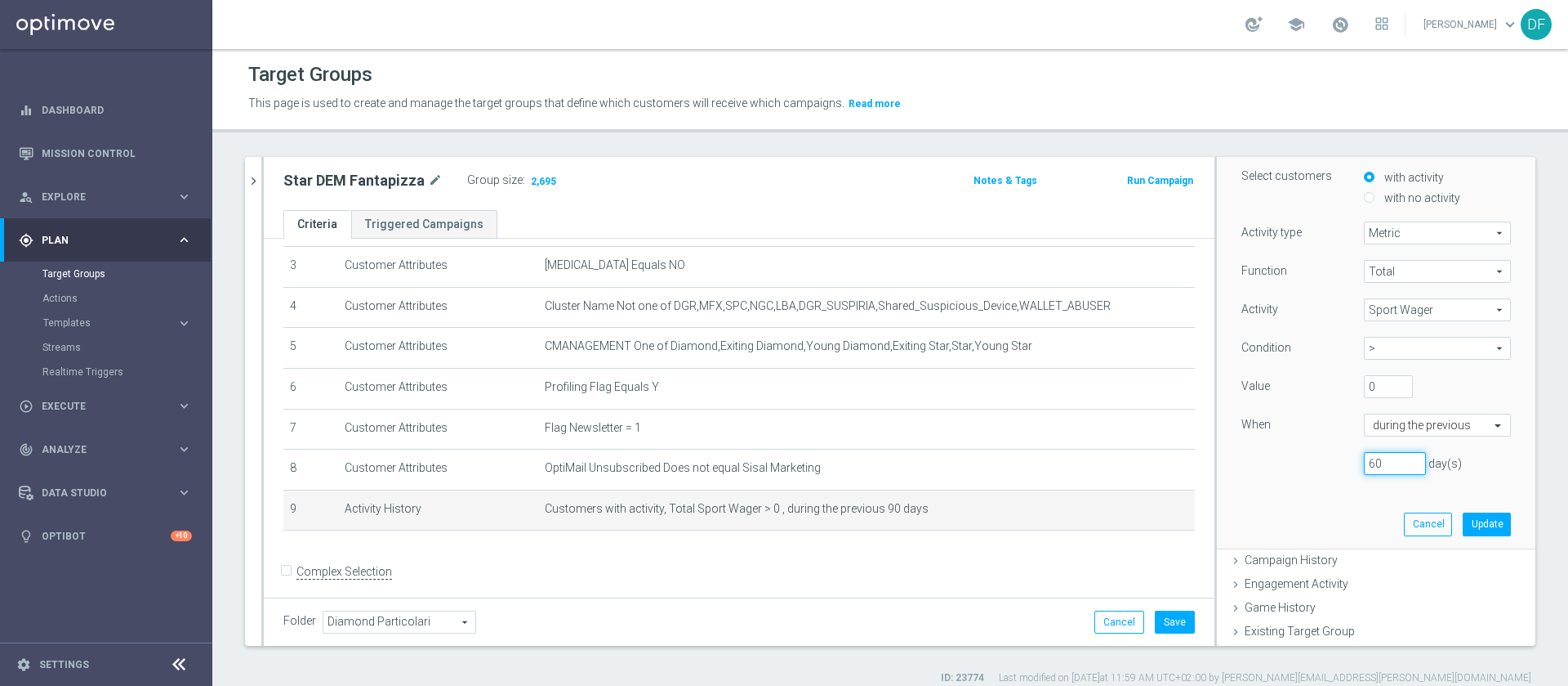
scroll to position [158, 0]
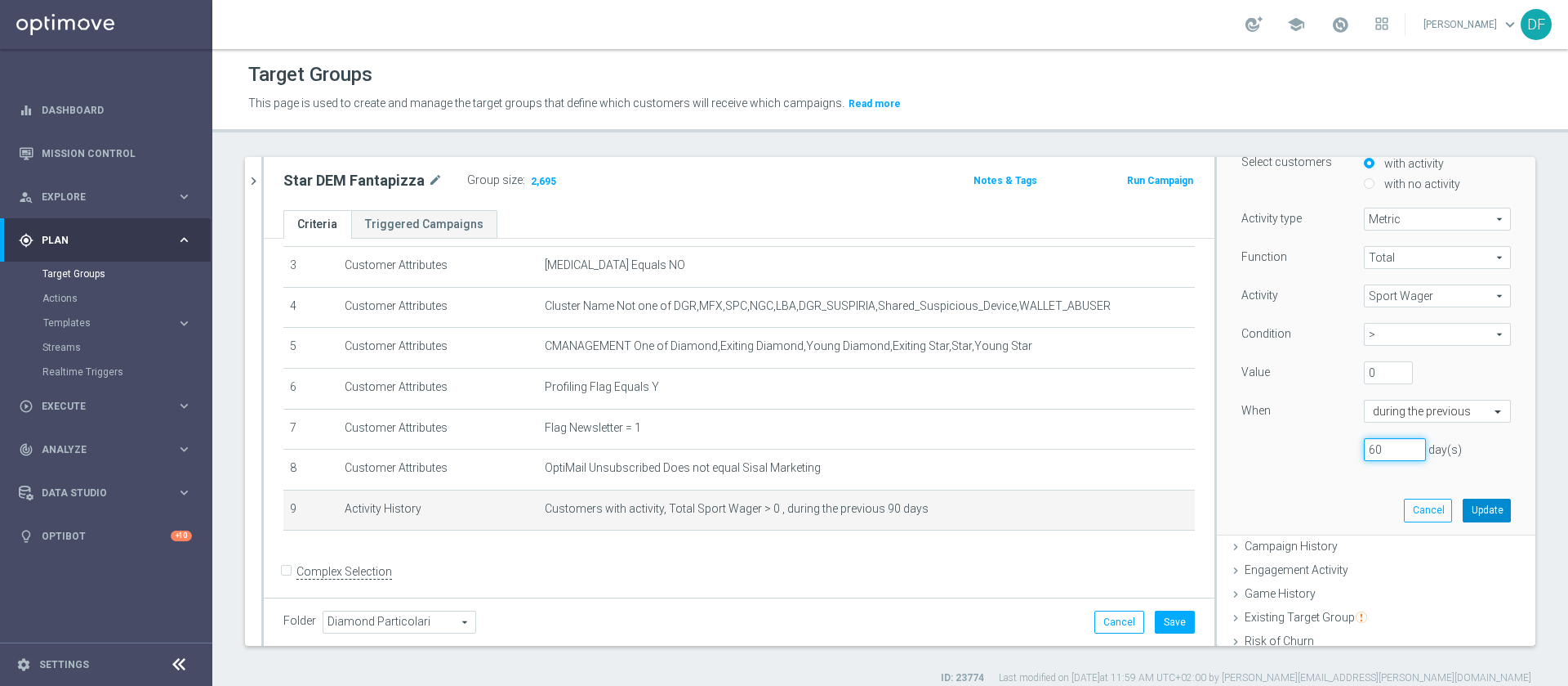
type input "60"
click at [1045, 456] on button "Update" at bounding box center [1487, 510] width 49 height 23
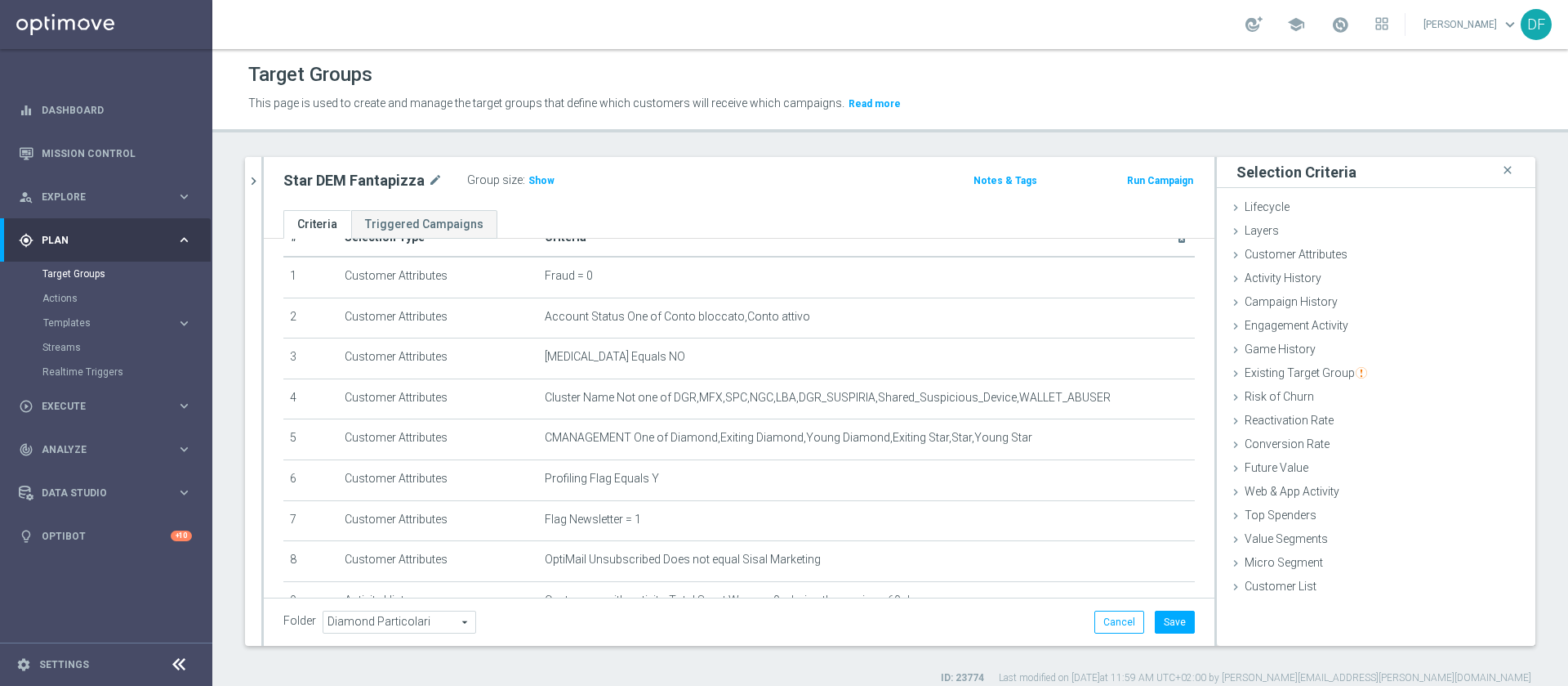
scroll to position [0, 0]
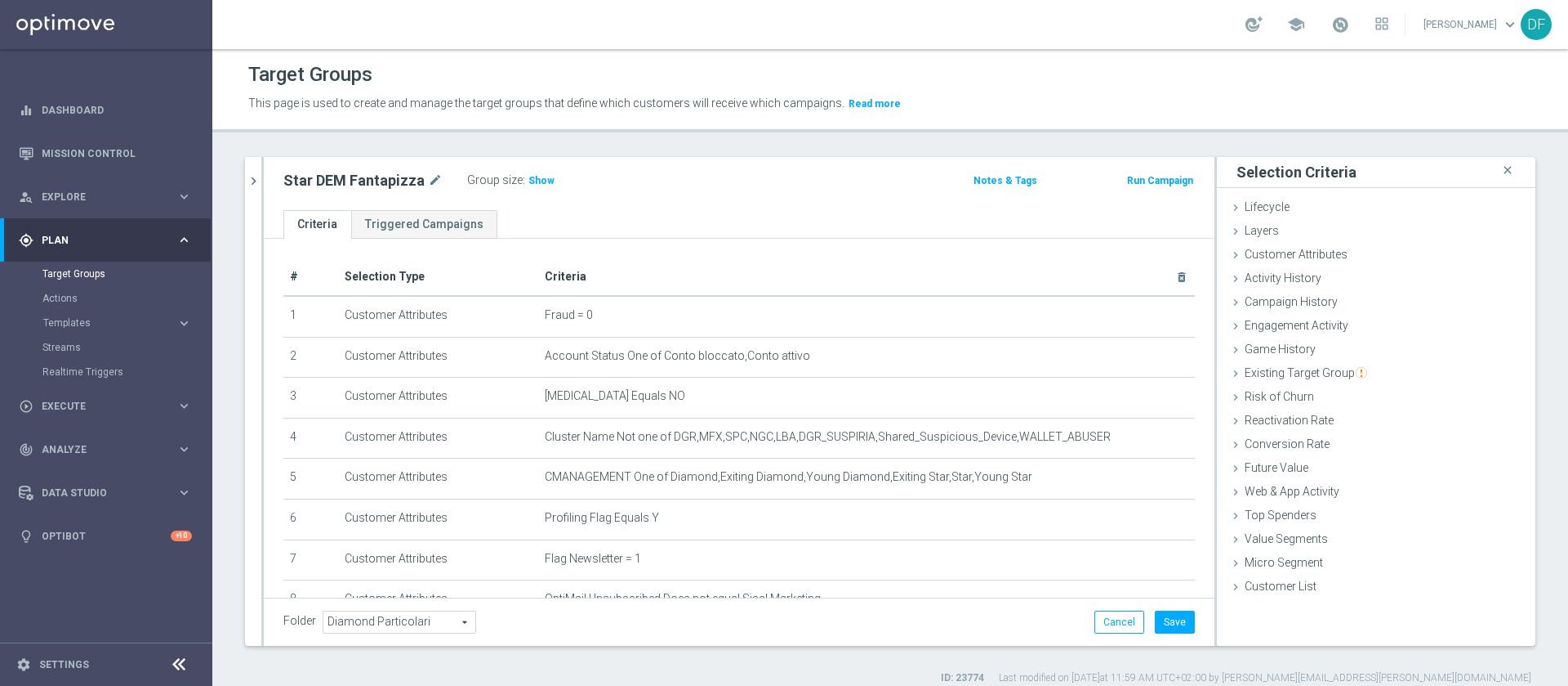
click at [721, 200] on div "Star DEM Fantapizza mode_edit Group size : Show Notes & Tags Run Campaign" at bounding box center [739, 183] width 951 height 53
click at [1045, 456] on button "Save" at bounding box center [1175, 621] width 40 height 23
click at [75, 314] on accordion "Templates keyboard_arrow_right Optimail OptiMobile In-App OptiMobile Push Optip…" at bounding box center [127, 322] width 169 height 25
click at [75, 316] on button "Templates keyboard_arrow_right" at bounding box center [118, 322] width 150 height 13
click at [74, 349] on link "Optimail" at bounding box center [110, 347] width 119 height 13
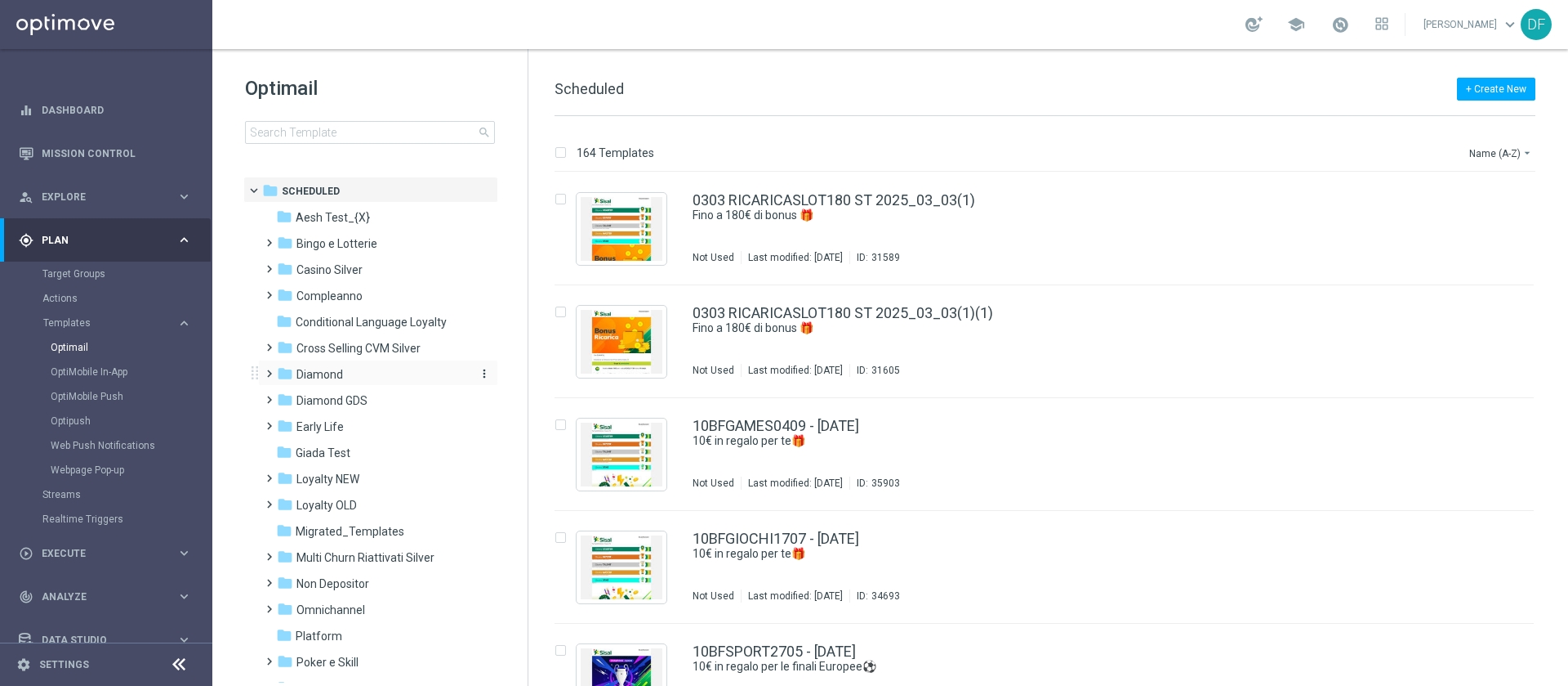
click at [282, 370] on icon "folder" at bounding box center [284, 373] width 16 height 16
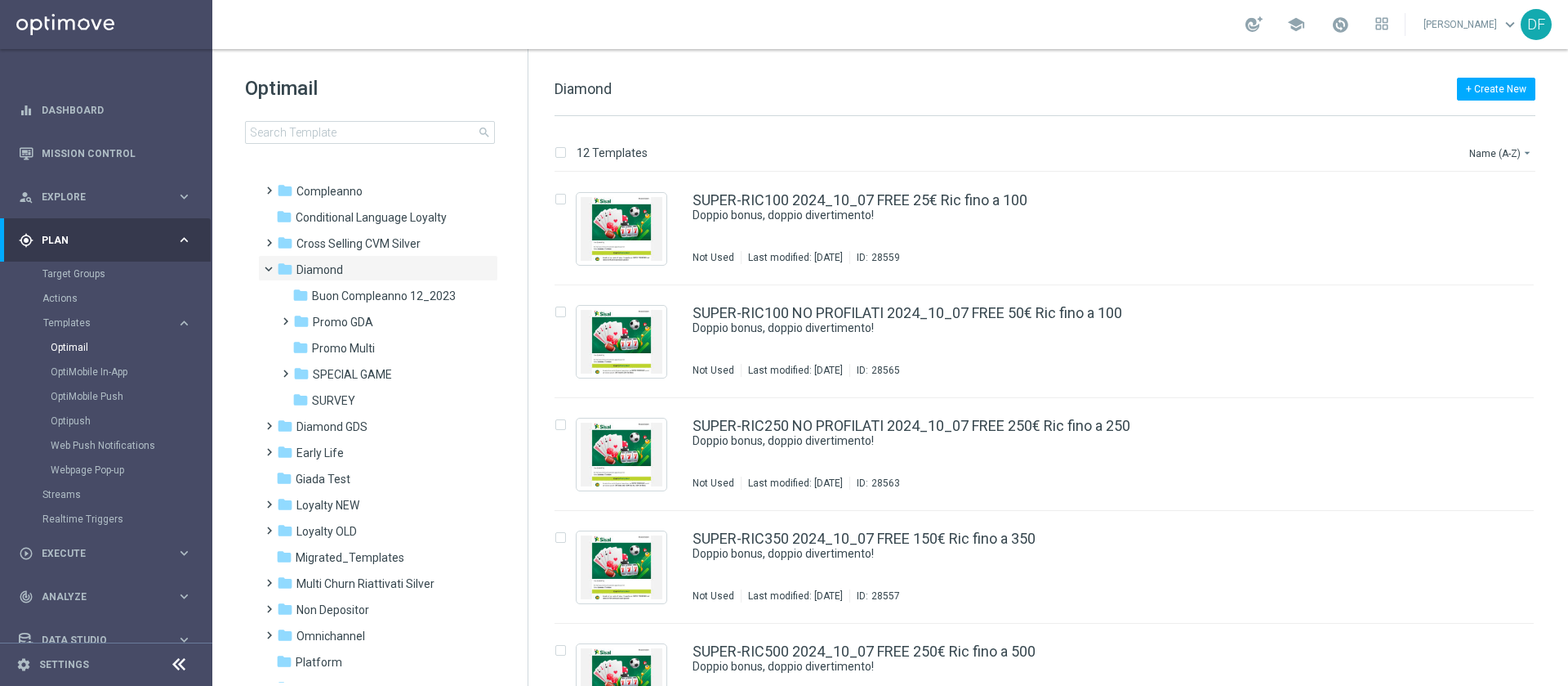
scroll to position [110, 0]
click at [279, 311] on span at bounding box center [282, 308] width 8 height 7
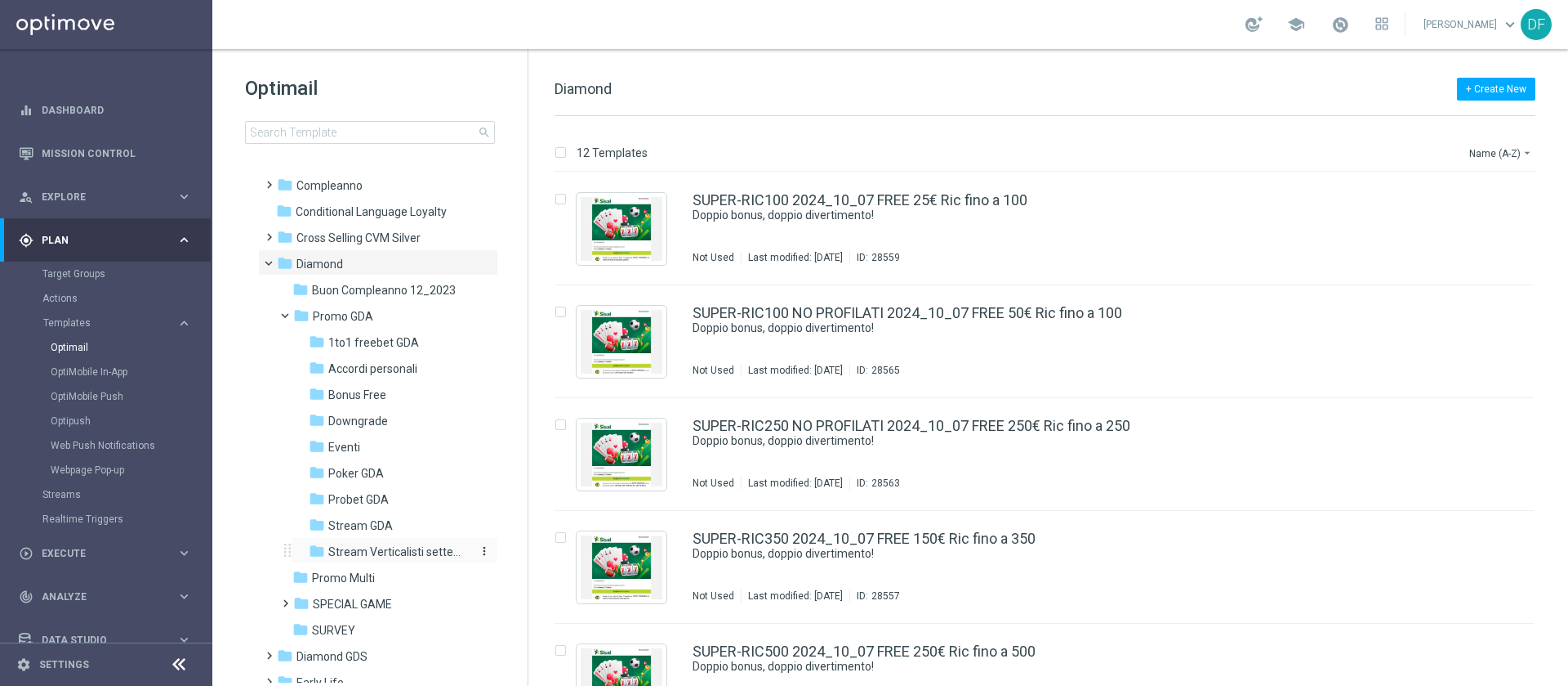
click at [369, 456] on span "Stream Verticalisti settembre 2025" at bounding box center [399, 551] width 141 height 14
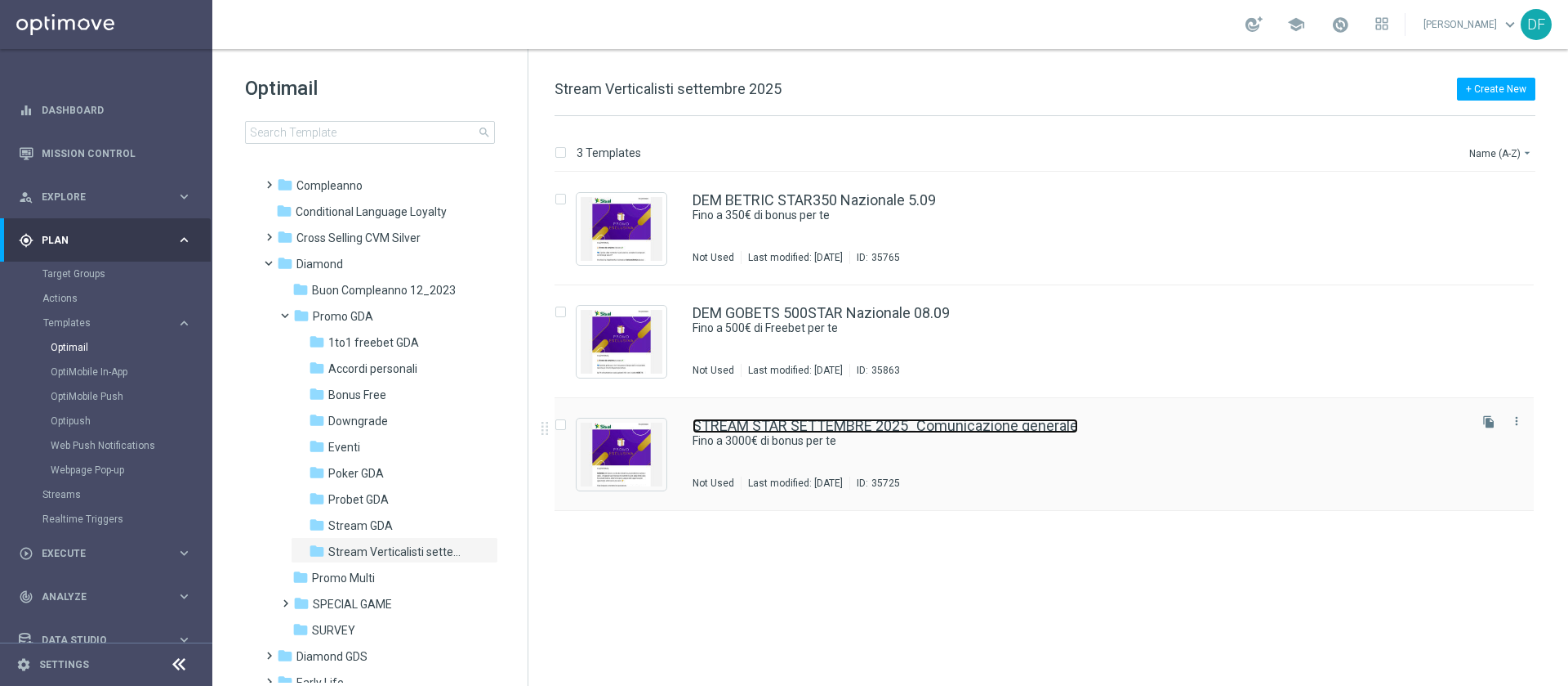
click at [765, 429] on link "STREAM STAR SETTEMBRE 2025_Comunicazione generale" at bounding box center [885, 425] width 386 height 14
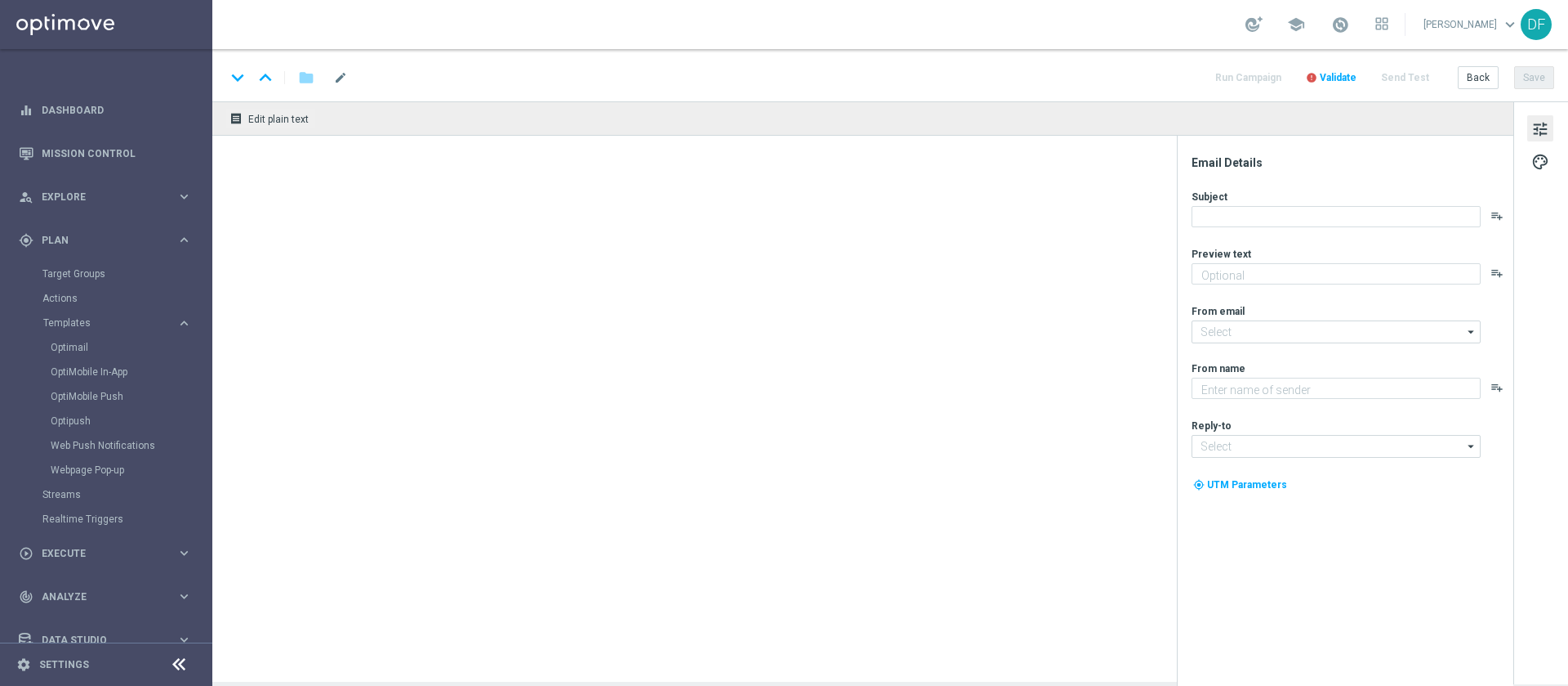
type textarea "🏆 Un mese [PERSON_NAME]. Solo su SISAL."
type input "[EMAIL_ADDRESS][DOMAIN_NAME]"
type textarea "Sisal"
type input "[EMAIL_ADDRESS][DOMAIN_NAME]"
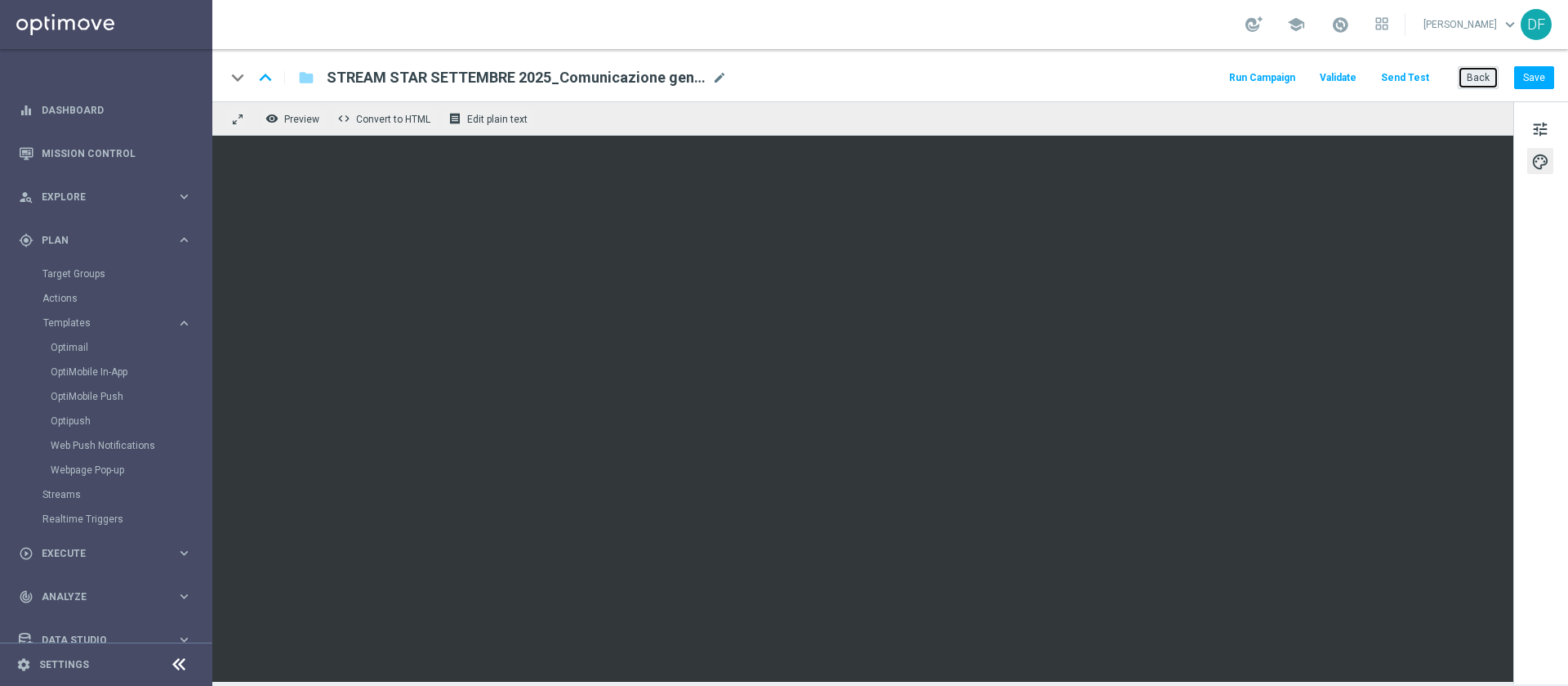
click at [1045, 77] on button "Back" at bounding box center [1479, 78] width 41 height 23
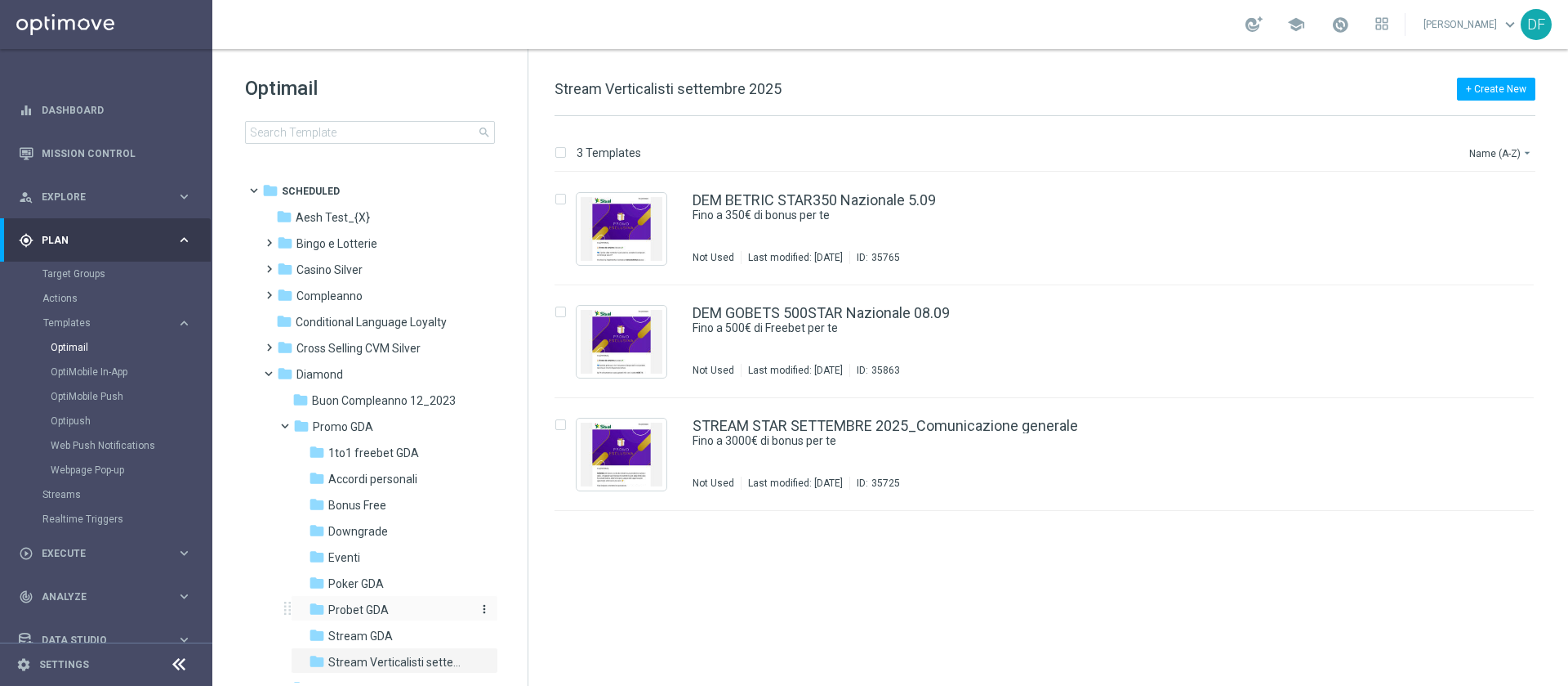
click at [363, 456] on span "Probet GDA" at bounding box center [359, 609] width 60 height 14
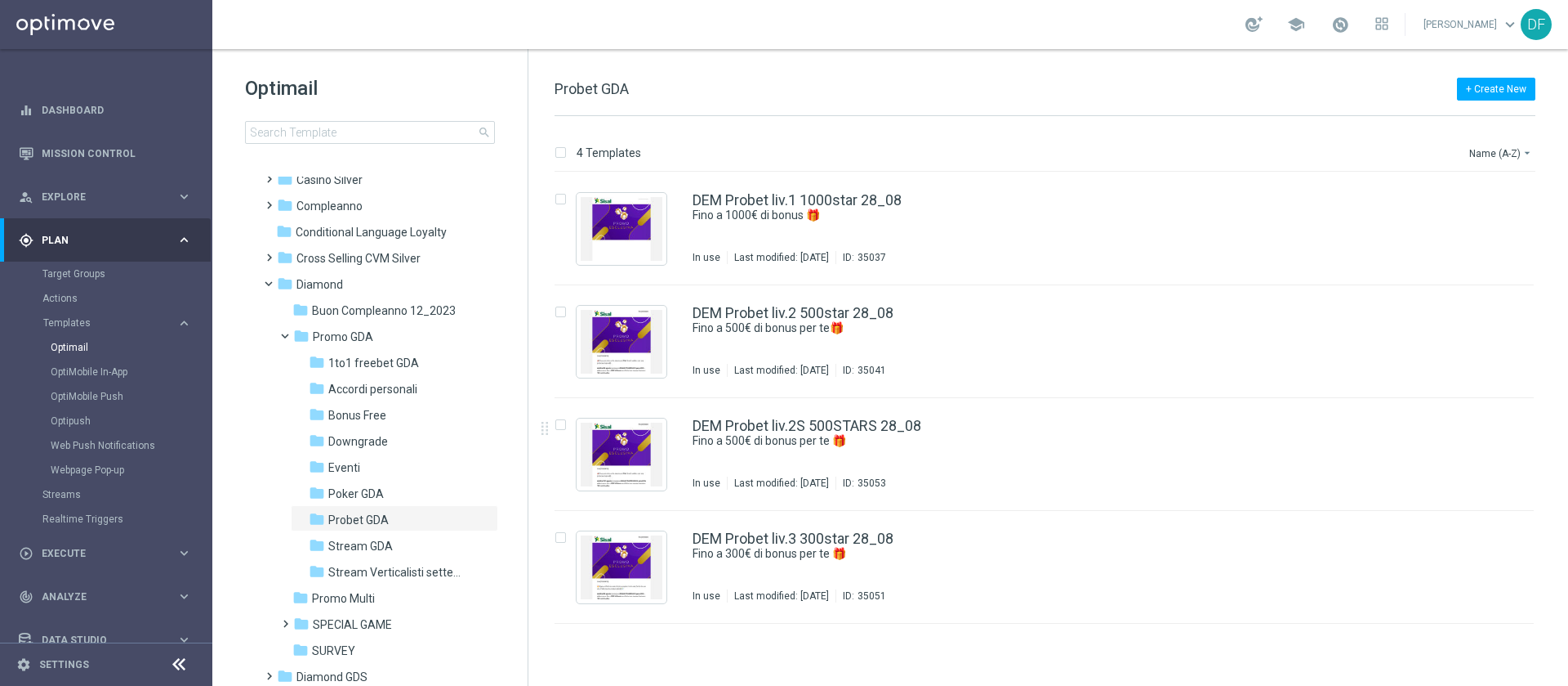
scroll to position [91, 0]
click at [369, 435] on span "Downgrade" at bounding box center [359, 439] width 60 height 14
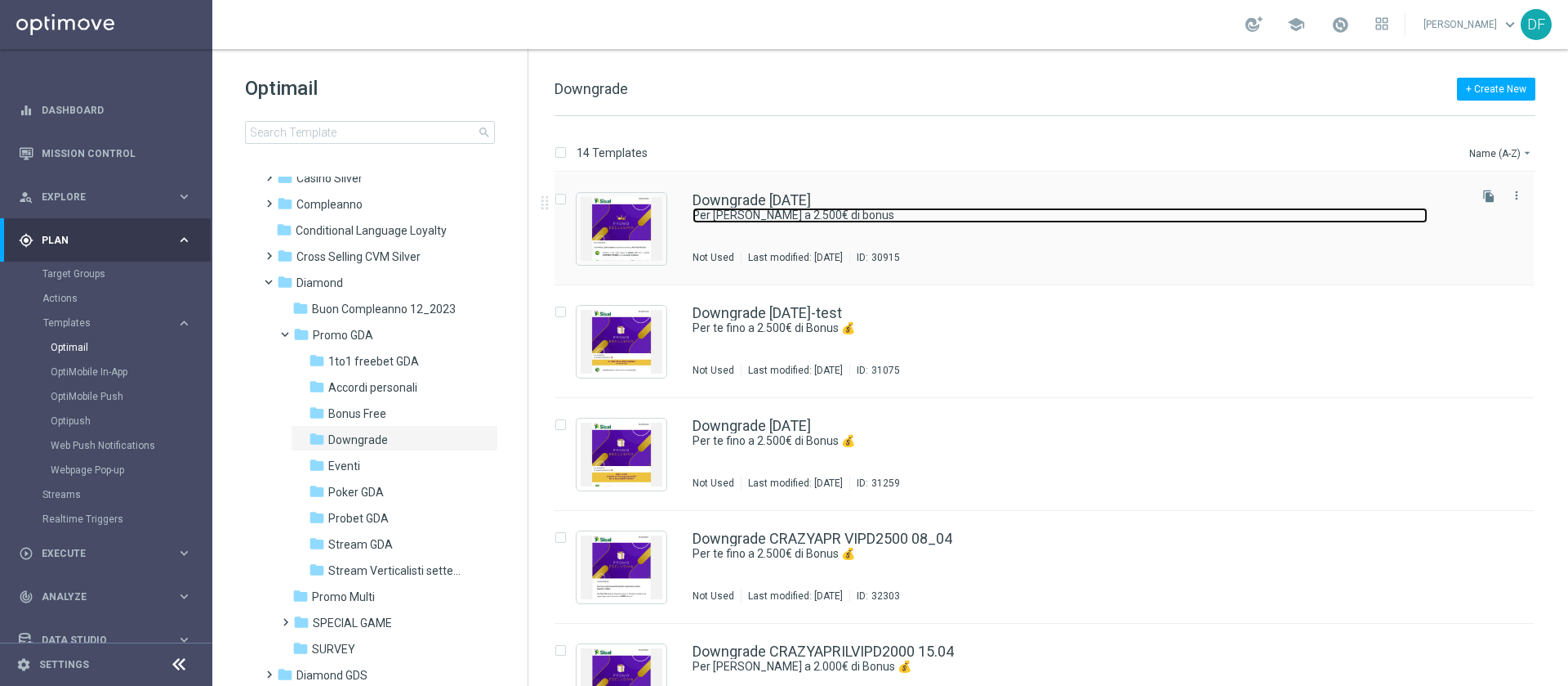
click at [793, 211] on link "Per [PERSON_NAME] a 2.500€ di bonus" at bounding box center [1060, 216] width 735 height 15
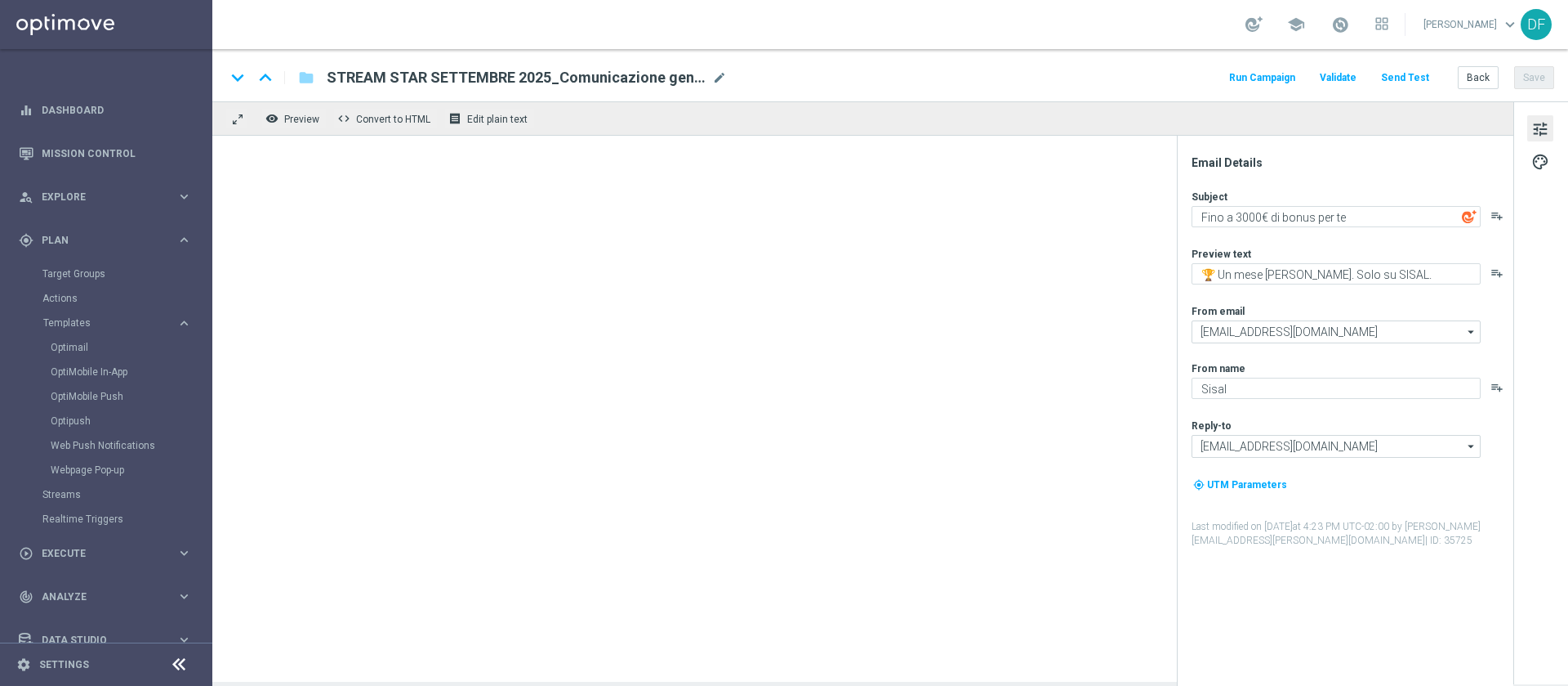
type textarea "Per [PERSON_NAME] a 2.500€ di bonus"
type textarea "Non perderti la promozione!"
type input "[EMAIL_ADDRESS][DOMAIN_NAME]"
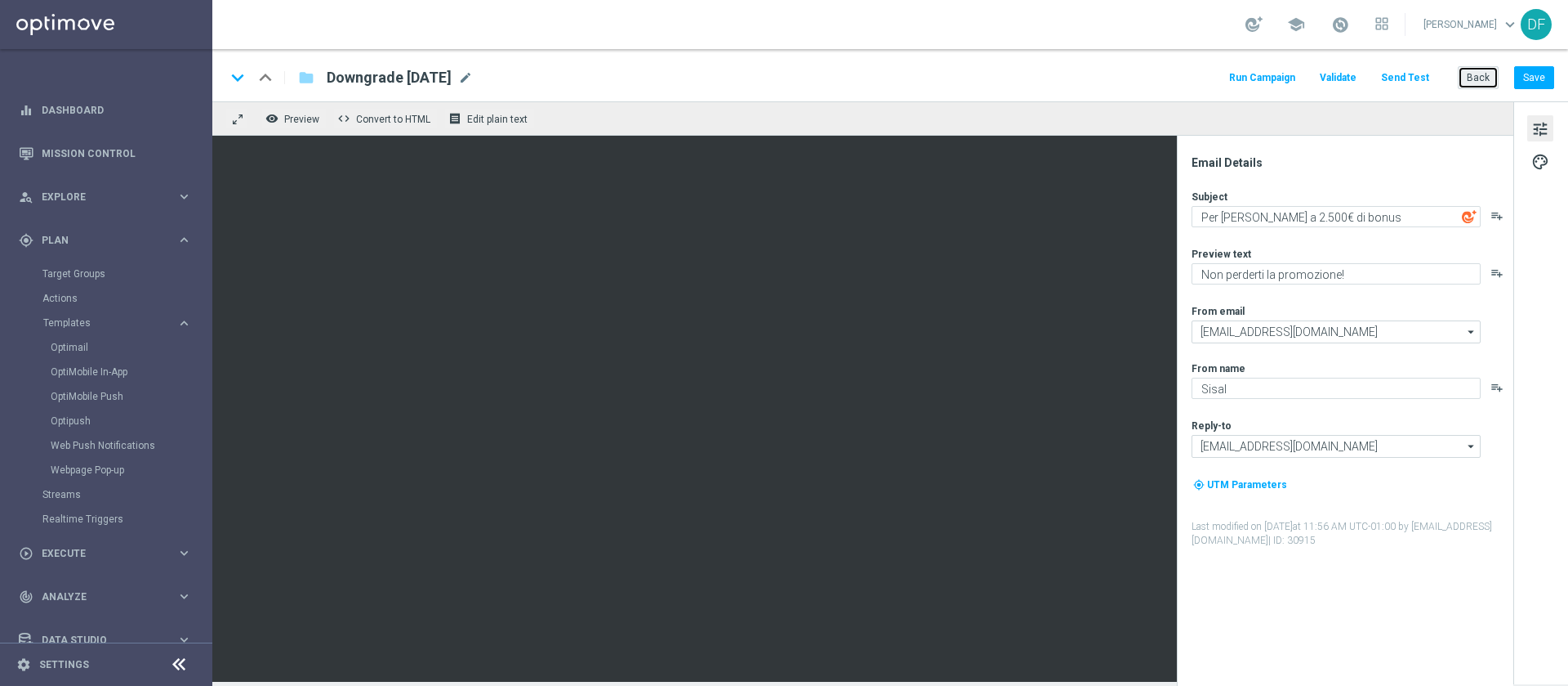
click at [1045, 80] on button "Back" at bounding box center [1479, 78] width 41 height 23
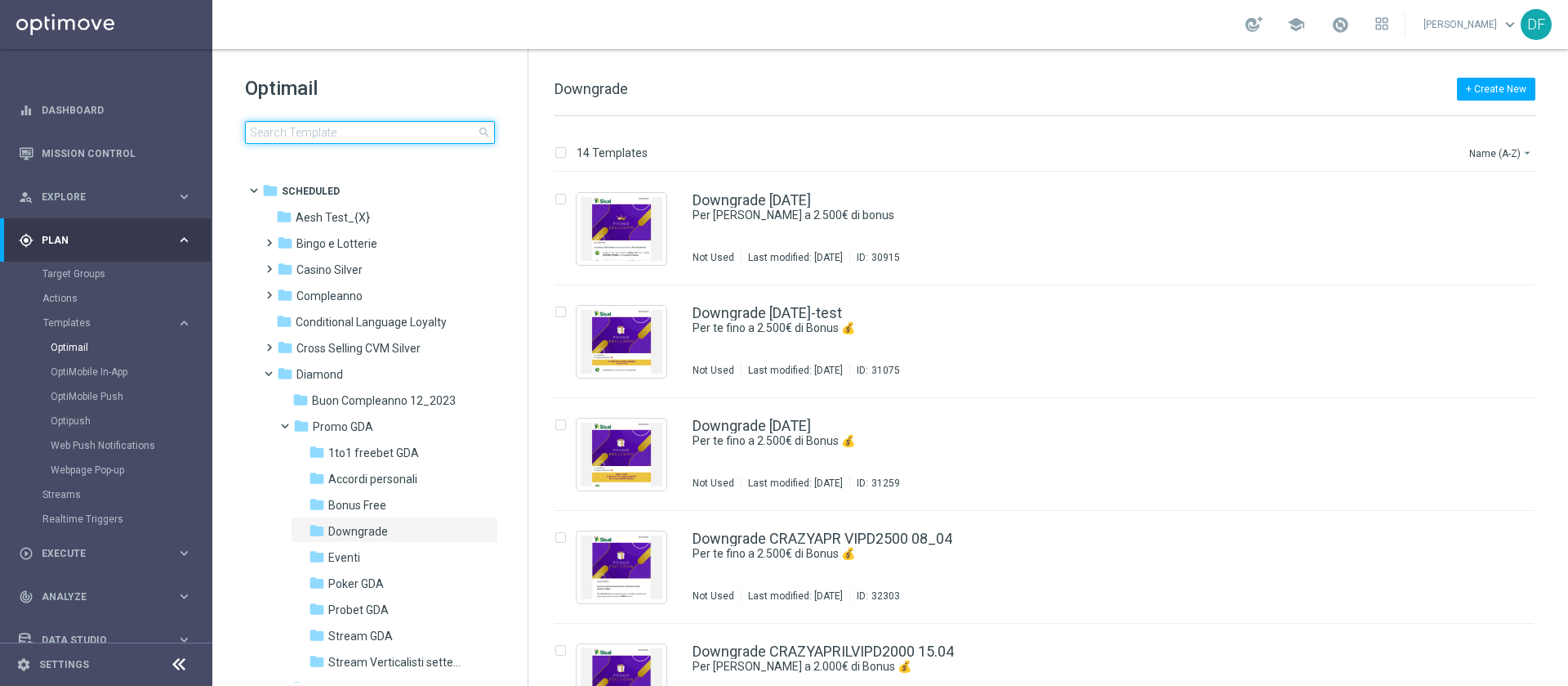
click at [298, 128] on input at bounding box center [370, 132] width 250 height 23
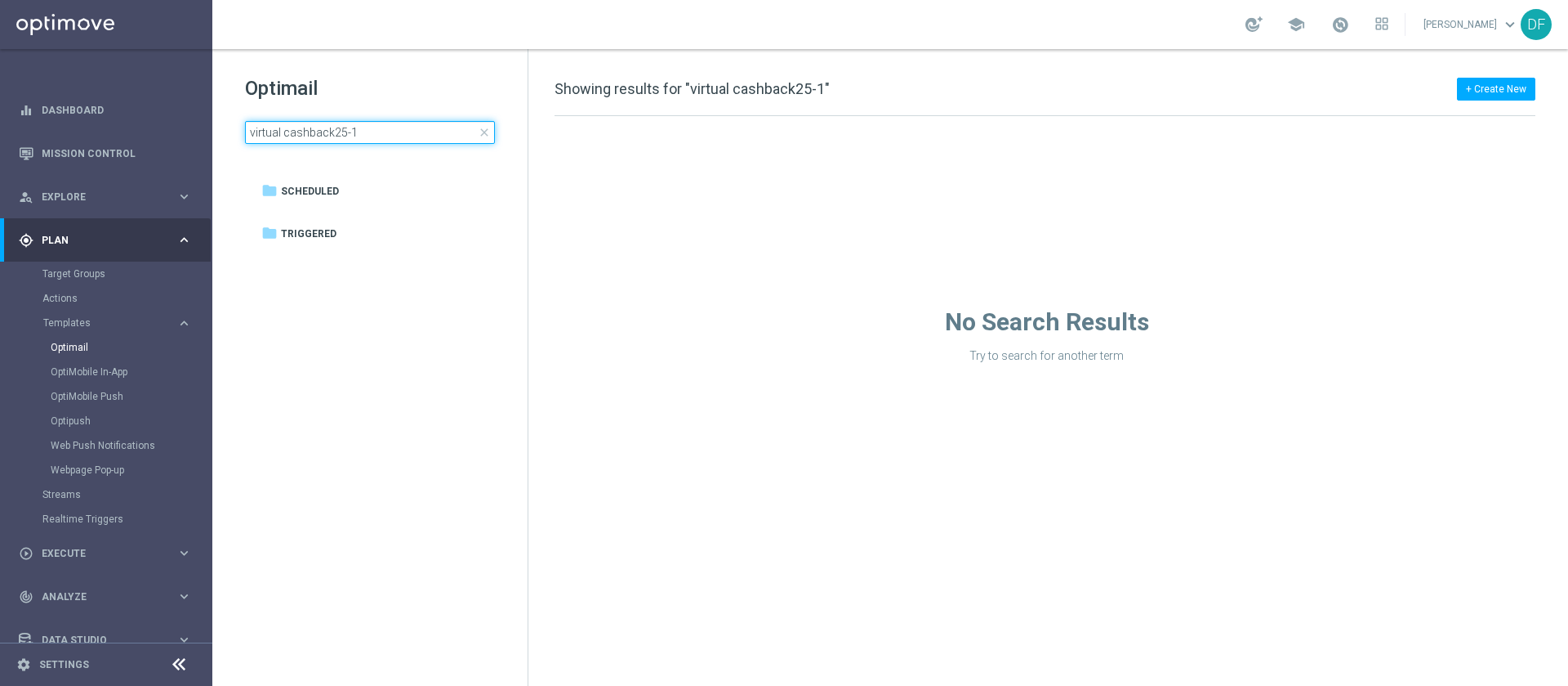
click at [285, 130] on input "virtual cashback25-1" at bounding box center [370, 132] width 250 height 23
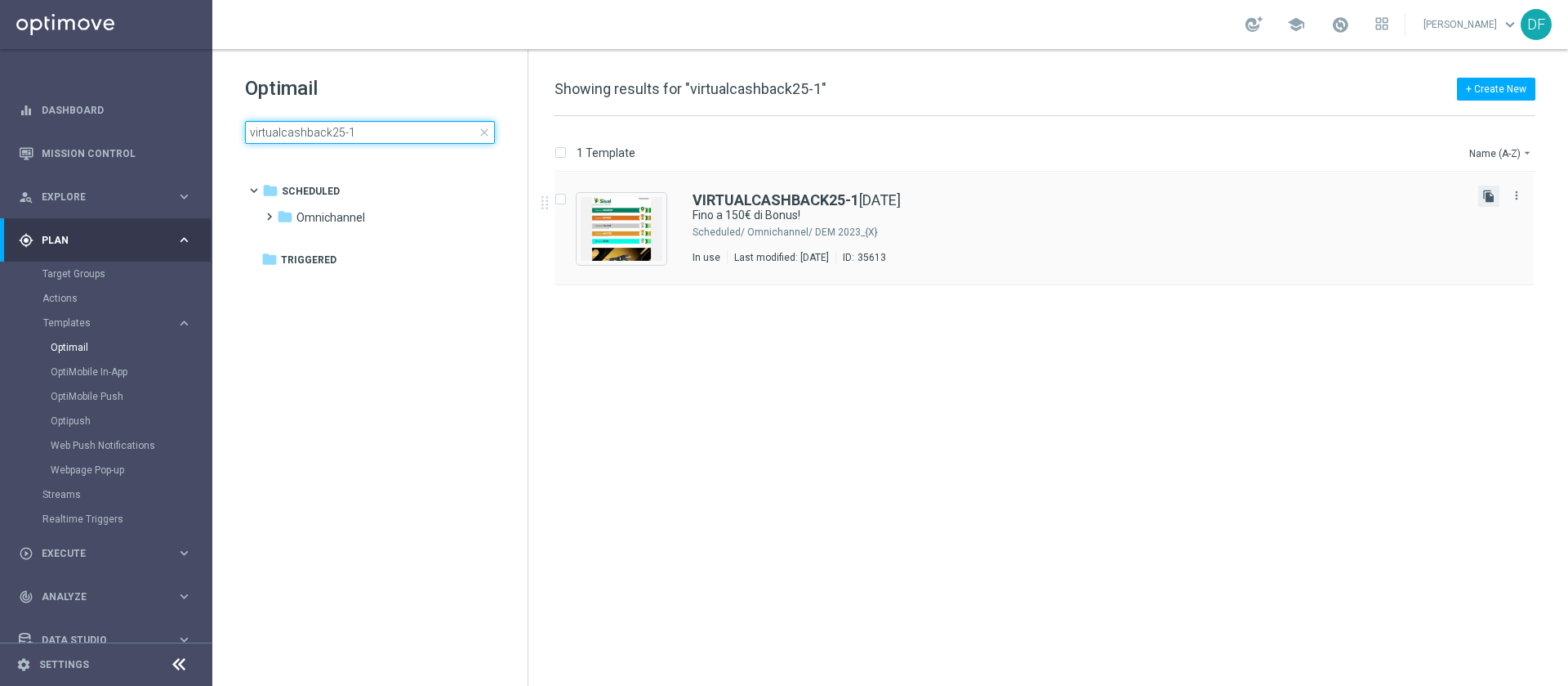
type input "virtualcashback25-1"
click at [1045, 195] on icon "file_copy" at bounding box center [1489, 195] width 13 height 13
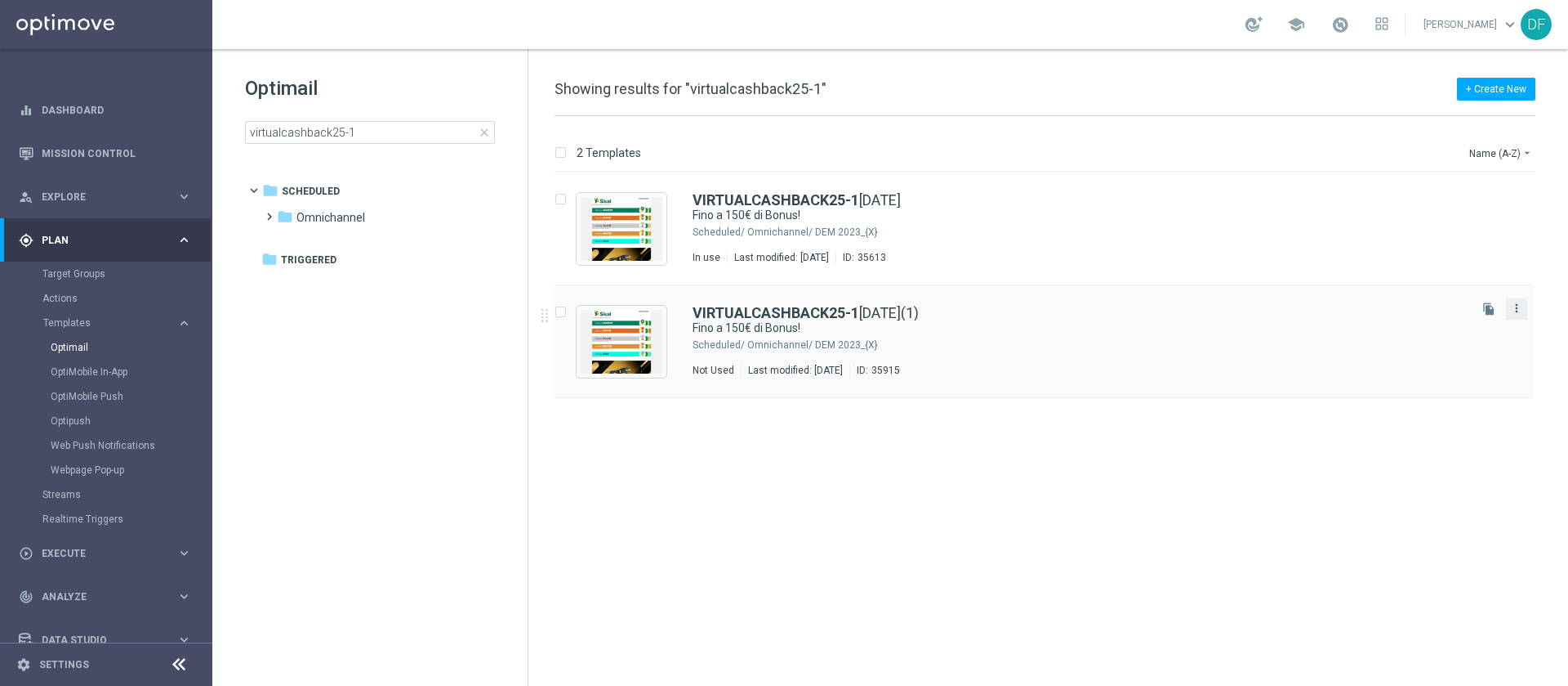
click at [1045, 307] on icon "more_vert" at bounding box center [1516, 308] width 13 height 13
click at [684, 327] on div "VIRTUALCASHBACK25-1 [DATE](1) Fino a 150€ di Bonus! Scheduled/ Omnichannel/ DEM…" at bounding box center [1044, 342] width 979 height 112
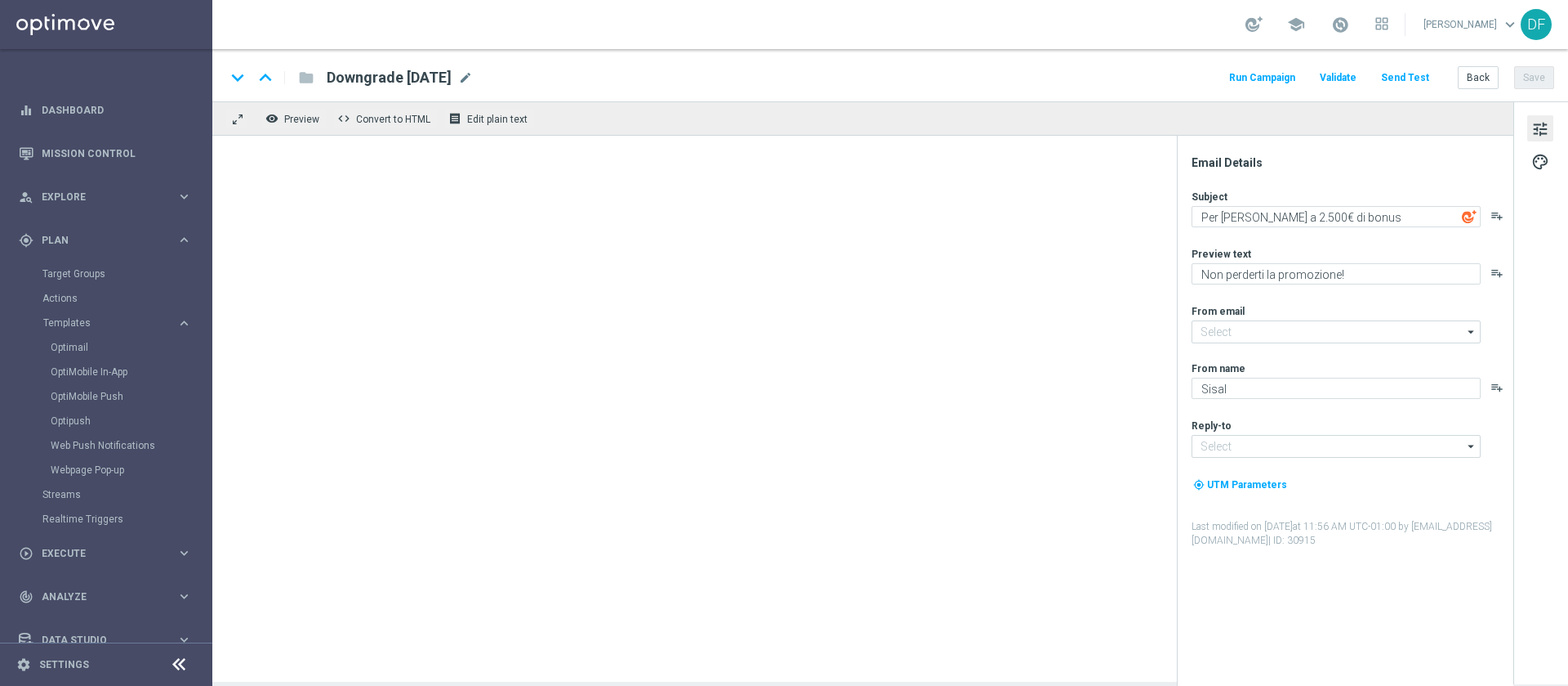
type input "[EMAIL_ADDRESS][DOMAIN_NAME]"
type input "VIRTUALCASHBACK25-1 [DATE](1)"
type textarea "Fino a 150€ di Bonus!"
type textarea "Scopri cosa ti abbiamo riservato"
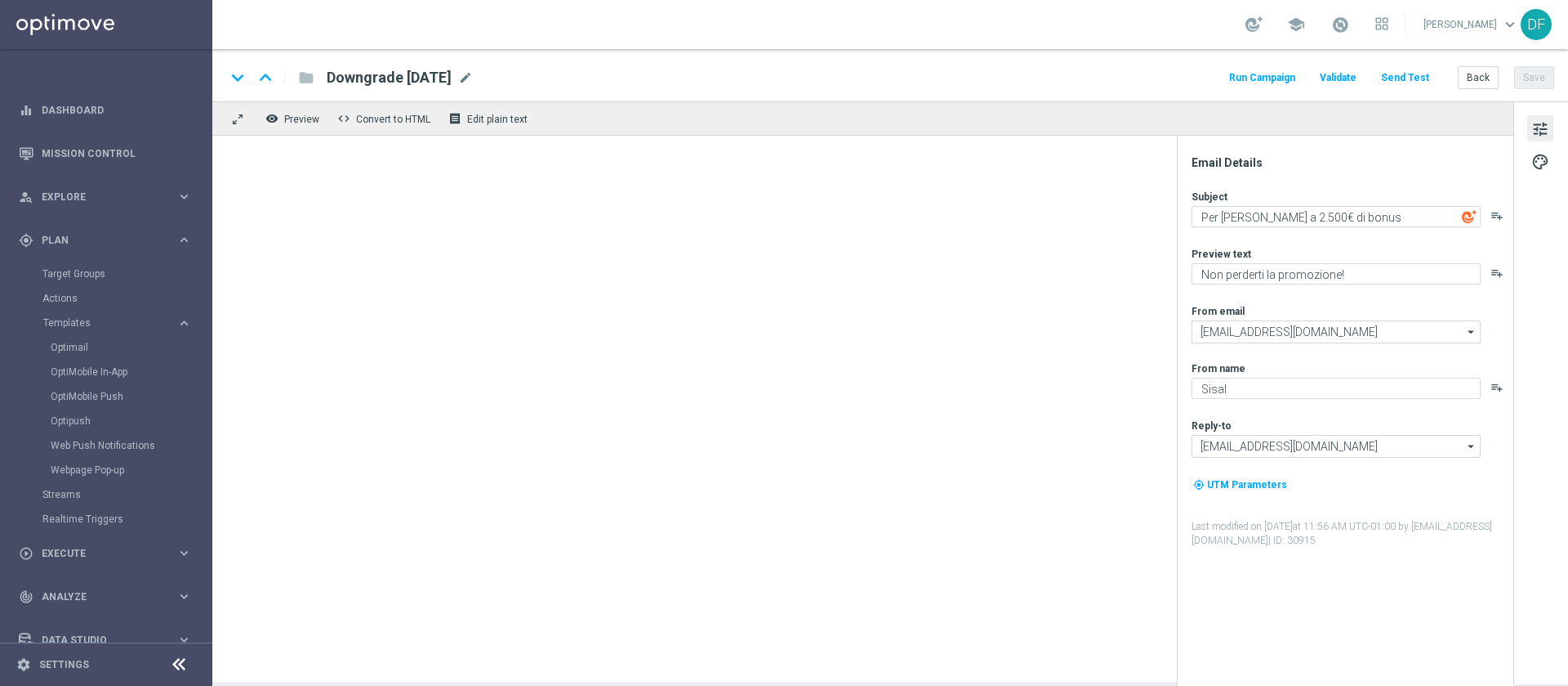
type input "[EMAIL_ADDRESS][DOMAIN_NAME]"
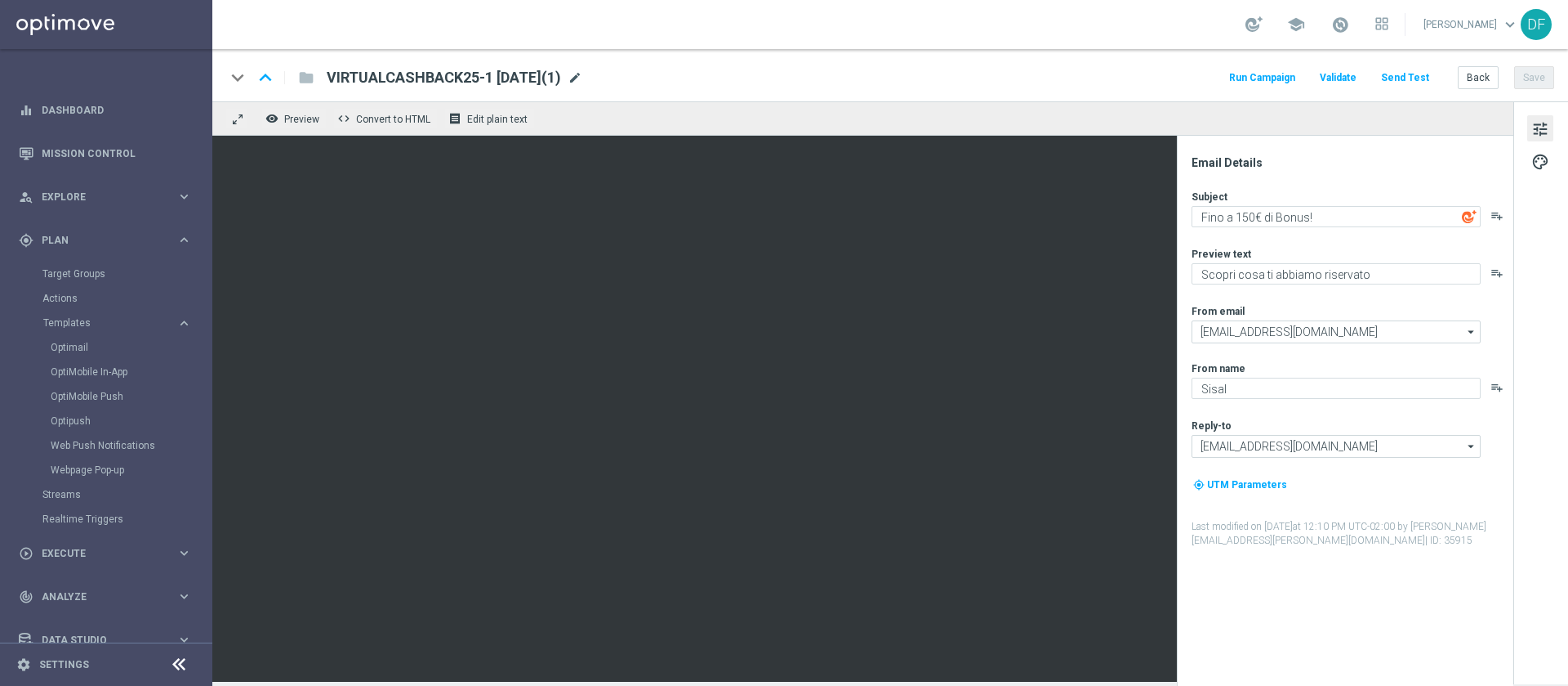
click at [583, 71] on span "mode_edit" at bounding box center [574, 77] width 14 height 14
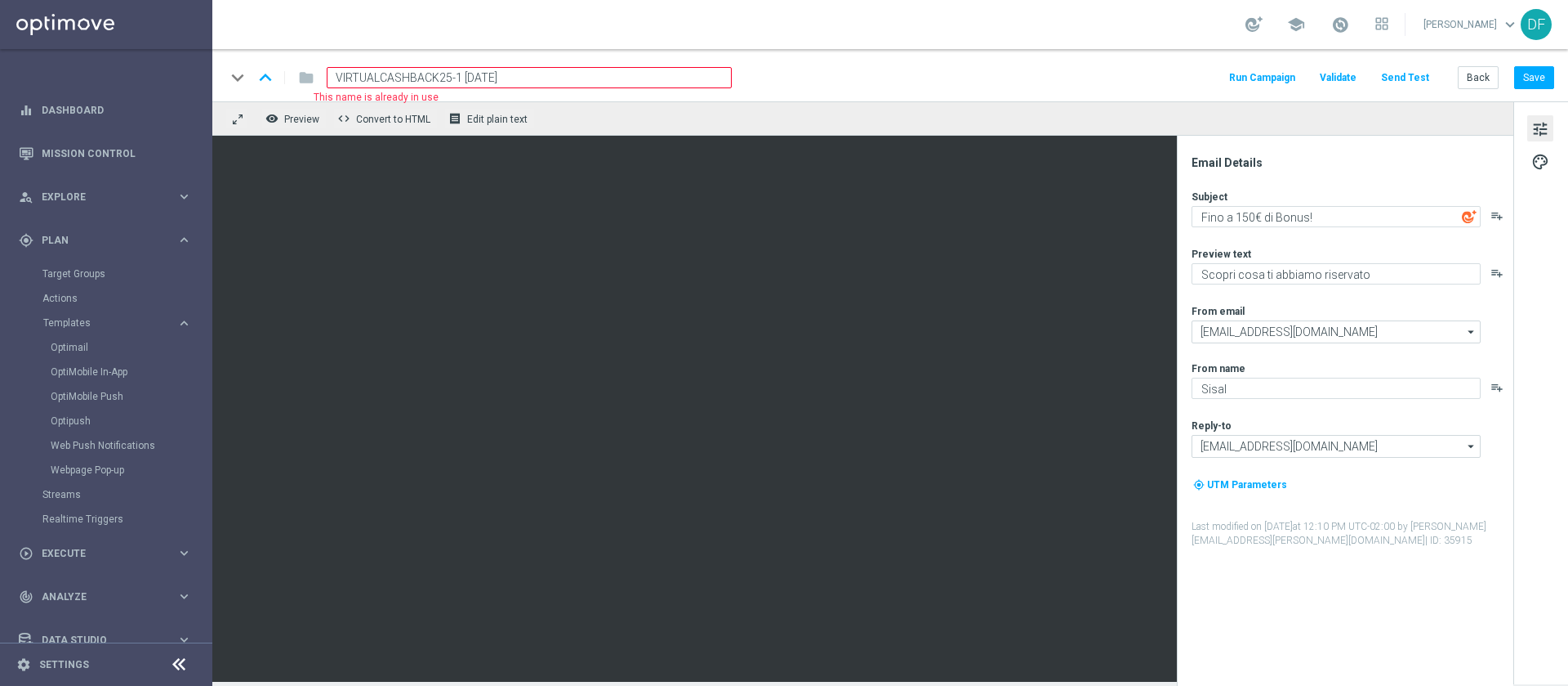
click at [474, 81] on input "VIRTUALCASHBACK25-1 [DATE]" at bounding box center [530, 78] width 405 height 21
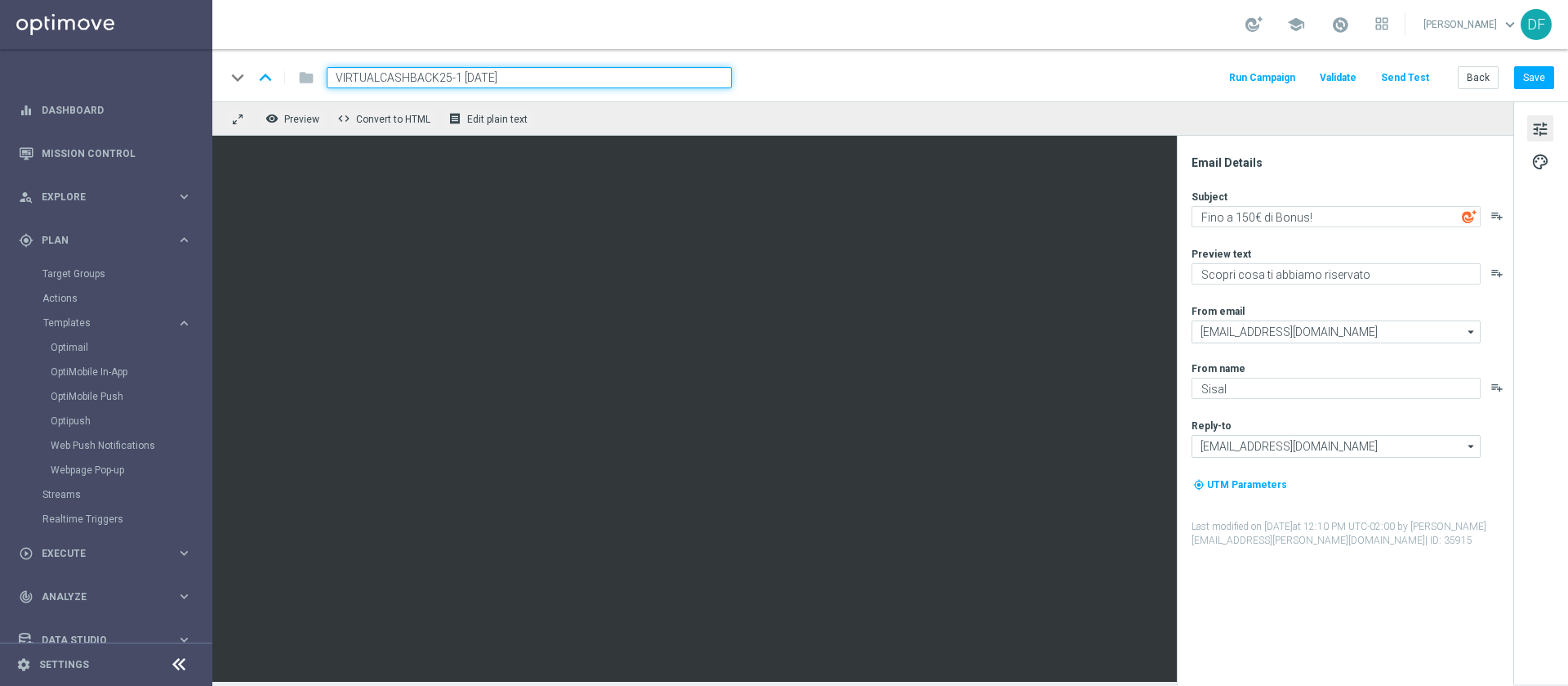
click at [489, 77] on input "VIRTUALCASHBACK25-1 [DATE]" at bounding box center [530, 78] width 405 height 21
drag, startPoint x: 460, startPoint y: 75, endPoint x: 309, endPoint y: 74, distance: 151.0
click at [309, 74] on div "keyboard_arrow_down keyboard_arrow_up folder VIRTUALCASHBACK25-1 [DATE]" at bounding box center [479, 78] width 507 height 21
type input "FANTAPIZZA [DATE]"
click at [885, 59] on div "keyboard_arrow_down keyboard_arrow_up folder FANTAPIZZA [DATE] Run Campaign Val…" at bounding box center [890, 75] width 1356 height 52
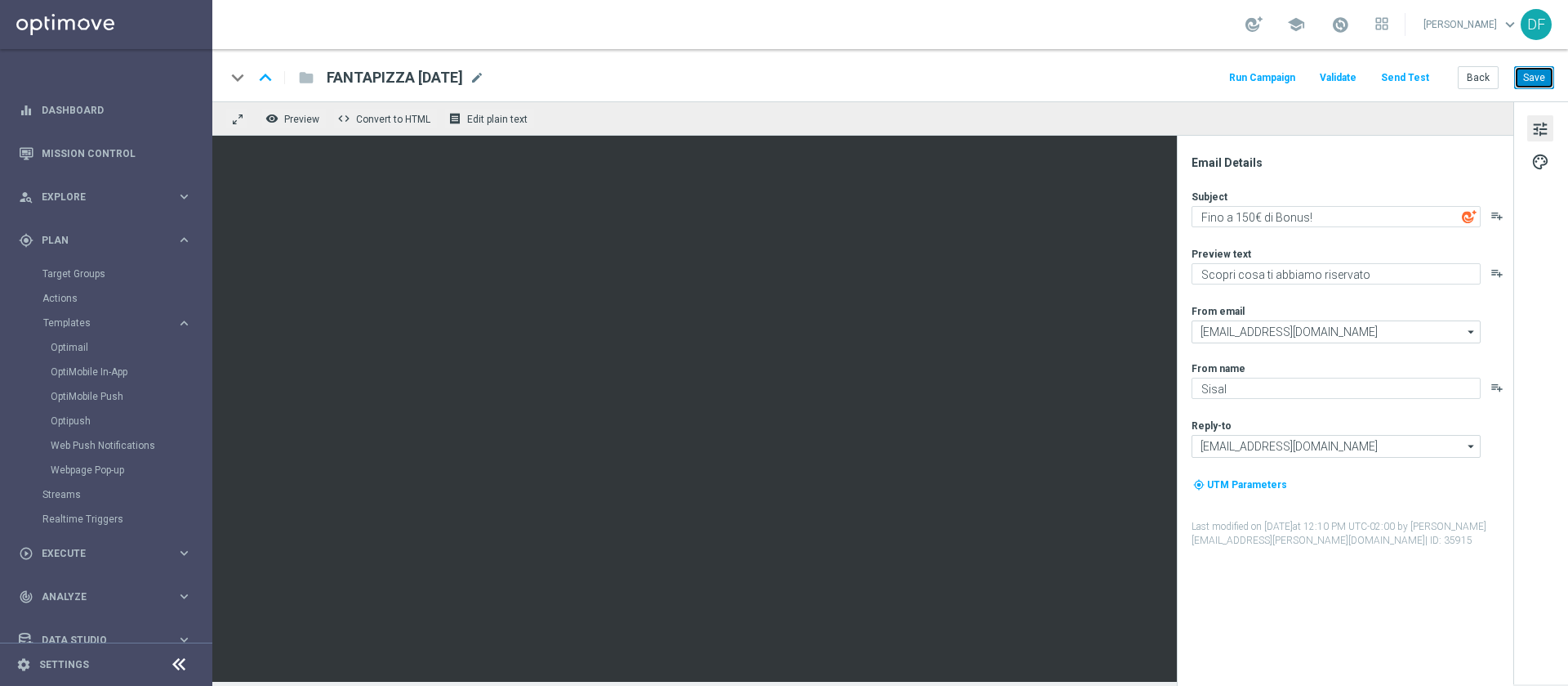
click at [1045, 79] on button "Save" at bounding box center [1534, 78] width 40 height 23
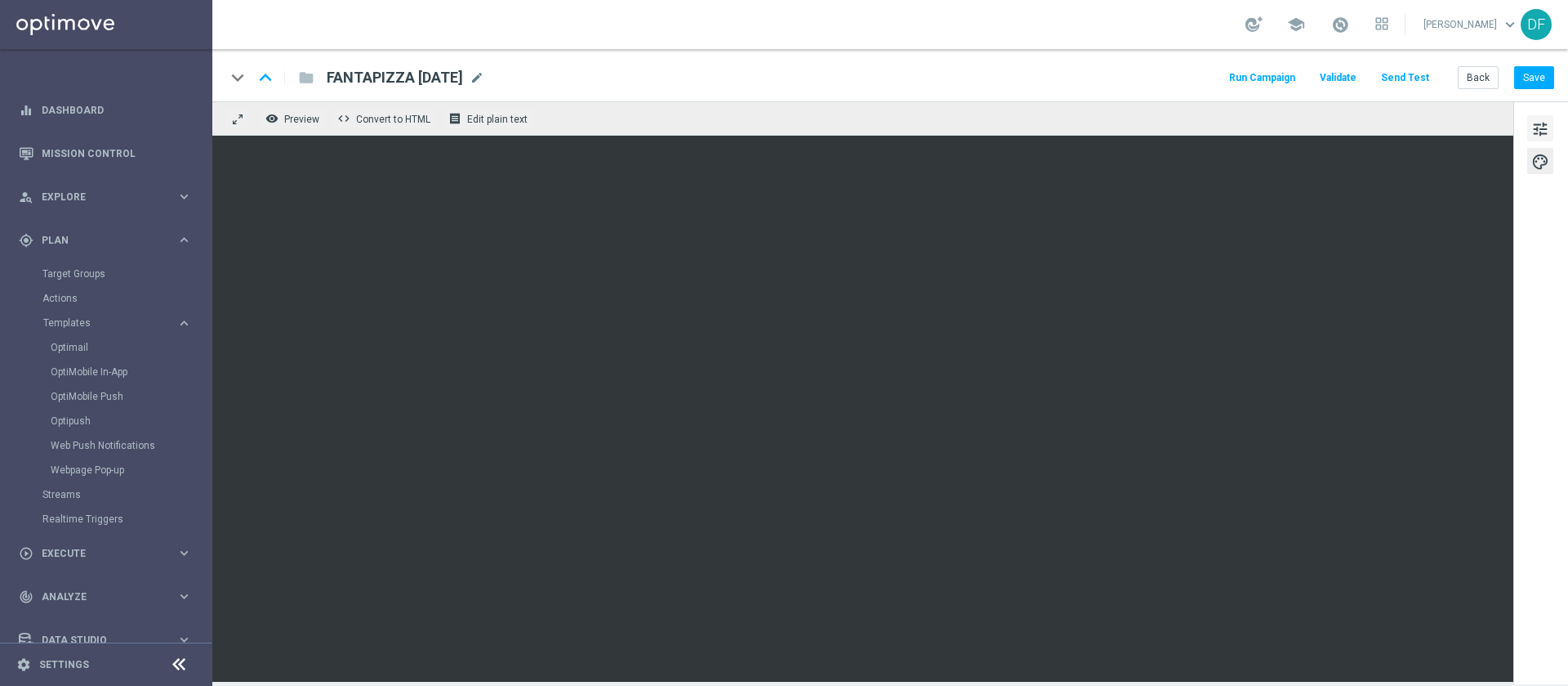
click at [1045, 124] on span "tune" at bounding box center [1540, 129] width 18 height 21
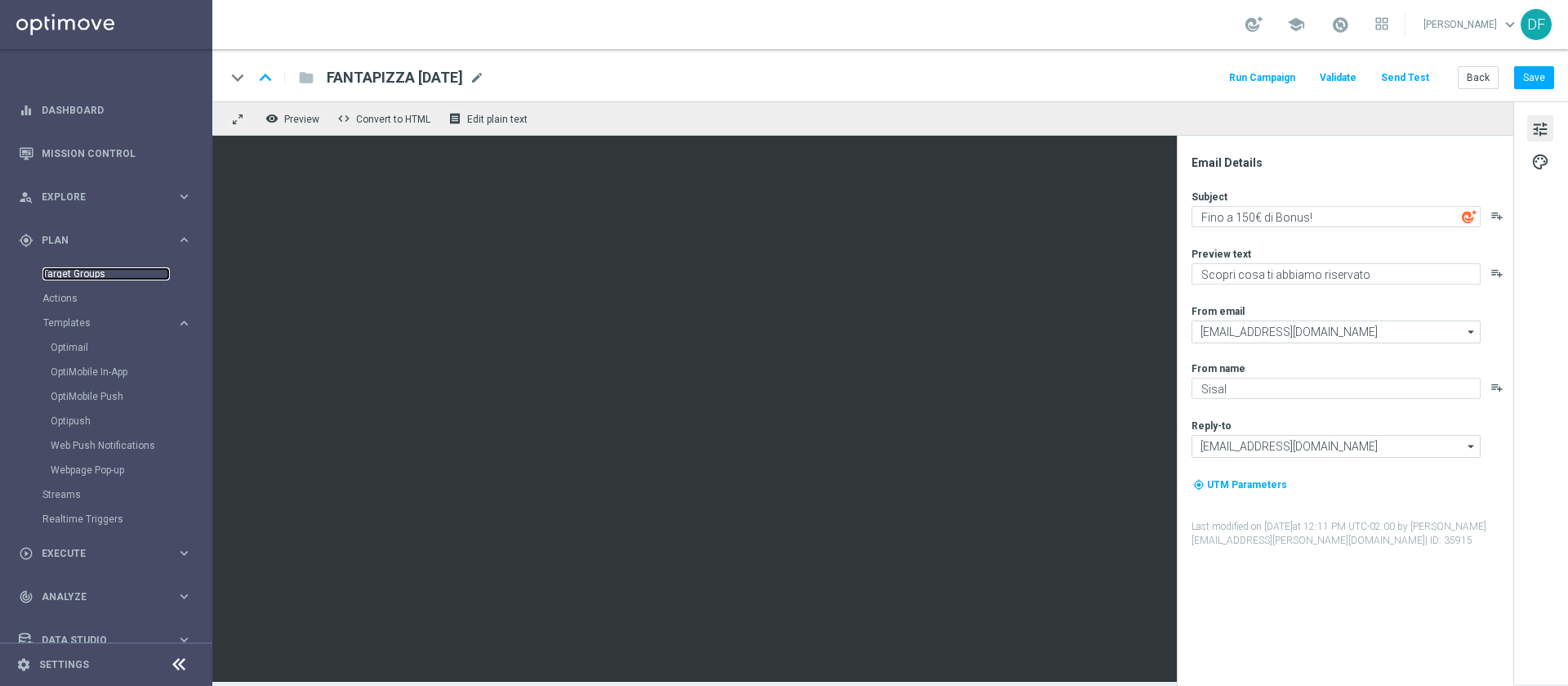
click at [72, 269] on link "Target Groups" at bounding box center [106, 274] width 128 height 13
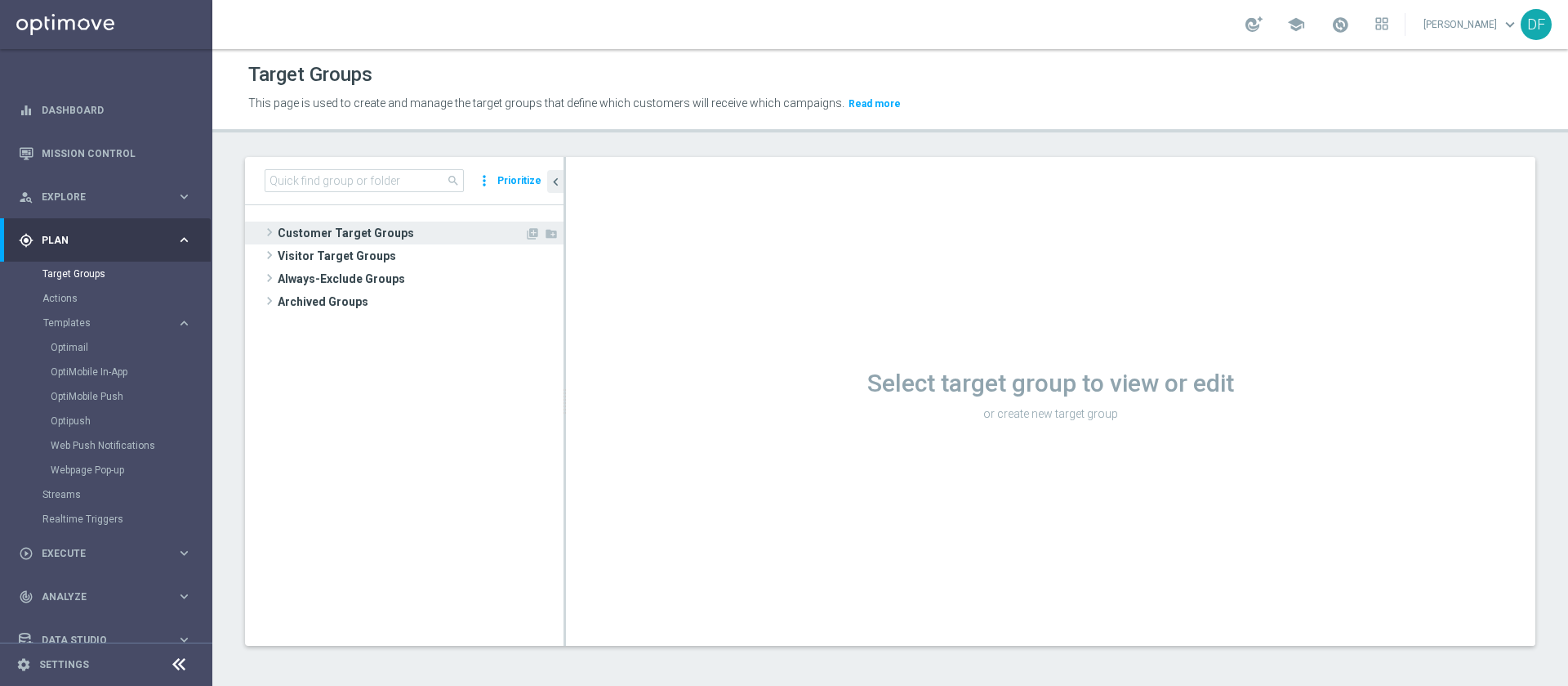
click at [376, 227] on span "Customer Target Groups" at bounding box center [401, 233] width 247 height 23
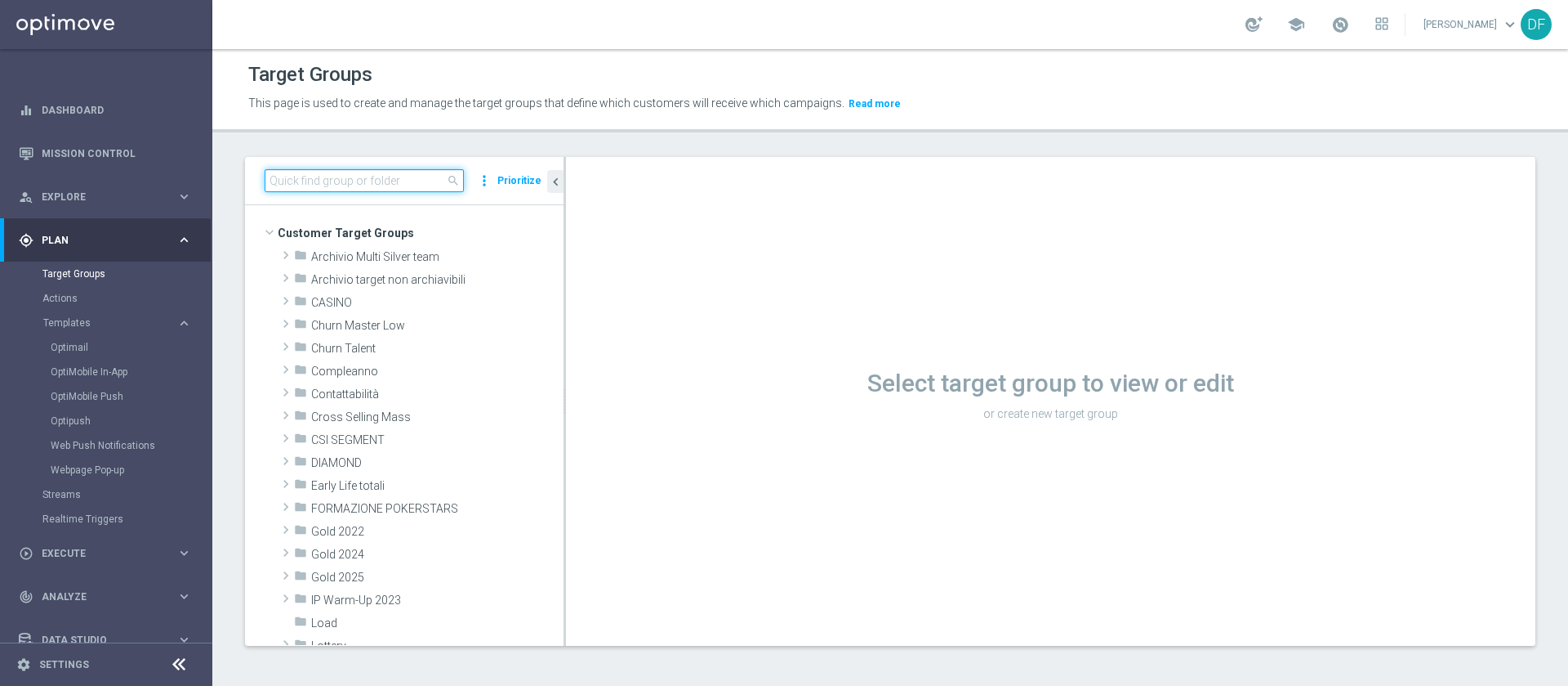
click at [353, 172] on input at bounding box center [365, 181] width 199 height 23
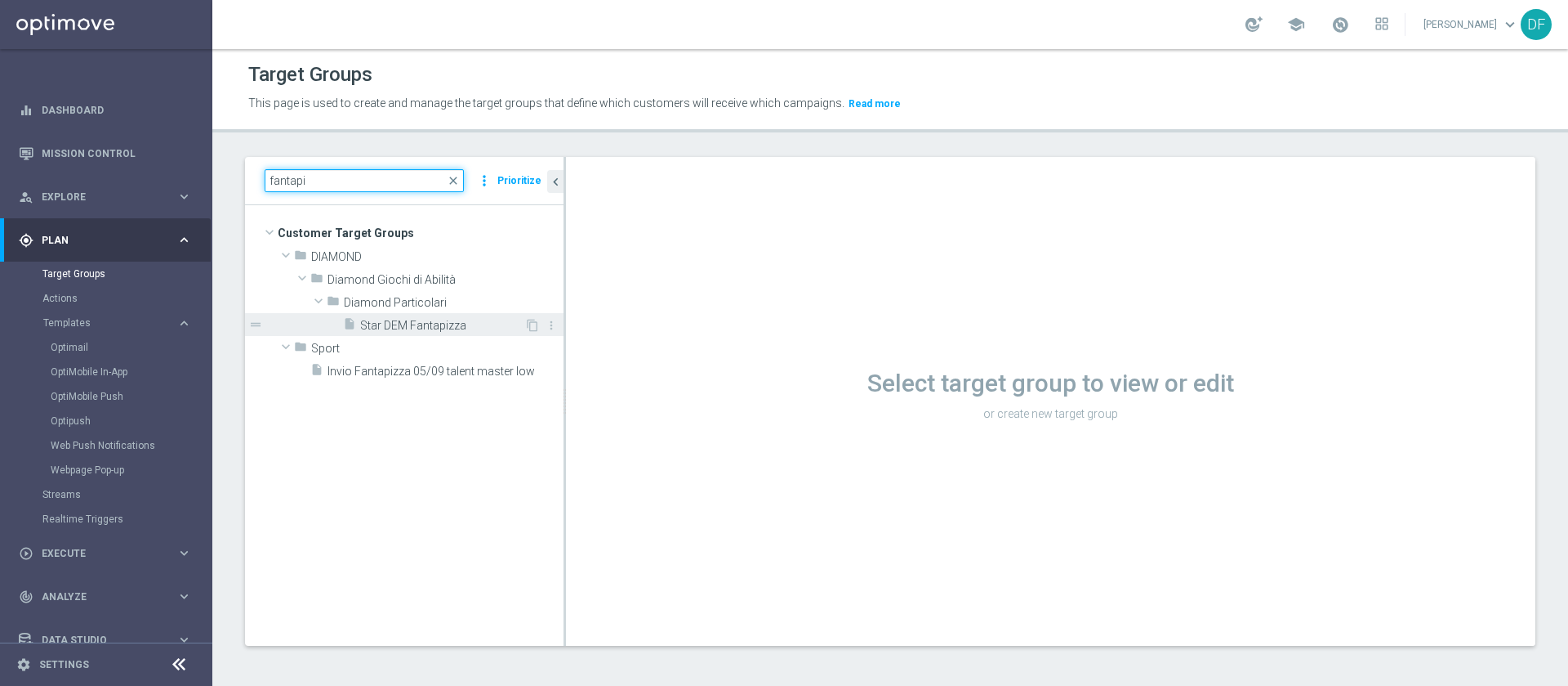
type input "fantapi"
click at [382, 326] on span "Star DEM Fantapizza" at bounding box center [442, 326] width 164 height 14
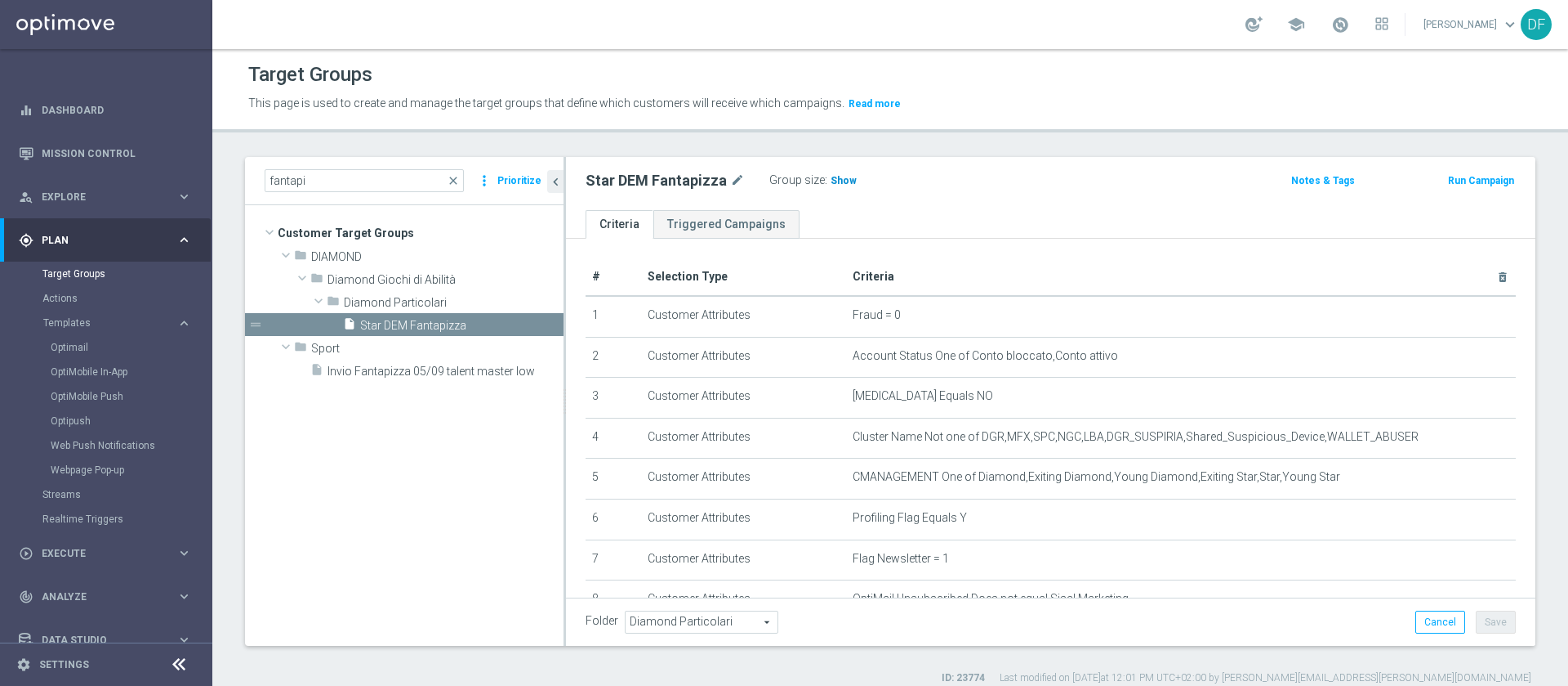
click at [834, 177] on span "Show" at bounding box center [843, 180] width 26 height 11
click at [85, 349] on link "Optimail" at bounding box center [110, 347] width 119 height 13
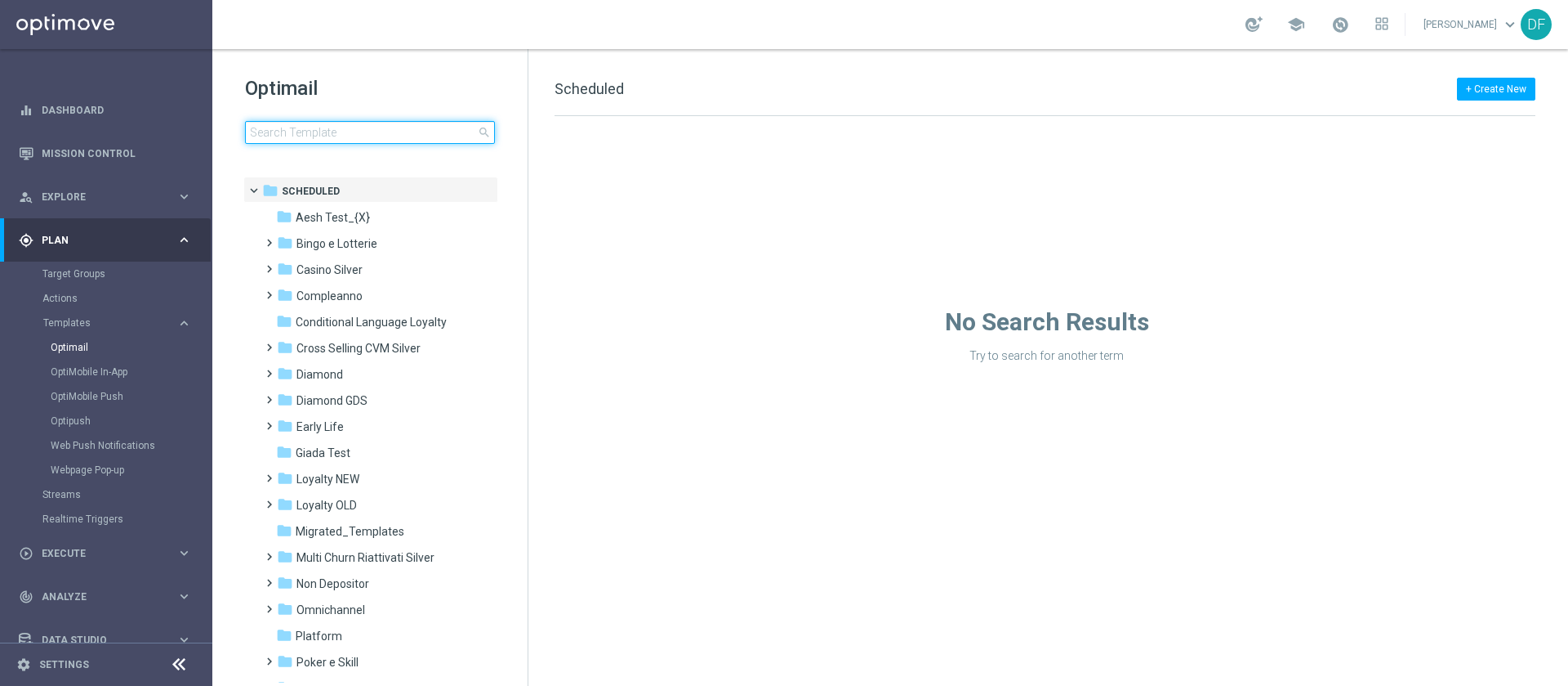
click at [329, 130] on input at bounding box center [370, 132] width 250 height 23
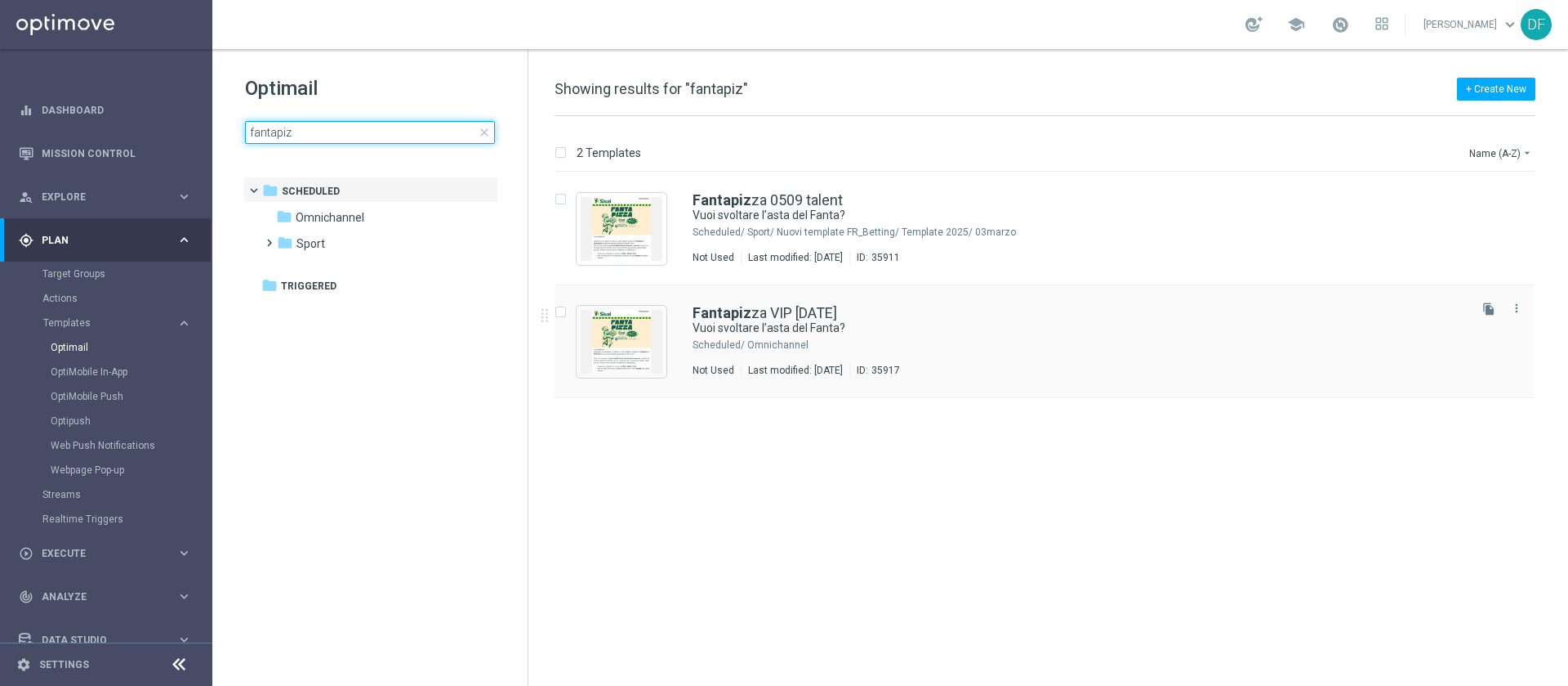
type input "fantapiz"
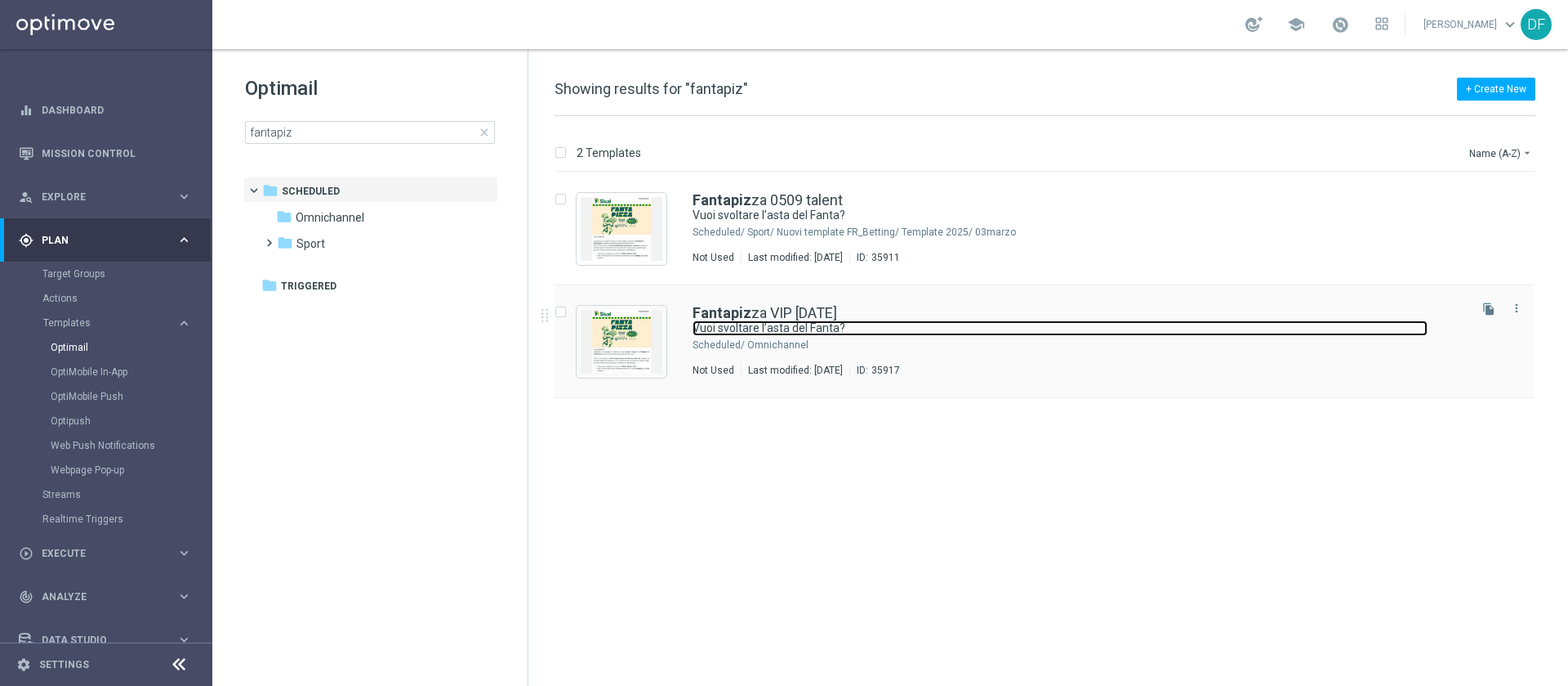
click at [706, 326] on link "Vuoi svoltare l’asta del Fanta?" at bounding box center [1060, 328] width 735 height 15
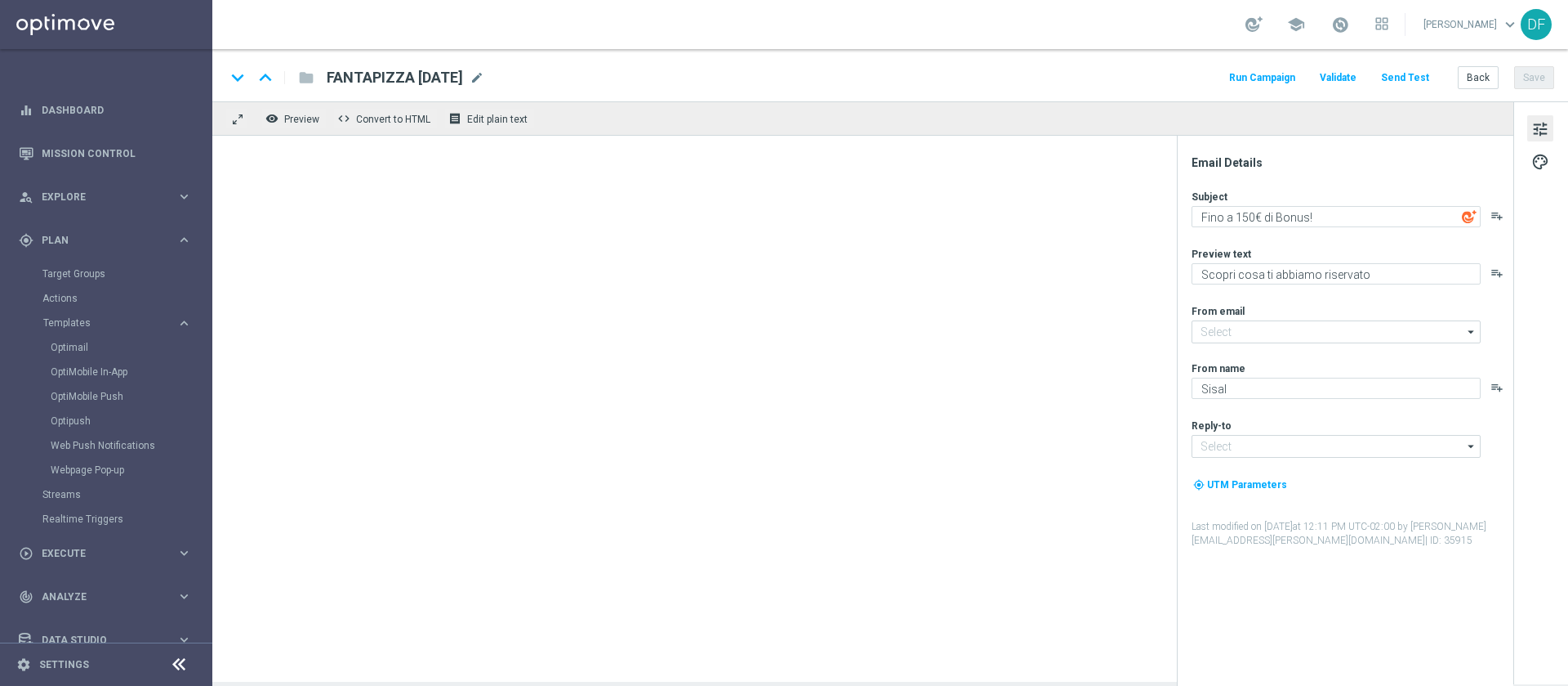
type input "[EMAIL_ADDRESS][DOMAIN_NAME]"
type textarea "Vuoi svoltare l’asta del Fanta?"
type textarea "Scopri la Fantapizza di SisalTipster"
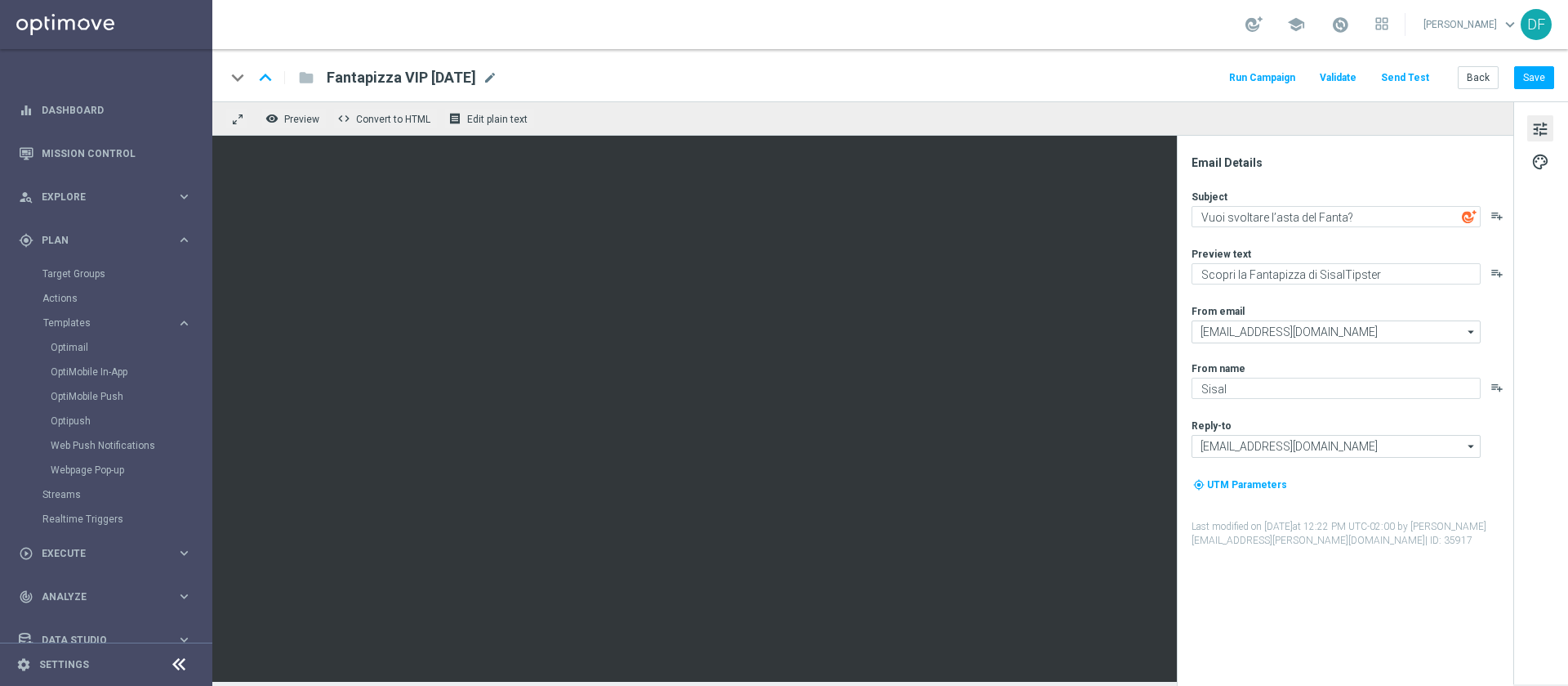
click at [1045, 76] on button "Run Campaign" at bounding box center [1261, 78] width 71 height 22
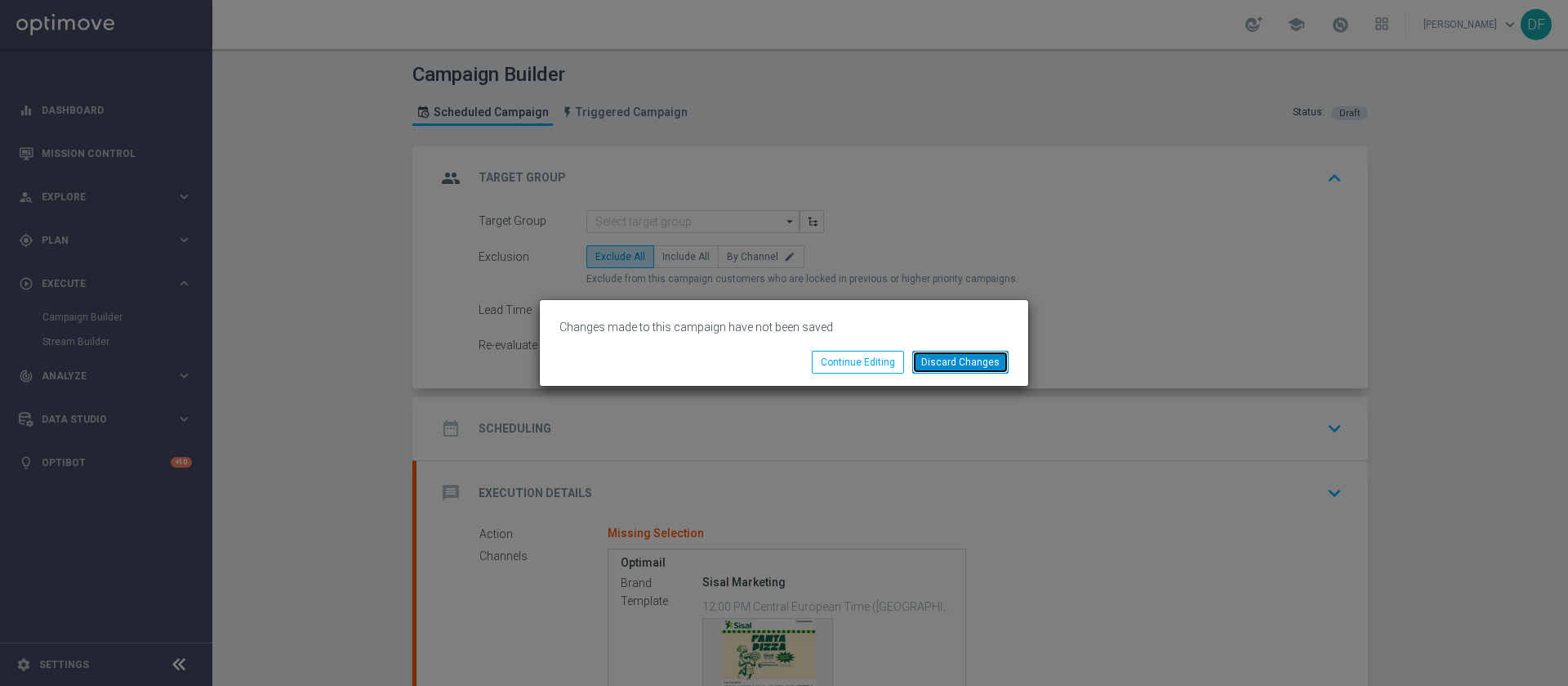
click at [934, 358] on button "Discard Changes" at bounding box center [960, 361] width 96 height 23
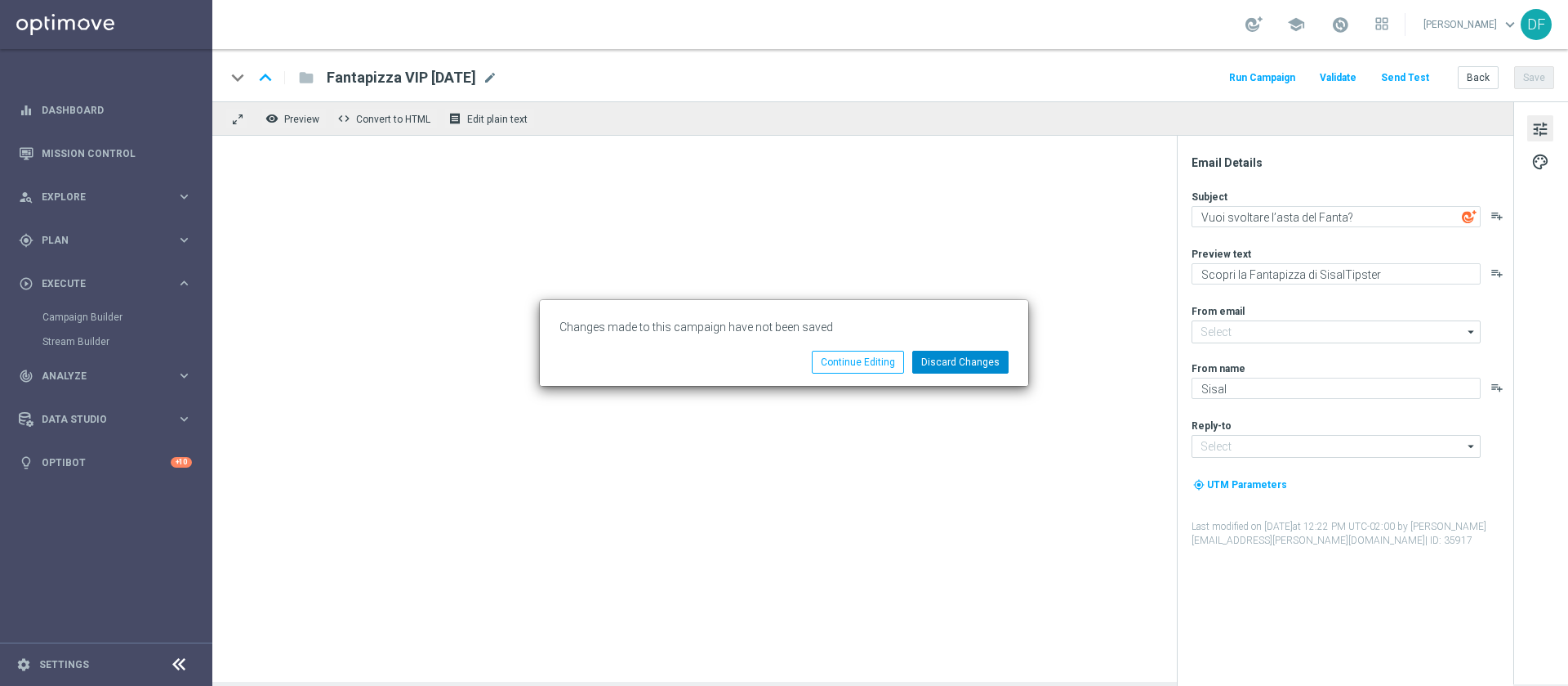
type textarea "Scopri la Fantapizza di SisalTipster!"
type input "[EMAIL_ADDRESS][DOMAIN_NAME]"
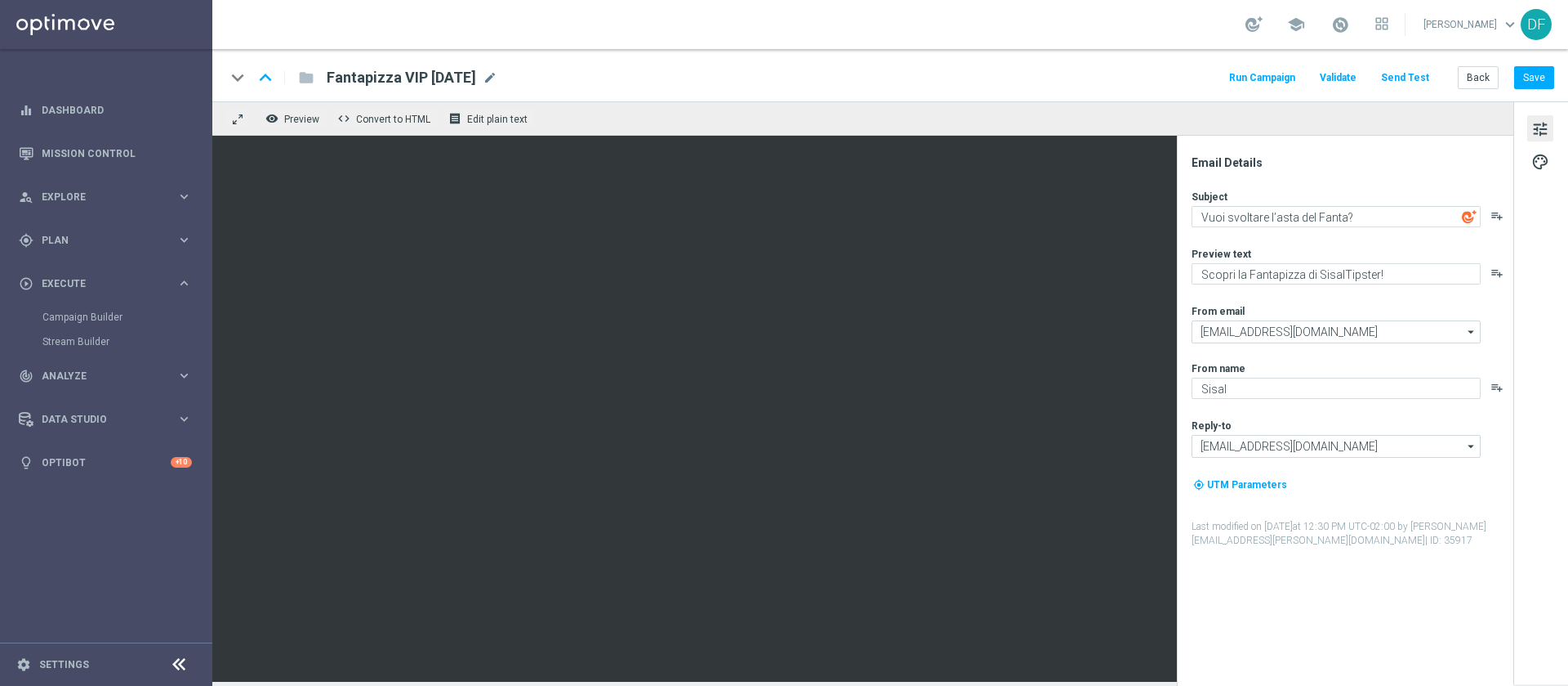
click at [1045, 76] on button "Run Campaign" at bounding box center [1261, 78] width 71 height 22
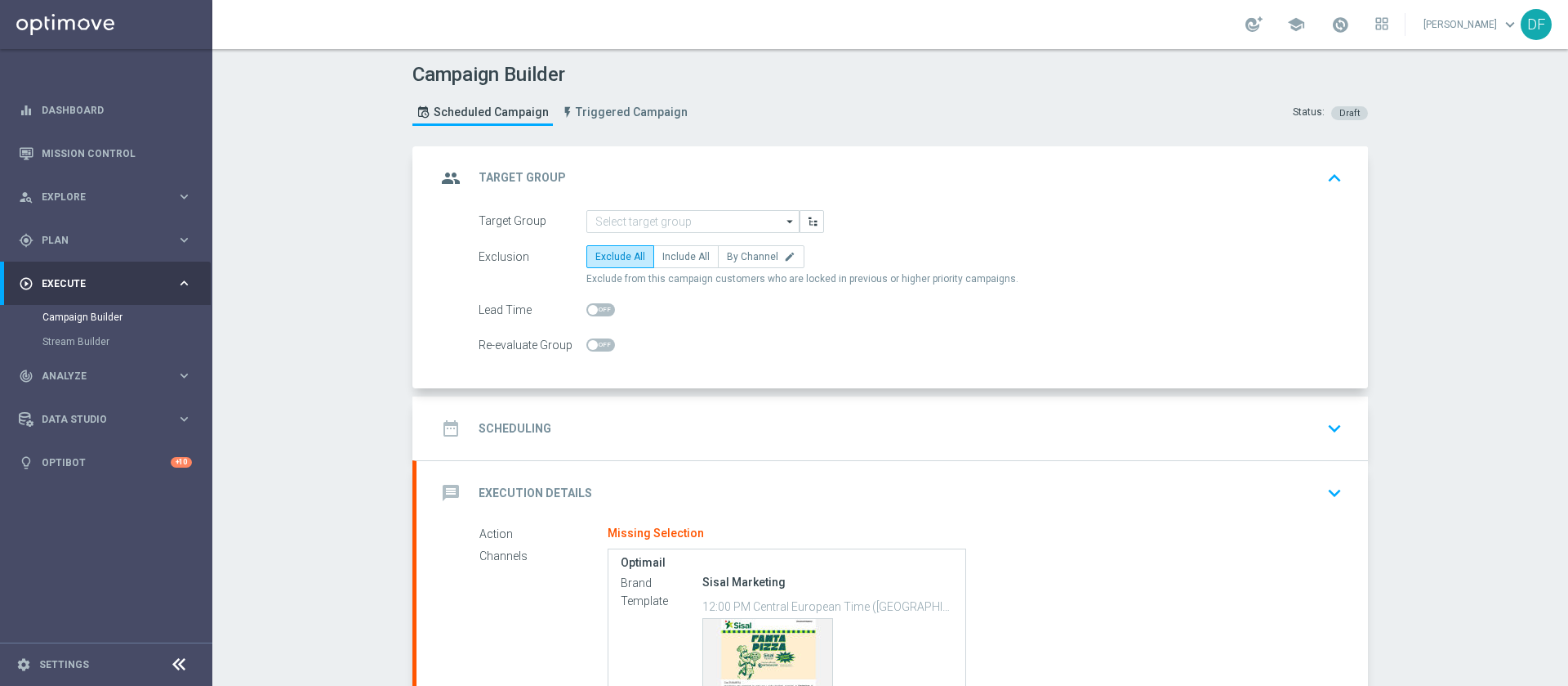
click at [594, 308] on span at bounding box center [601, 309] width 29 height 13
click at [594, 308] on input "checkbox" at bounding box center [601, 309] width 29 height 13
click at [590, 317] on div at bounding box center [601, 309] width 29 height 23
click at [590, 308] on span at bounding box center [601, 309] width 29 height 13
click at [590, 308] on input "checkbox" at bounding box center [601, 309] width 29 height 13
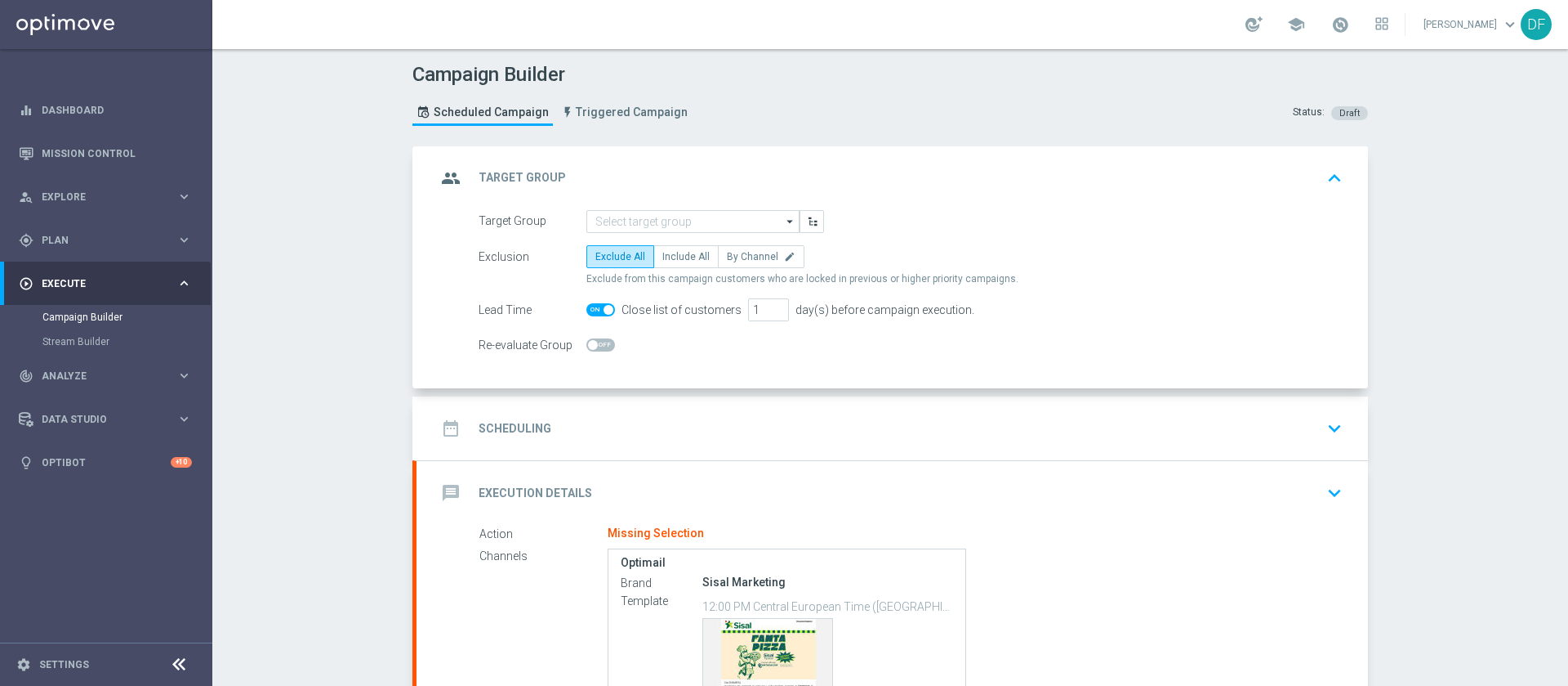
checkbox input "false"
click at [66, 340] on link "Stream Builder" at bounding box center [106, 341] width 128 height 13
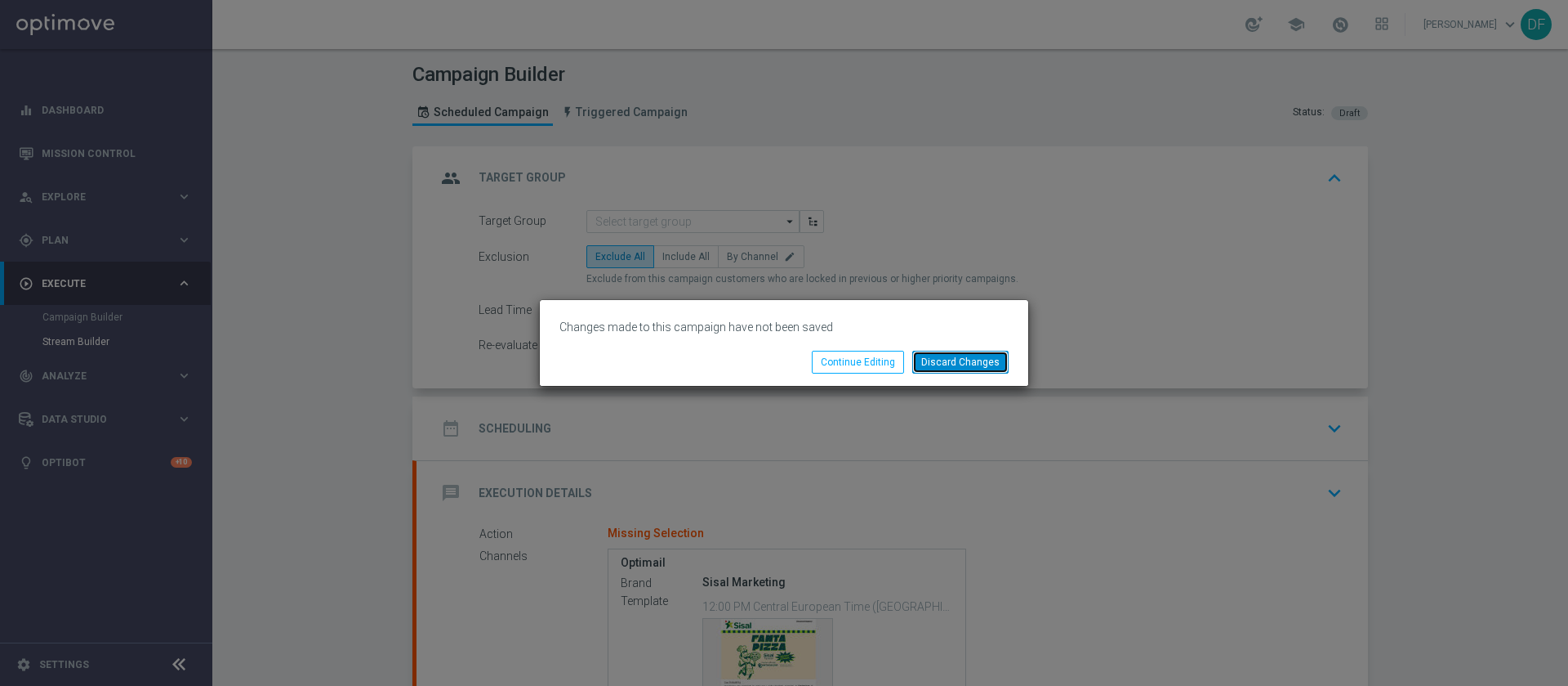
click at [946, 357] on button "Discard Changes" at bounding box center [960, 361] width 96 height 23
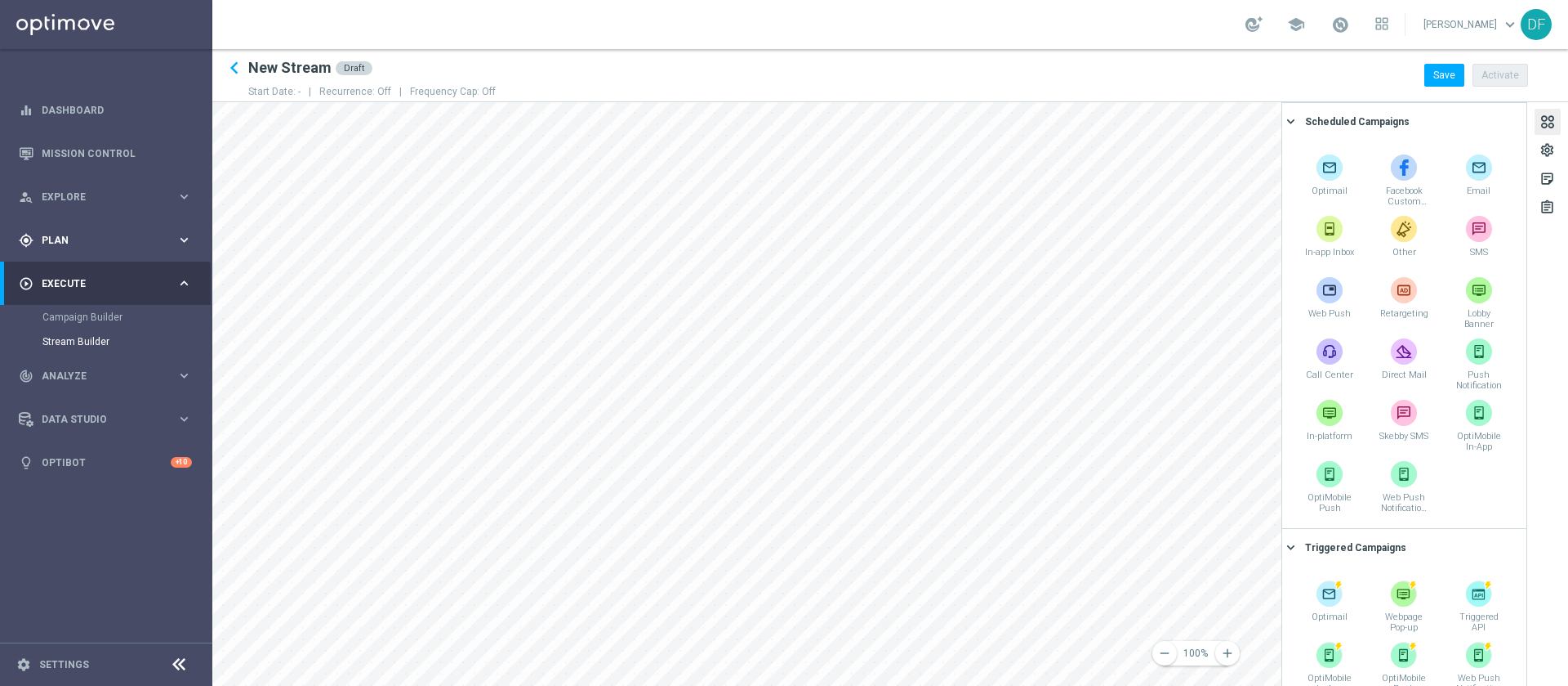
click at [60, 239] on span "Plan" at bounding box center [109, 240] width 135 height 10
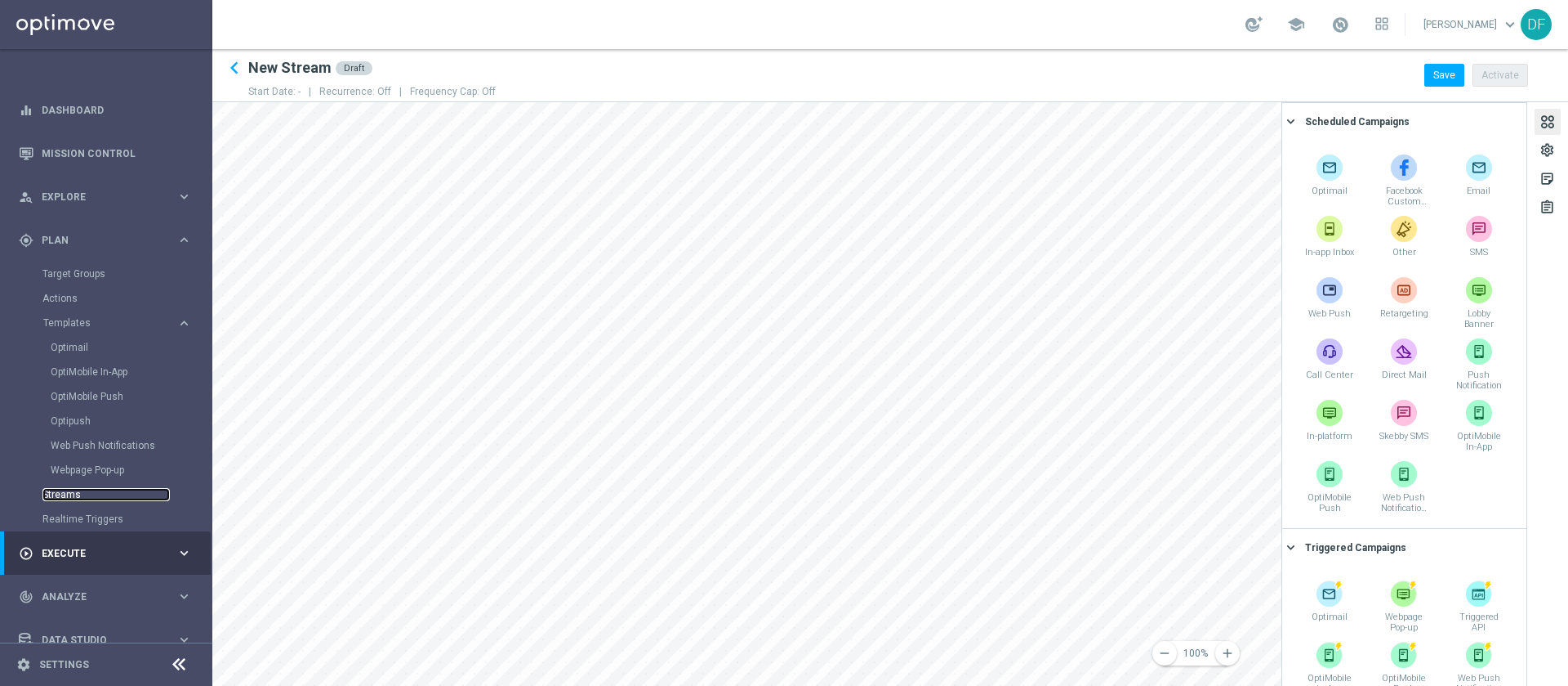
click at [66, 456] on link "Streams" at bounding box center [106, 494] width 128 height 13
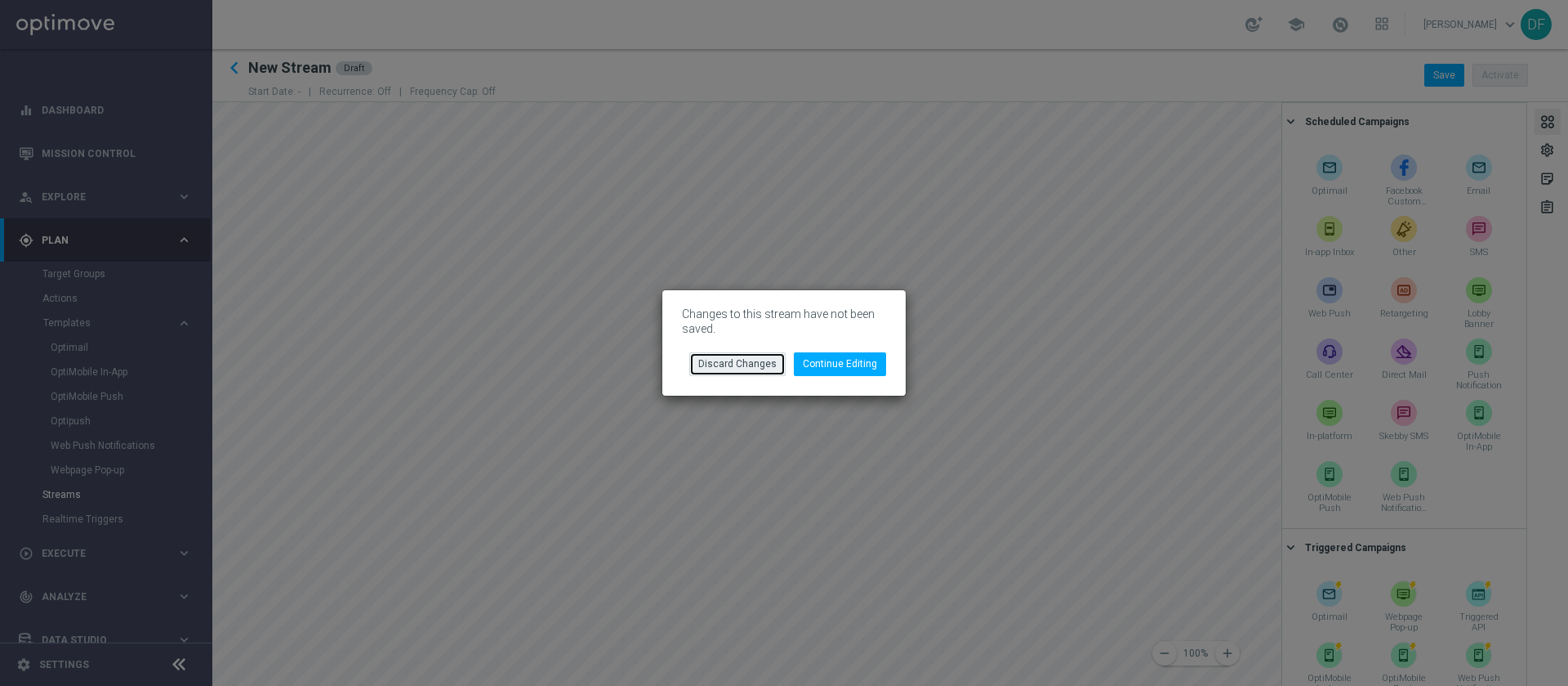
click at [733, 359] on button "Discard Changes" at bounding box center [737, 363] width 96 height 23
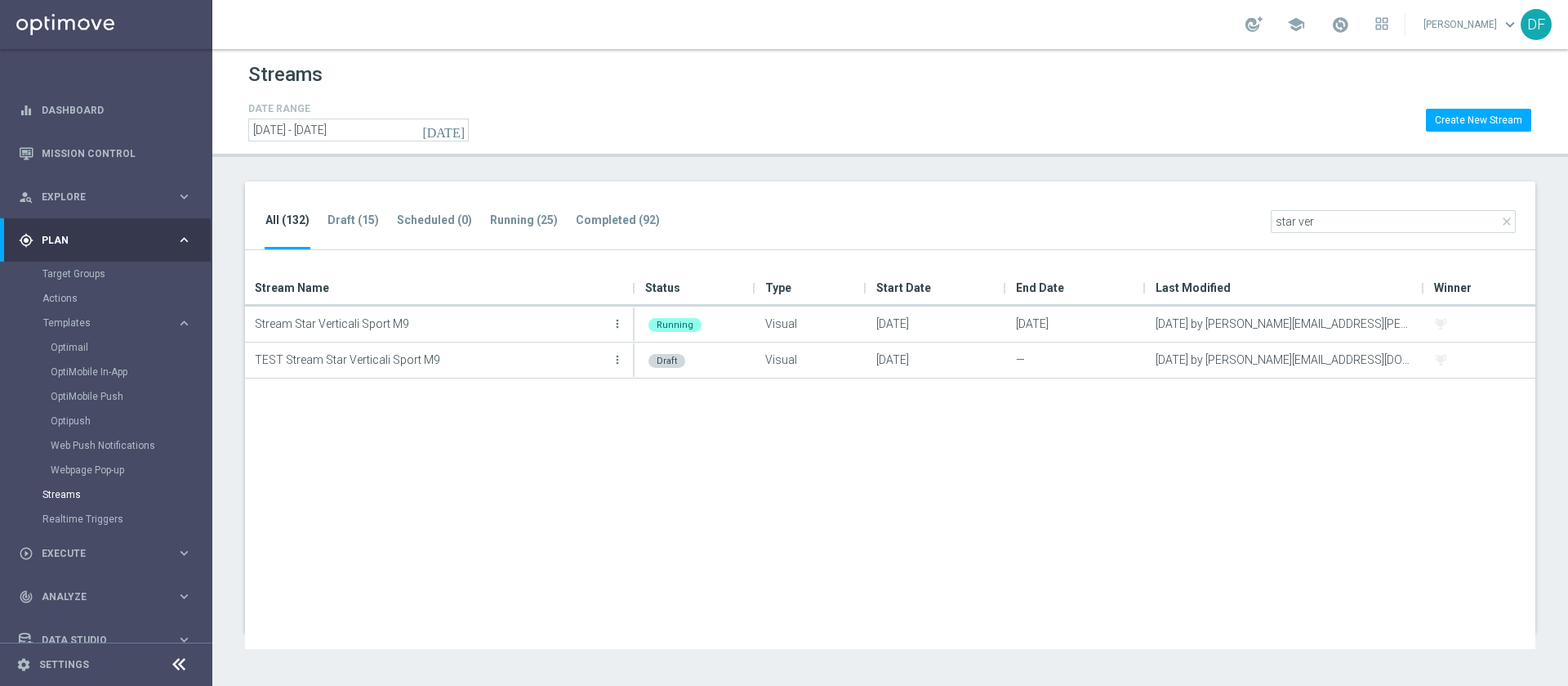
type input "star ver"
click at [79, 345] on link "Optimail" at bounding box center [110, 347] width 119 height 13
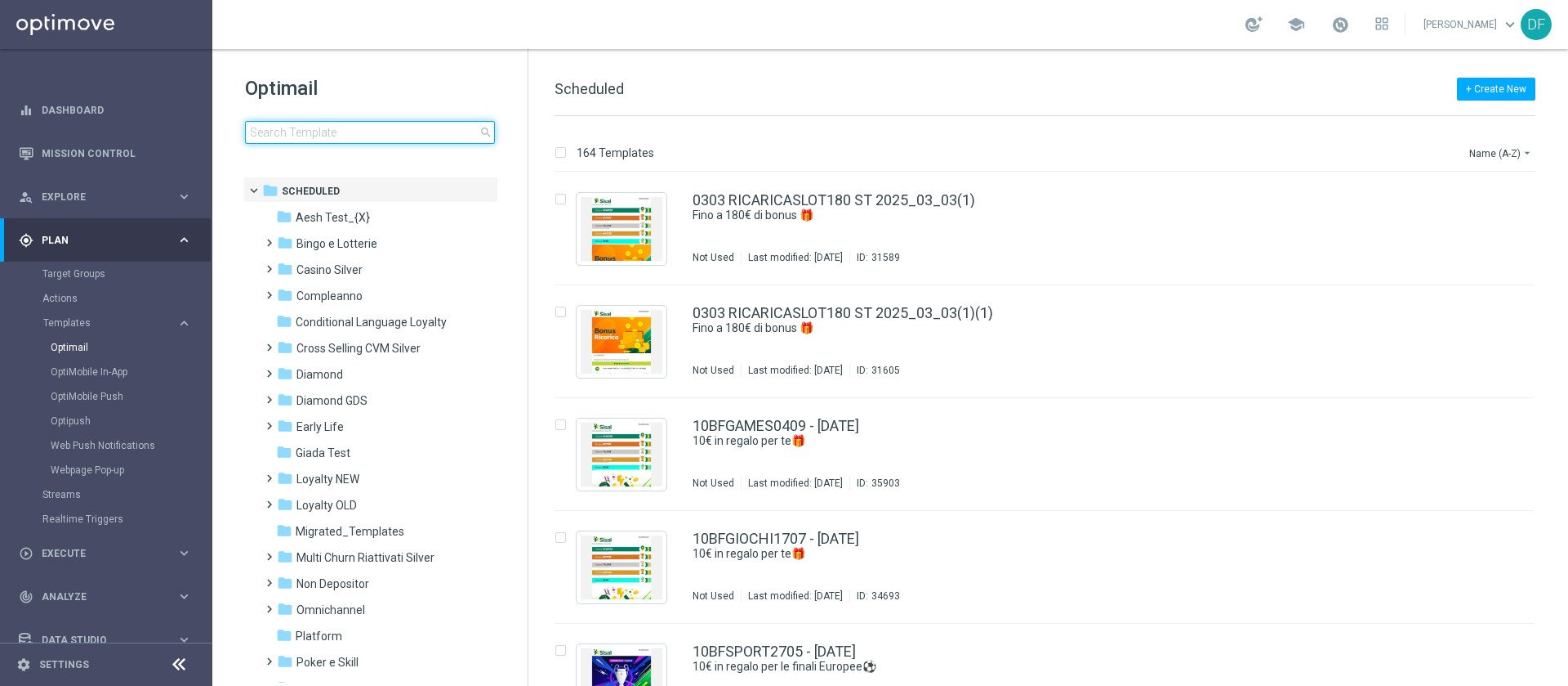
click at [302, 128] on input at bounding box center [370, 132] width 250 height 23
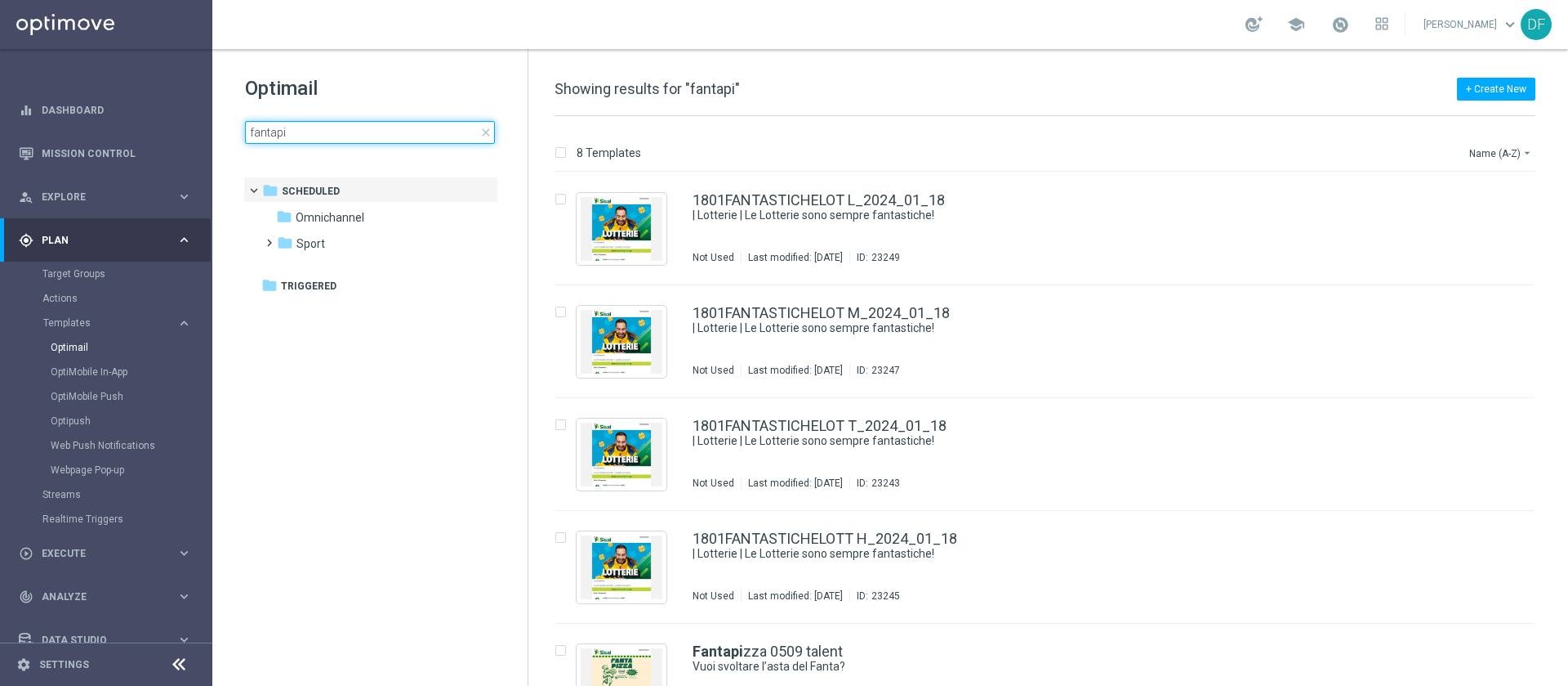
type input "fantapiz"
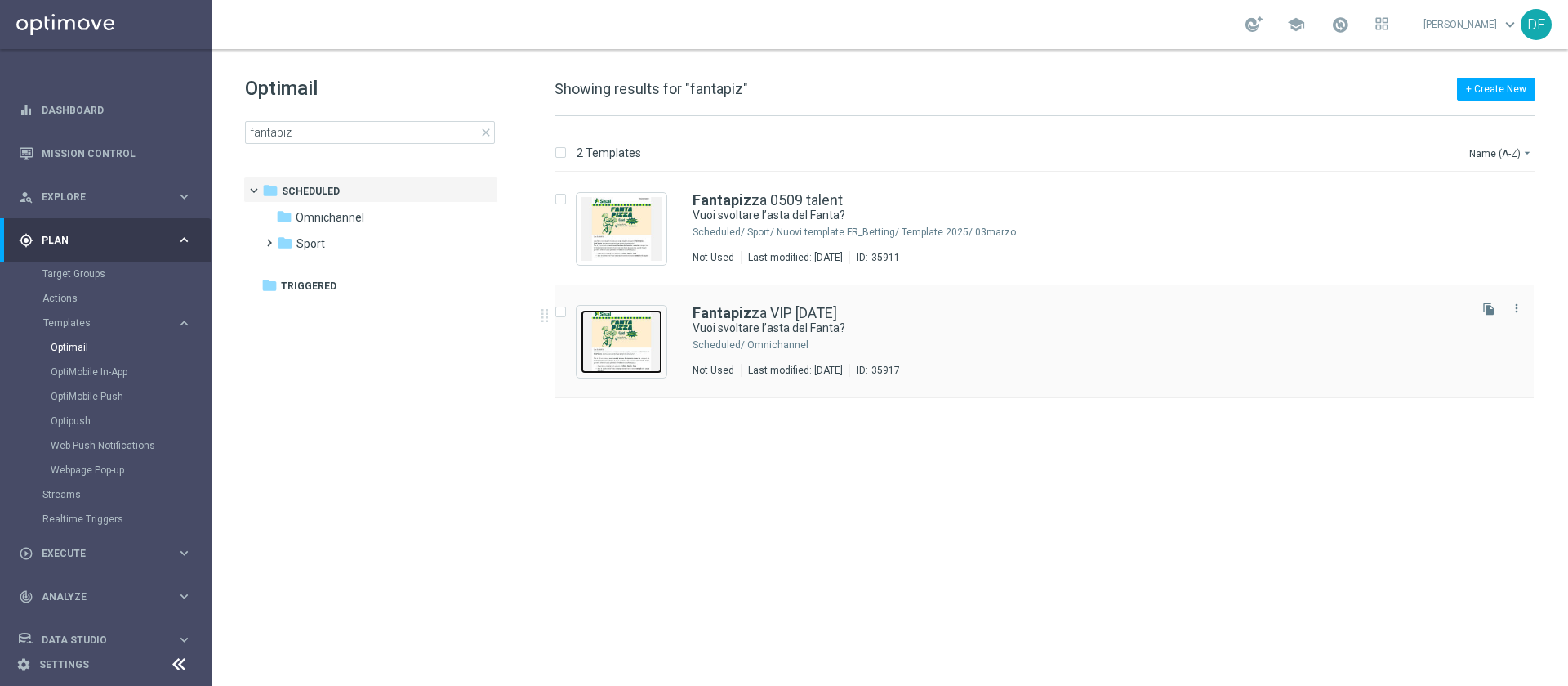
click at [659, 337] on img "Press SPACE to select this row." at bounding box center [622, 341] width 82 height 64
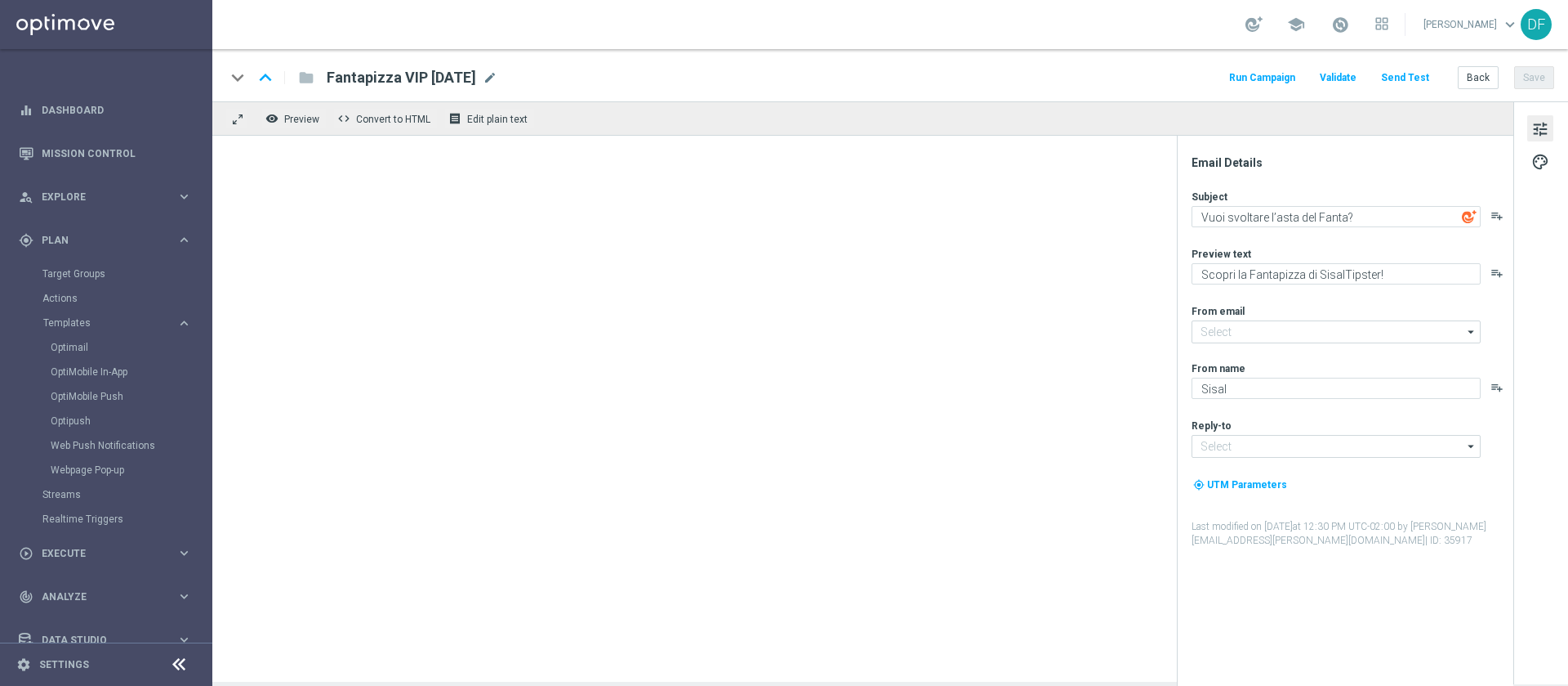
type input "[EMAIL_ADDRESS][DOMAIN_NAME]"
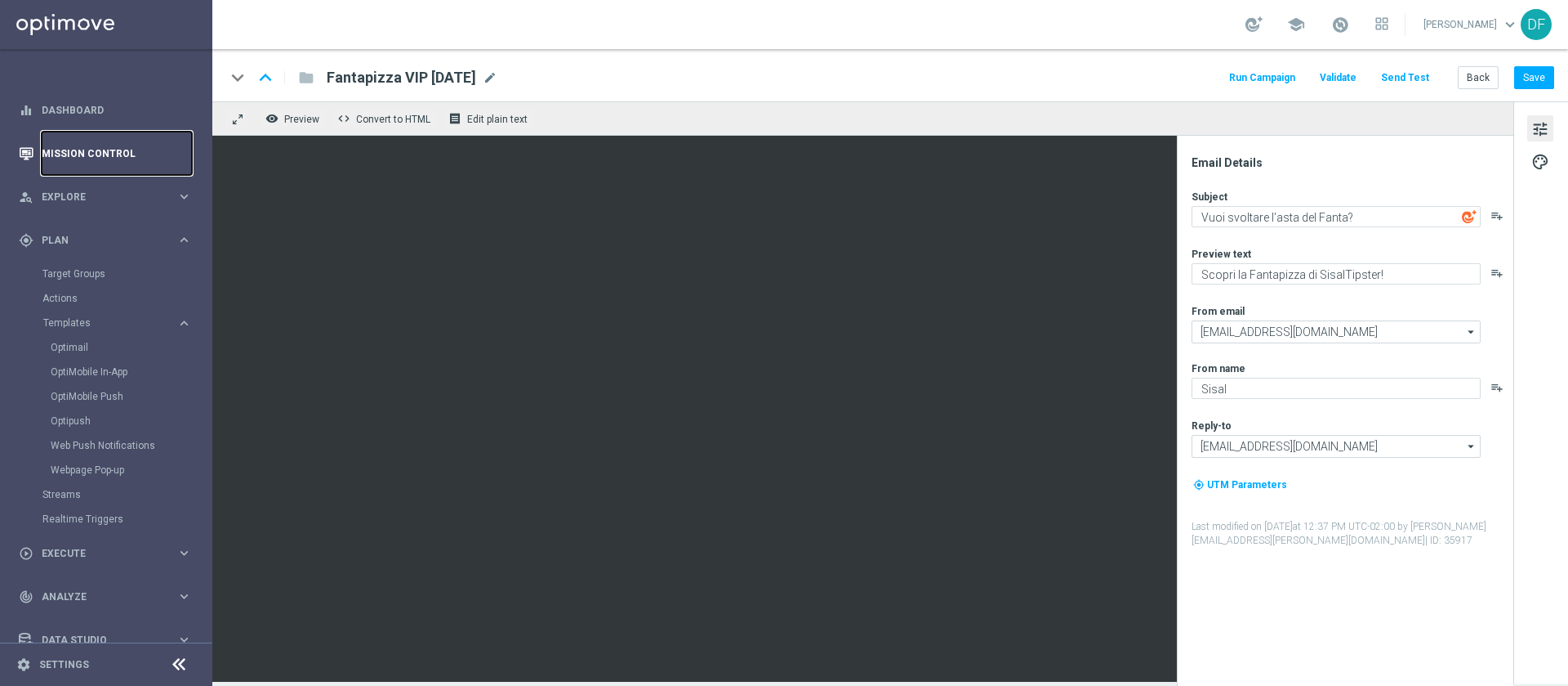
click at [89, 147] on link "Mission Control" at bounding box center [117, 153] width 150 height 43
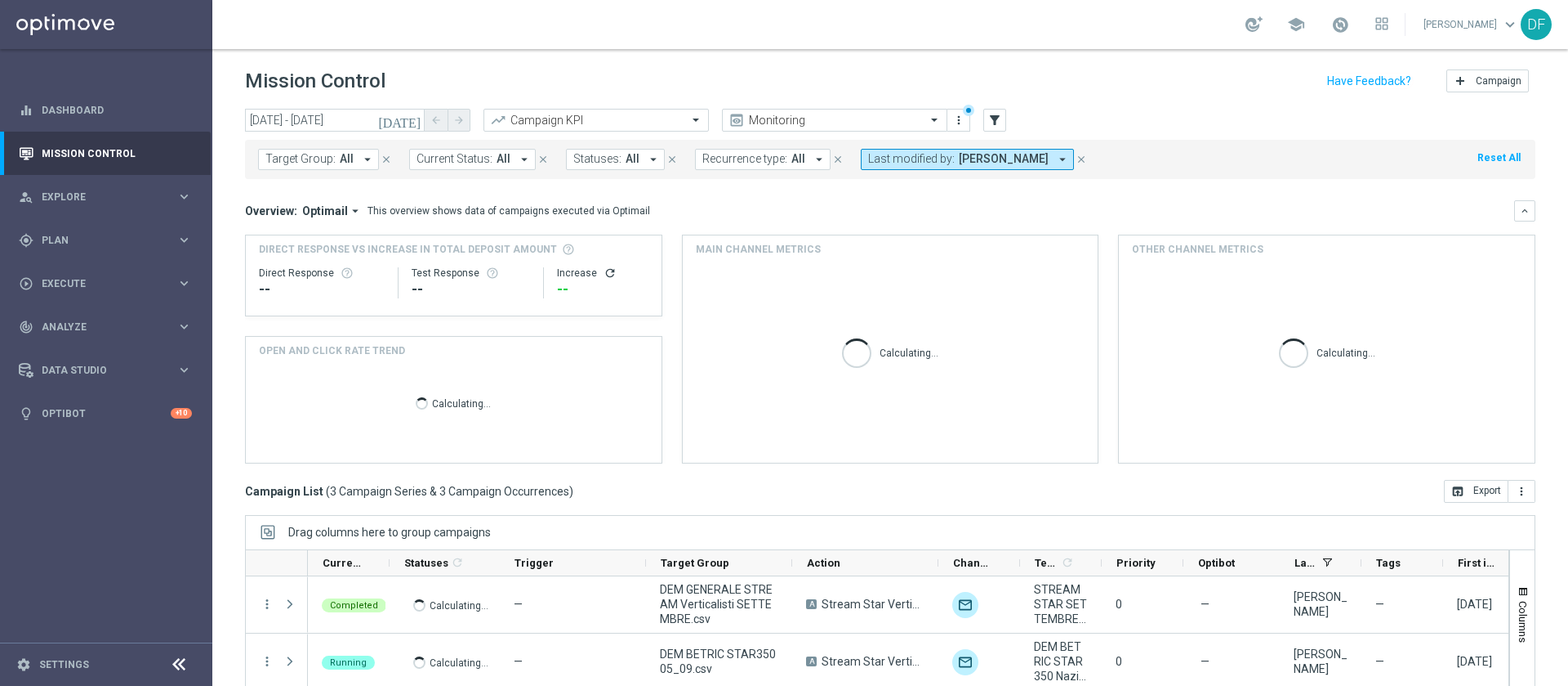
click at [1016, 156] on span "[PERSON_NAME]" at bounding box center [1003, 159] width 89 height 14
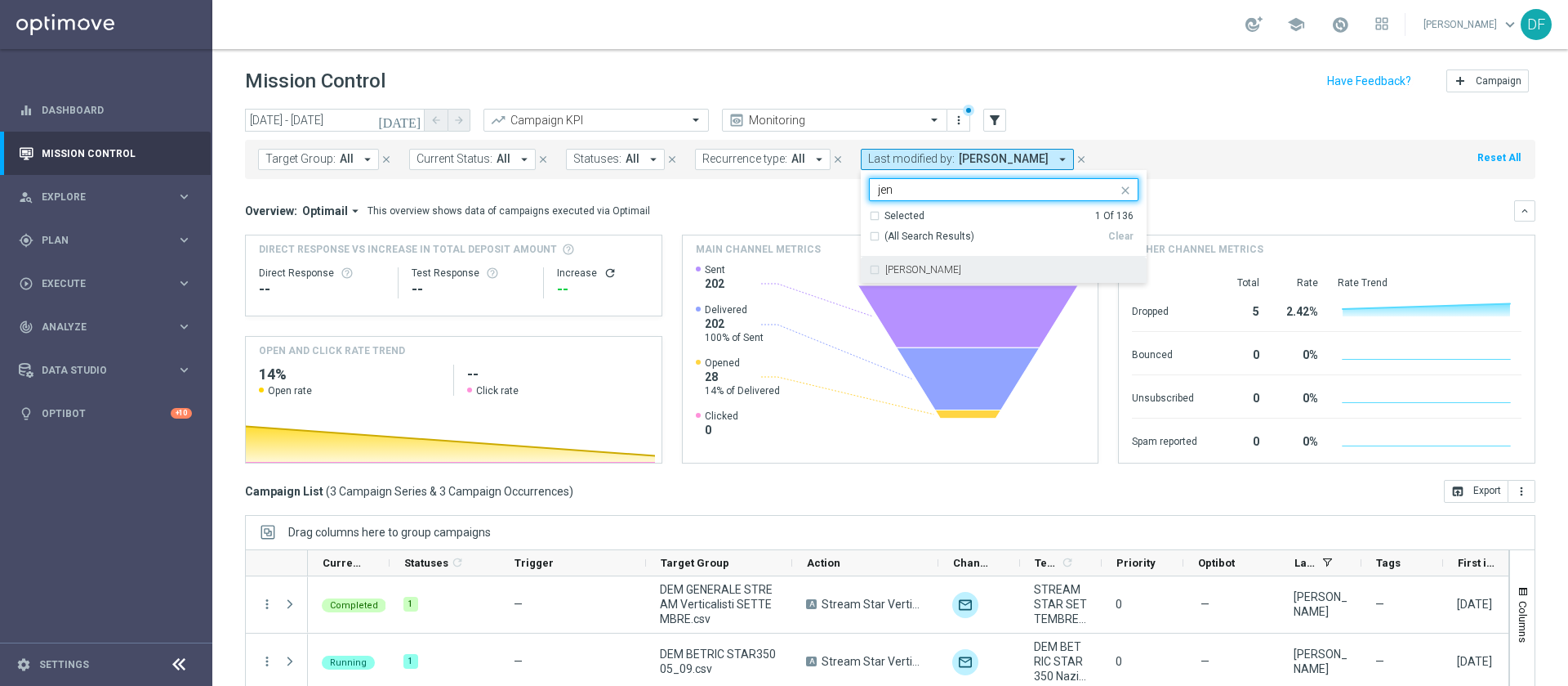
click at [968, 270] on div "[PERSON_NAME]" at bounding box center [1012, 270] width 253 height 10
type input "jen"
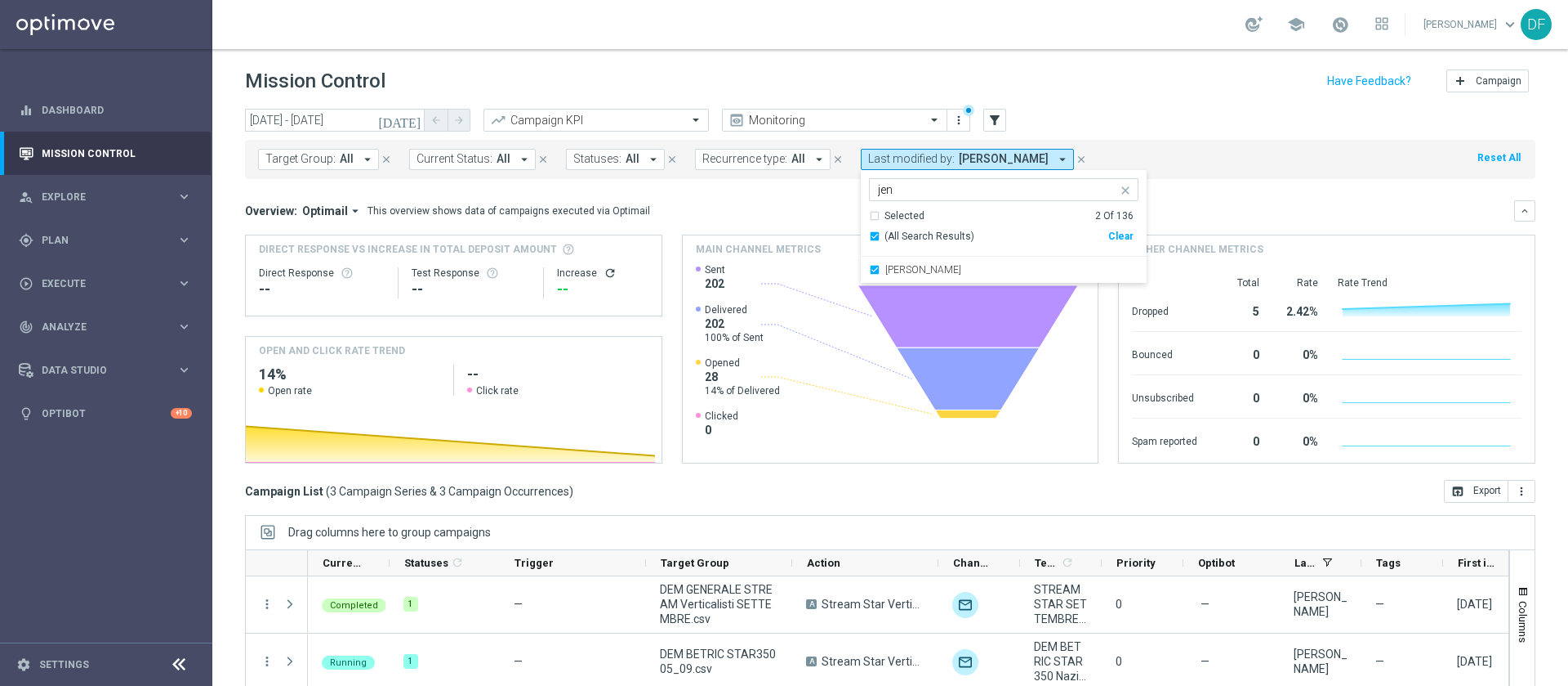
click at [1045, 175] on div "Target Group: All arrow_drop_down close Current Status: All arrow_drop_down clo…" at bounding box center [890, 159] width 1290 height 39
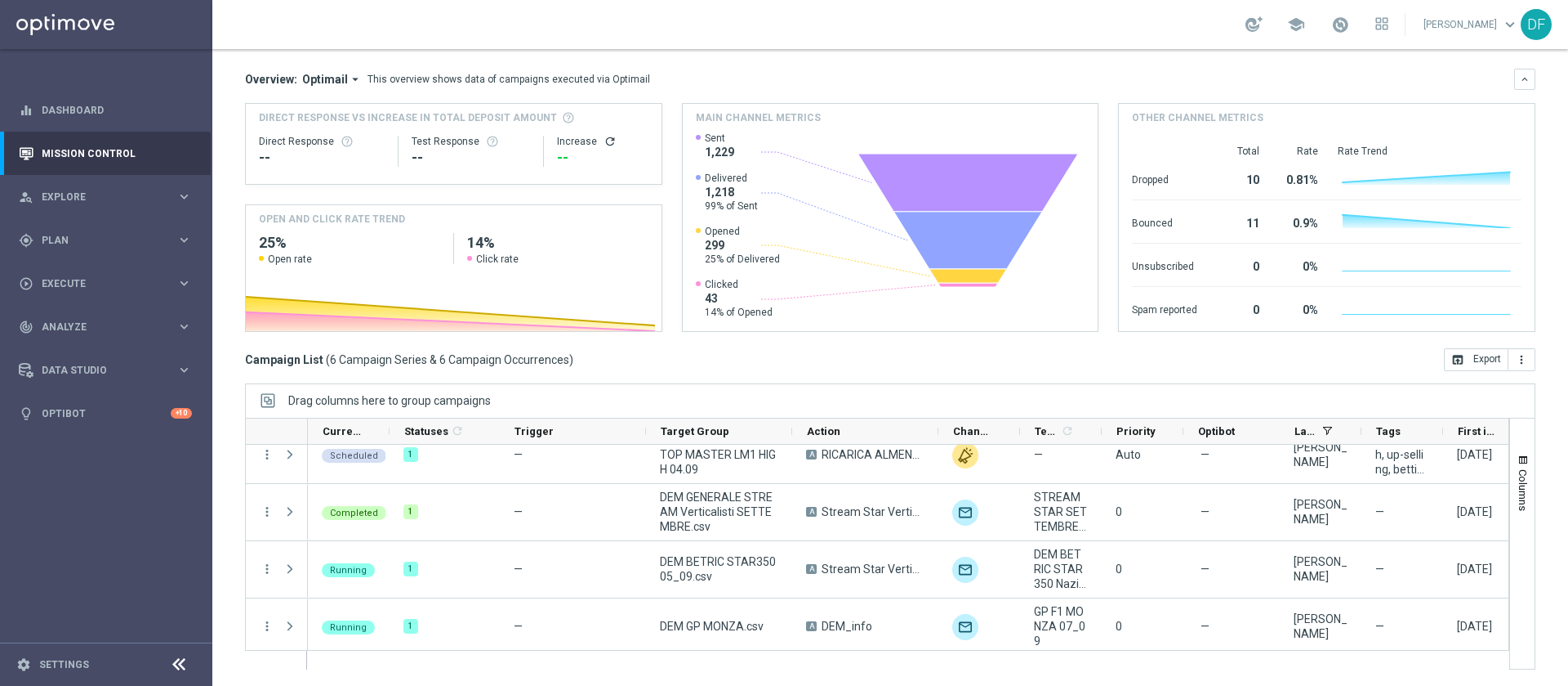
scroll to position [138, 0]
